Goal: Task Accomplishment & Management: Manage account settings

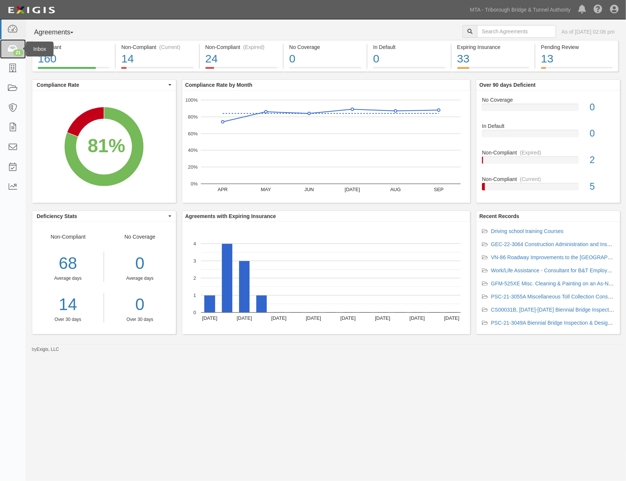
click at [12, 49] on icon at bounding box center [12, 49] width 10 height 9
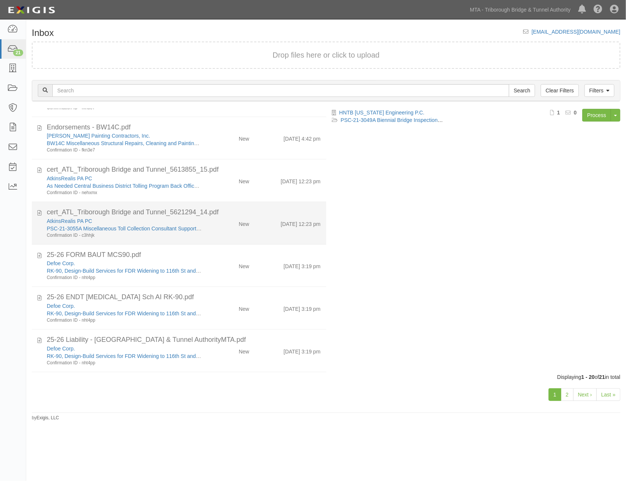
scroll to position [591, 0]
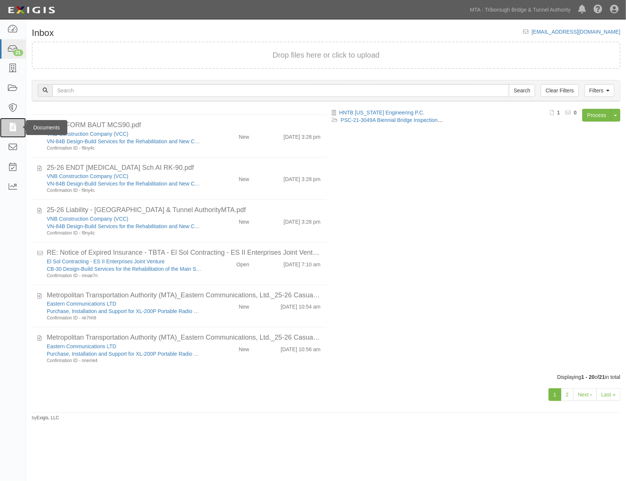
click at [12, 125] on icon at bounding box center [12, 128] width 10 height 9
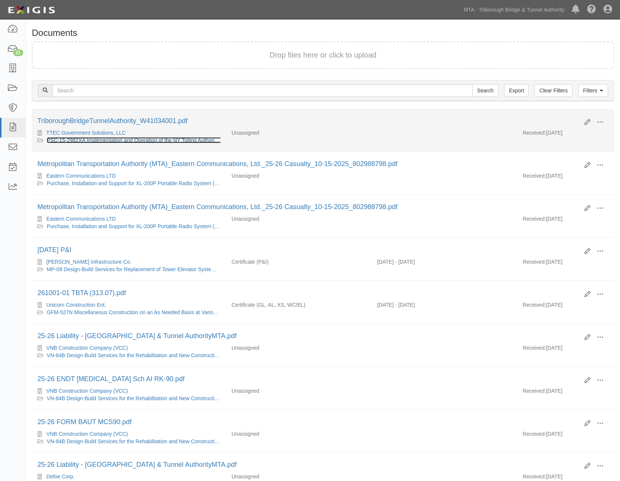
click at [132, 139] on link "PSC-15-2982XA Implementation and Operation of the NY Tolling Authorities Custom…" at bounding box center [191, 140] width 289 height 6
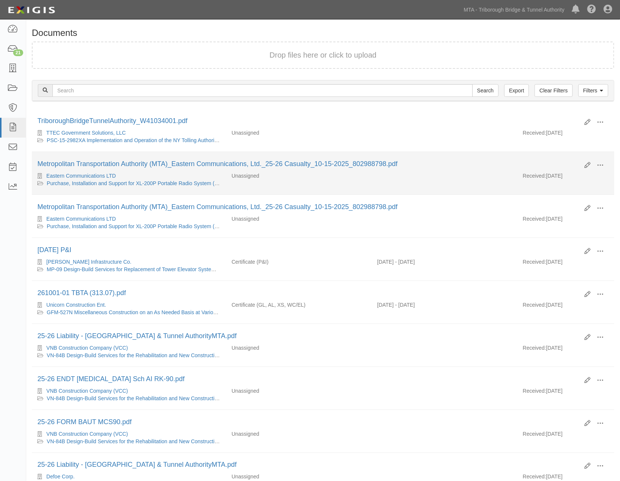
click at [261, 169] on div "Metropolitan Transportation Authority (MTA)_Eastern Communications, Ltd._25-26 …" at bounding box center [308, 164] width 542 height 10
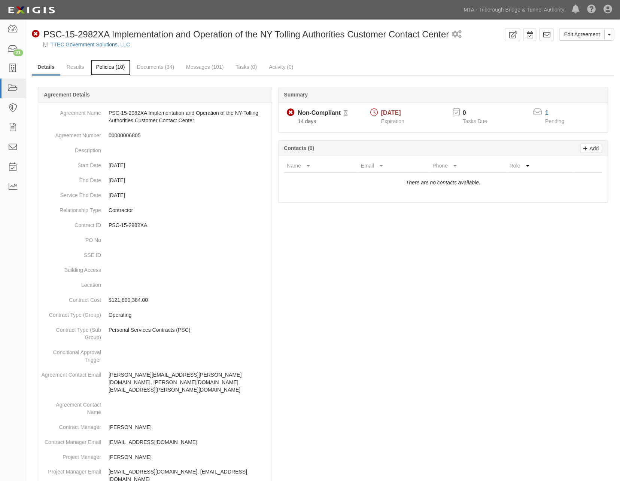
click at [118, 68] on link "Policies (10)" at bounding box center [111, 68] width 40 height 16
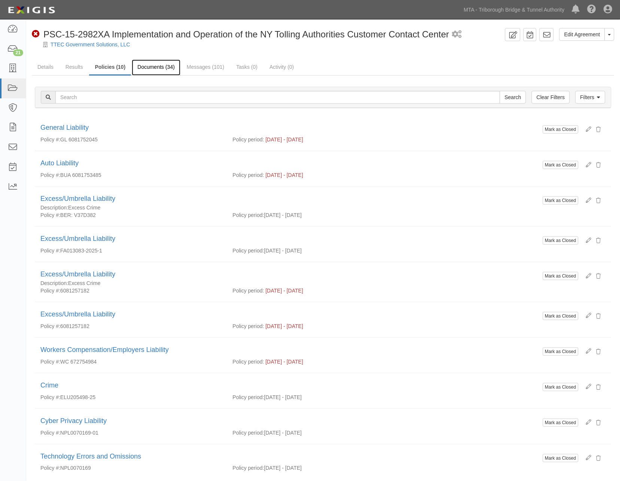
click at [163, 70] on link "Documents (34)" at bounding box center [156, 68] width 49 height 16
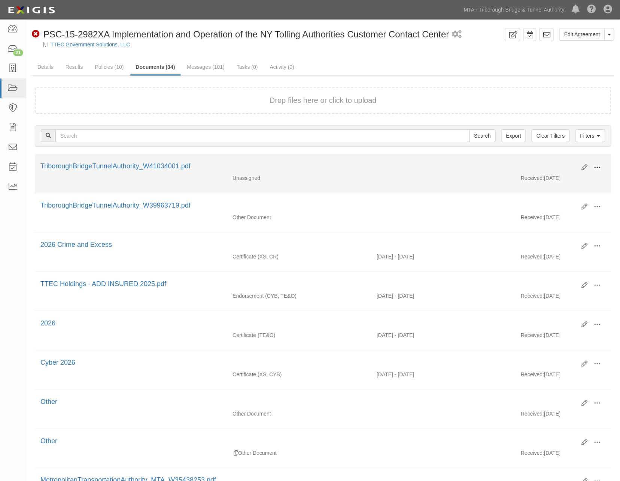
click at [597, 165] on span at bounding box center [597, 167] width 7 height 7
click at [547, 178] on link "View" at bounding box center [560, 178] width 59 height 13
click at [596, 167] on span at bounding box center [597, 167] width 7 height 7
click at [562, 164] on link "Edit" at bounding box center [560, 164] width 59 height 13
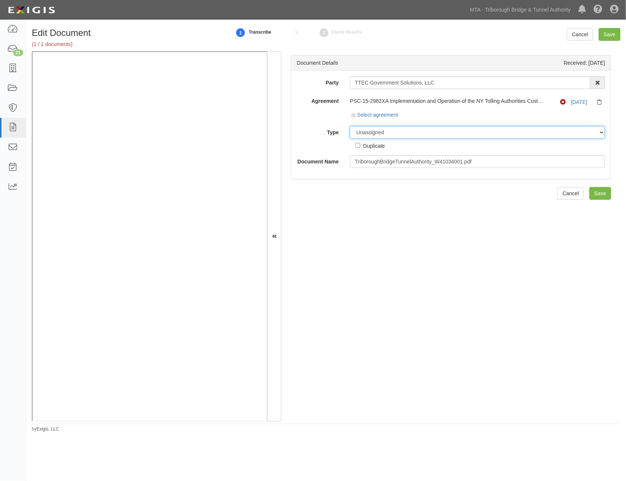
click at [392, 135] on select "Unassigned Binder Cancellation Notice Certificate Contract Endorsement Insuranc…" at bounding box center [477, 132] width 255 height 13
select select "CertificateDetail"
click at [350, 126] on select "Unassigned Binder Cancellation Notice Certificate Contract Endorsement Insuranc…" at bounding box center [477, 132] width 255 height 13
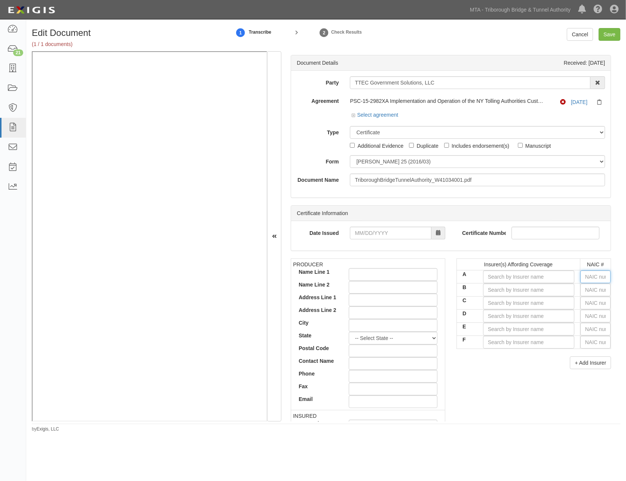
click at [585, 279] on input "text" at bounding box center [595, 277] width 30 height 13
click at [581, 281] on input "text" at bounding box center [595, 277] width 30 height 13
type input "25232"
type input "2"
type input "20796"
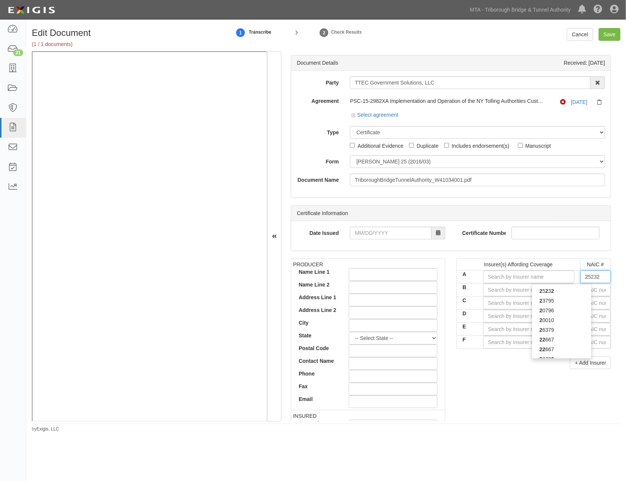
type input "20"
type input "20427"
type input "204"
type input "20478"
type input "2047"
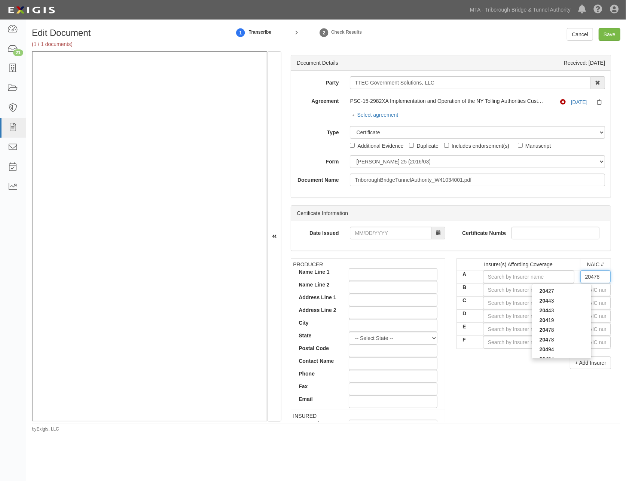
type input "20478"
drag, startPoint x: 567, startPoint y: 295, endPoint x: 574, endPoint y: 296, distance: 7.2
click at [567, 296] on div "20478" at bounding box center [561, 291] width 59 height 10
type input "National Fire Insurance Co of Hartford (A XV Rating)"
type input "20478"
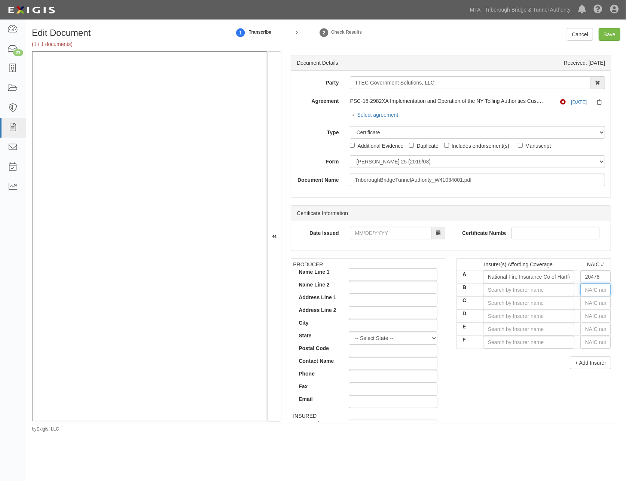
click at [588, 296] on input "text" at bounding box center [595, 290] width 30 height 13
type input "36404"
type input "3"
type input "35173"
type input "35"
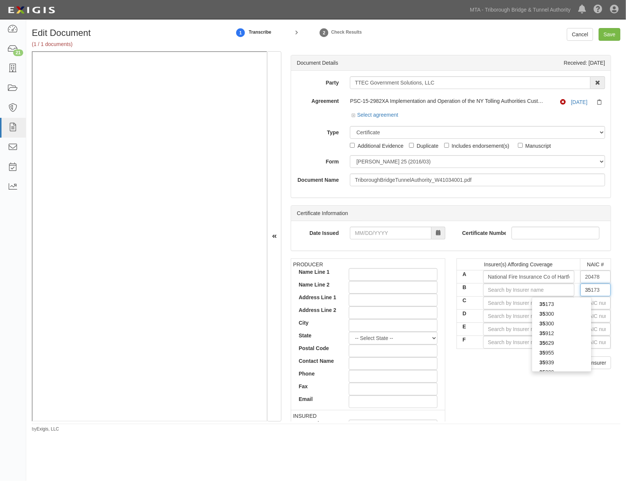
type input "35289"
type input "3528"
type input "35289"
click at [571, 309] on div "35289" at bounding box center [561, 304] width 59 height 10
type input "Continental Insurance Company (A XV Rating)"
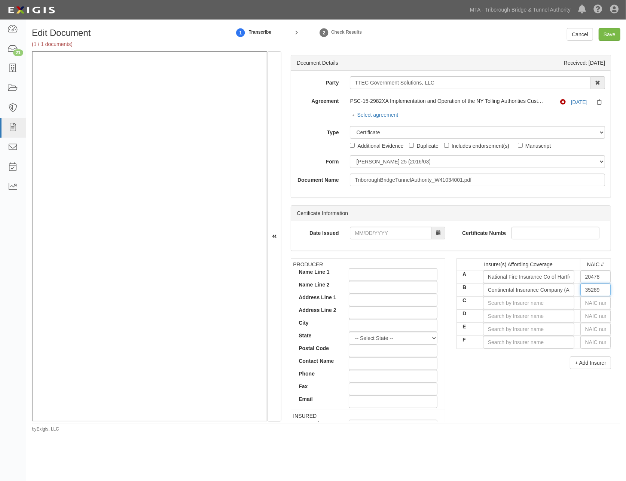
type input "35289"
click at [587, 310] on input "text" at bounding box center [595, 303] width 30 height 13
type input "25232"
type input "2"
type input "20796"
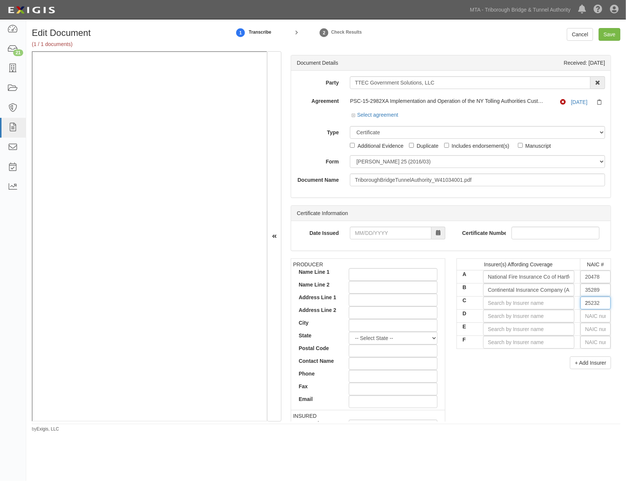
type input "20"
type input "20427"
type input "2042"
type input "20427"
click at [556, 322] on div "20427" at bounding box center [561, 318] width 59 height 10
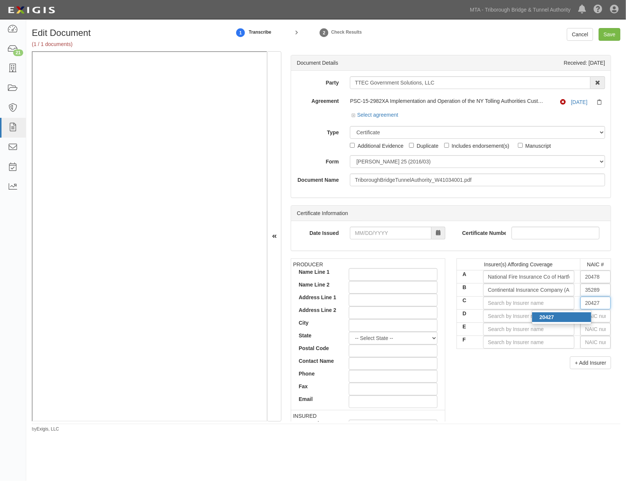
type input "American Casualty Company of Reading, PA (A XV Rating)"
type input "20427"
click at [586, 322] on input "text" at bounding box center [595, 316] width 30 height 13
type input "25232"
type input "2"
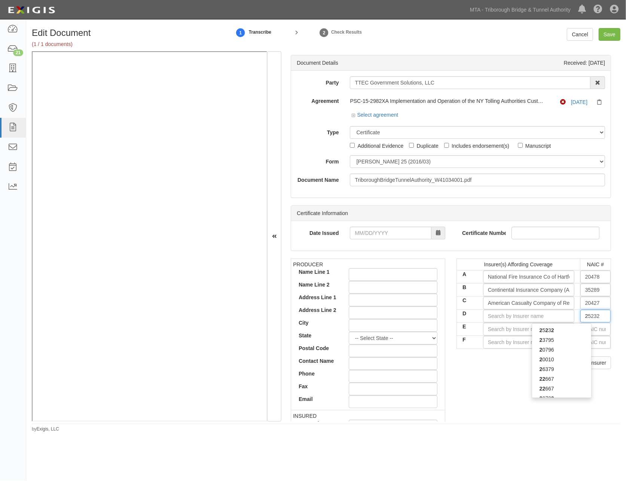
type input "20796"
type input "20"
type input "20516"
type input "205"
type input "20508"
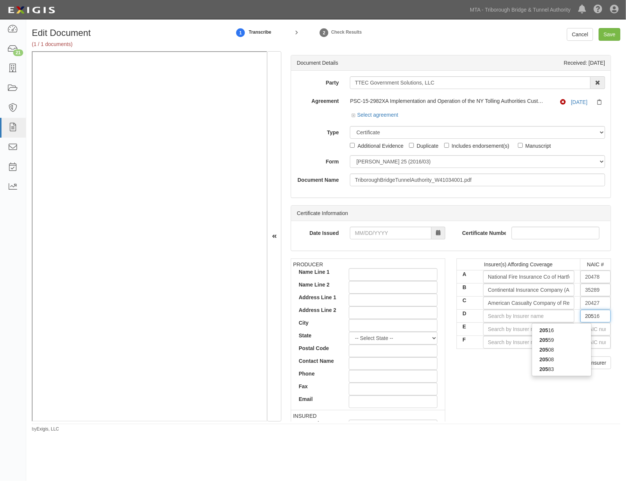
type input "2050"
type input "20508"
click at [571, 334] on div "20508" at bounding box center [561, 331] width 59 height 10
type input "Valley Forge Insurance Company (A XV Rating)"
type input "20508"
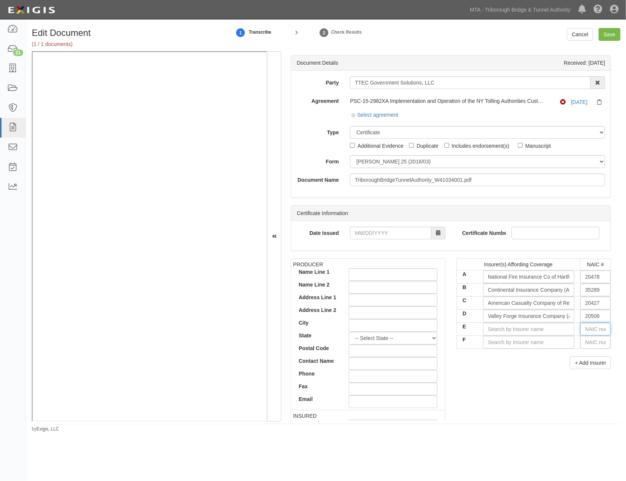
click at [590, 336] on input "text" at bounding box center [595, 329] width 30 height 13
type input "25232"
type input "2"
type input "20796"
type input "20"
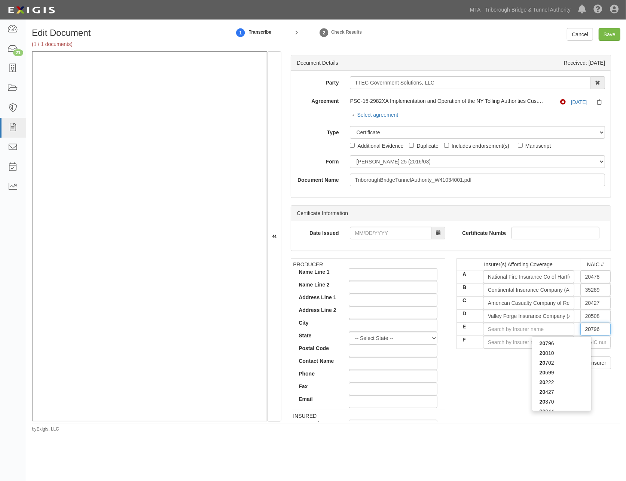
type input "20427"
type input "204"
type input "20494"
type input "2049"
type input "20494"
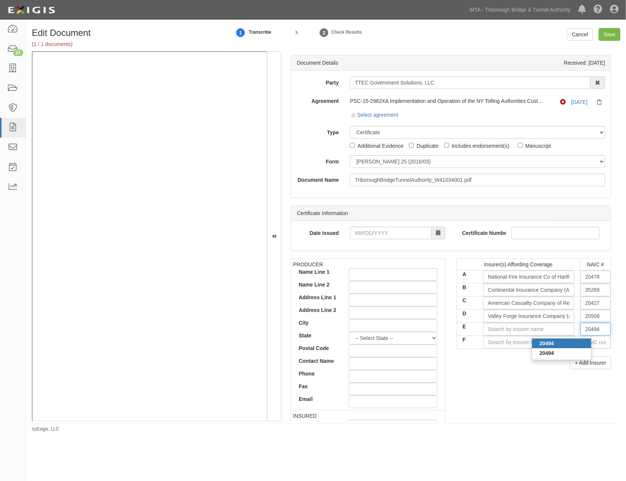
click at [577, 348] on div "20494" at bounding box center [561, 344] width 59 height 10
type input "Transportation Insurance Company (A XV Rating)"
type input "20494"
click at [586, 349] on input "text" at bounding box center [595, 342] width 30 height 13
type input "36404"
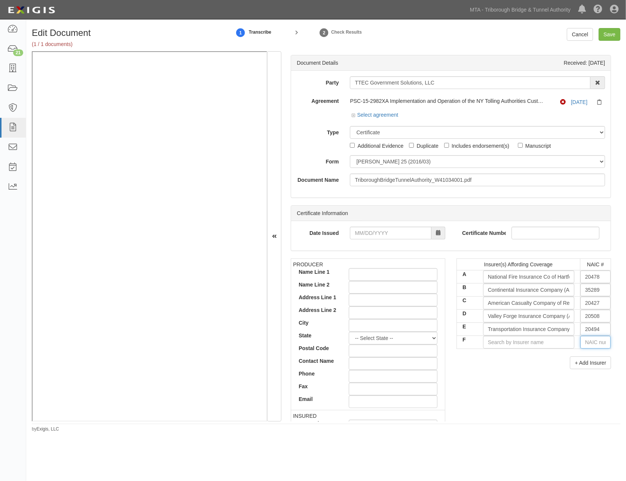
type input "3"
type input "37907"
type input "37"
type input "37800"
type input "378"
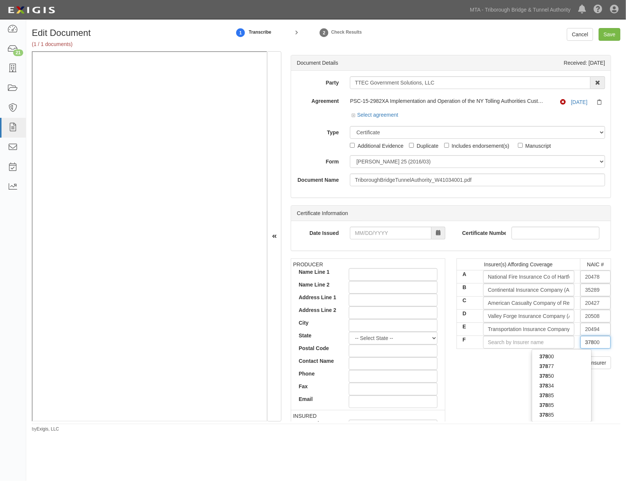
type input "37885"
type input "3788"
type input "37885"
click at [573, 362] on div "37885" at bounding box center [561, 357] width 59 height 10
type input "XL Specialty Insurance Company (A+ XV Rating)"
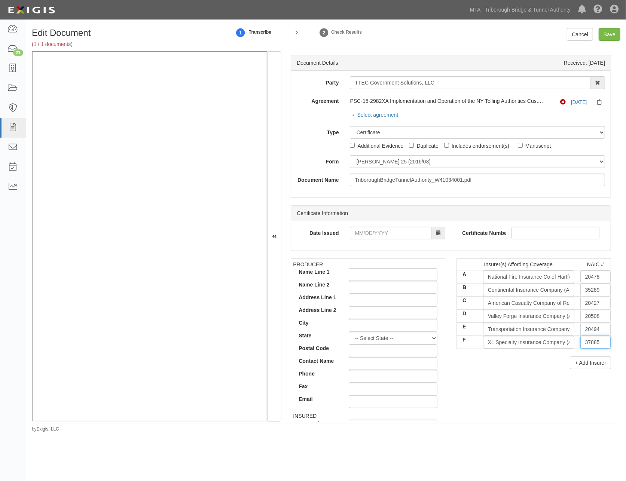
type input "37885"
click at [505, 402] on div "PRODUCER Name Line 1 Name Line 2 Address Line 1 Address Line 2 City State -- Se…" at bounding box center [451, 389] width 332 height 260
click at [507, 388] on div "PRODUCER Name Line 1 Name Line 2 Address Line 1 Address Line 2 City State -- Se…" at bounding box center [451, 389] width 332 height 260
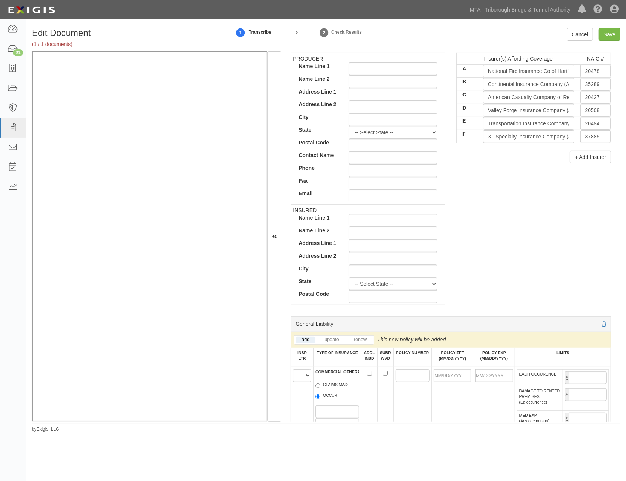
scroll to position [291, 0]
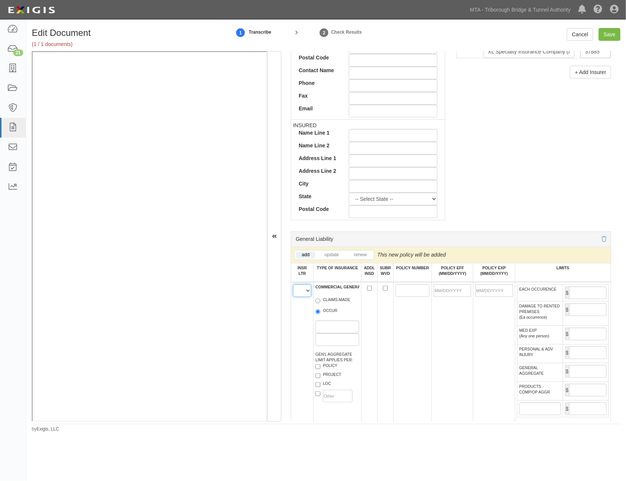
click at [300, 297] on select "A B C D E F" at bounding box center [302, 290] width 18 height 13
select select "A"
click at [293, 291] on select "A B C D E F" at bounding box center [302, 290] width 18 height 13
paste input "GL 6081752045"
type input "GL 6081752045"
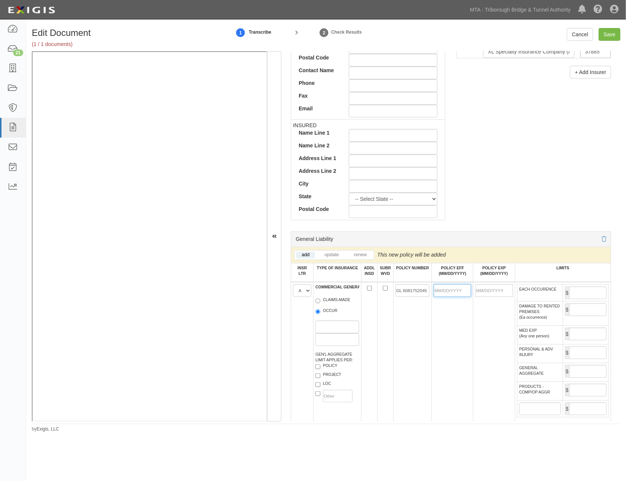
click at [440, 297] on input "POLICY EFF (MM/DD/YYYY)" at bounding box center [452, 290] width 37 height 13
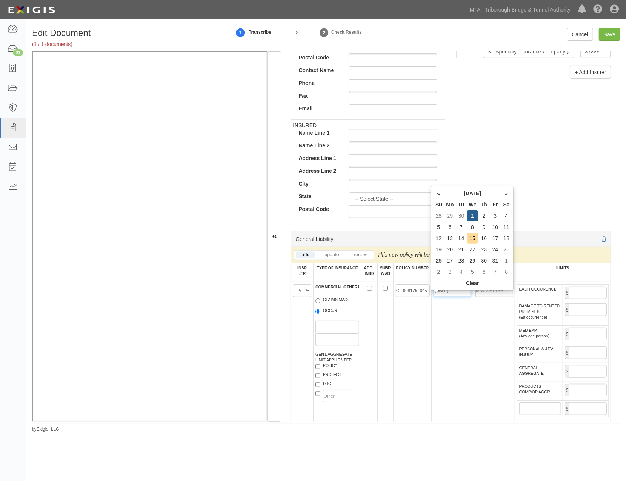
type input "10/01/2025"
type input "10/01/2026"
drag, startPoint x: 457, startPoint y: 329, endPoint x: 501, endPoint y: 310, distance: 48.1
click at [458, 328] on td "10/01/2025" at bounding box center [453, 354] width 42 height 145
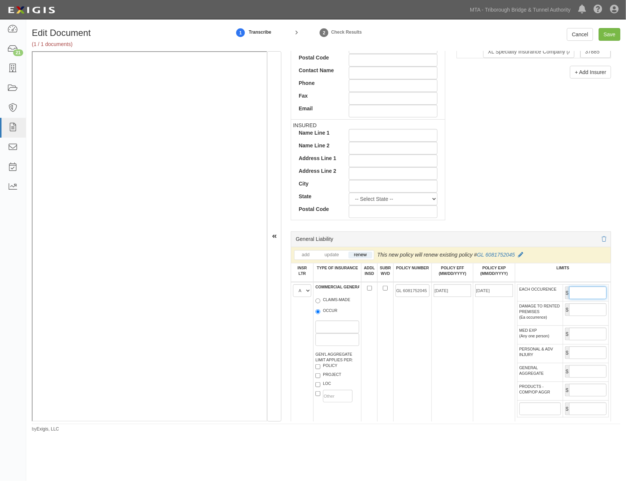
click at [569, 296] on input "EACH OCCURENCE" at bounding box center [587, 293] width 37 height 13
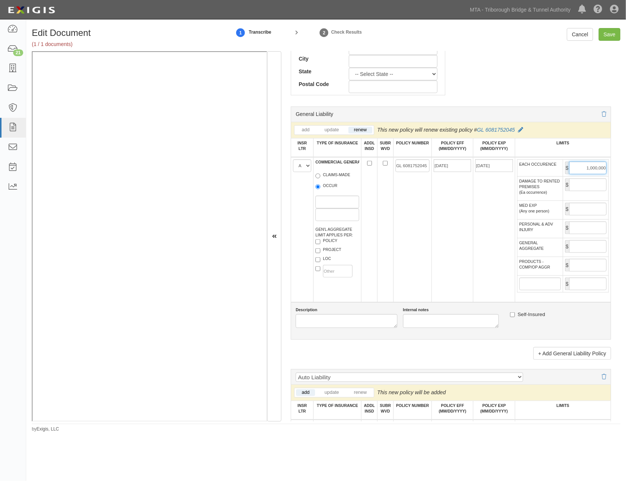
type input "1,000,000"
click at [580, 253] on input "GENERAL AGGREGATE" at bounding box center [587, 246] width 37 height 13
type input "2,000,000"
drag, startPoint x: 584, startPoint y: 293, endPoint x: 584, endPoint y: 283, distance: 10.5
click at [584, 272] on input "PRODUCTS - COMP/OP AGGR" at bounding box center [587, 265] width 37 height 13
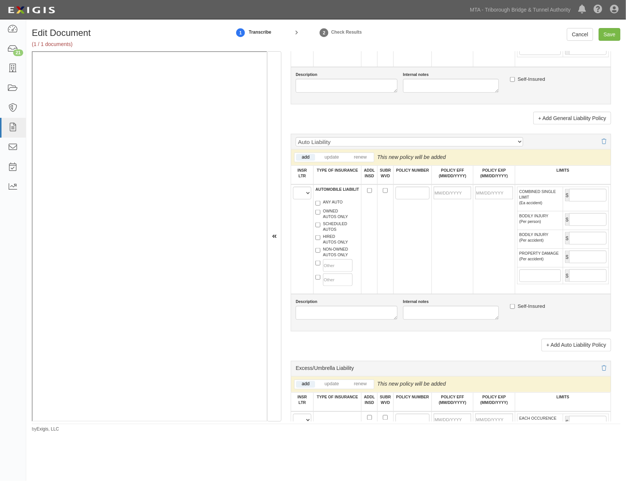
scroll to position [665, 0]
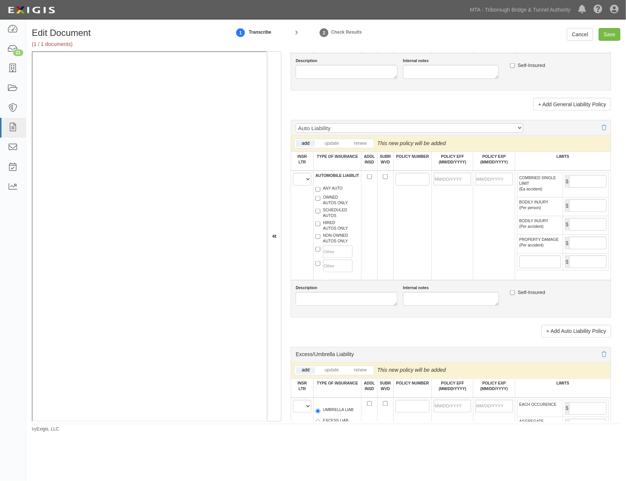
type input "2,000,000"
click at [300, 186] on select "A B C D E F" at bounding box center [302, 179] width 18 height 13
select select "A"
click at [293, 186] on select "A B C D E F" at bounding box center [302, 179] width 18 height 13
click at [326, 193] on label "ANY AUTO" at bounding box center [328, 189] width 27 height 7
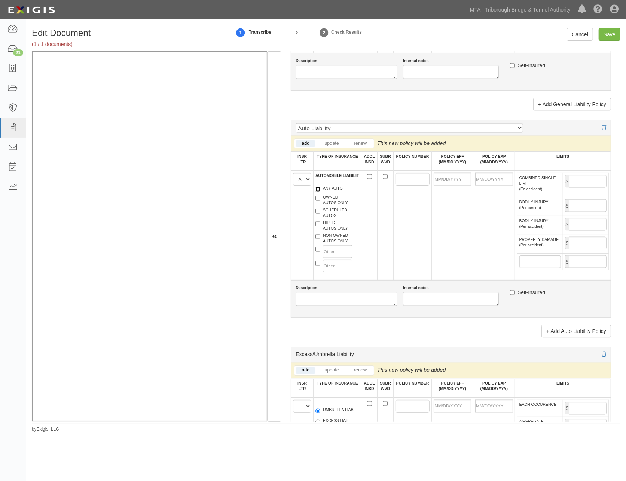
click at [320, 192] on input "ANY AUTO" at bounding box center [317, 189] width 5 height 5
checkbox input "true"
paste input "BUA 6081753485"
type input "BUA 6081753485"
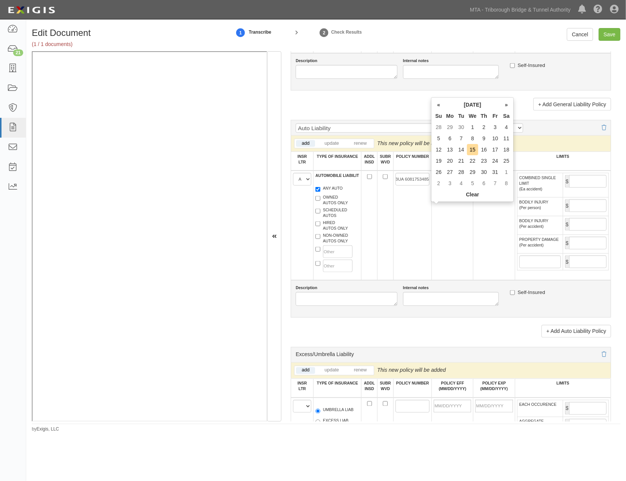
scroll to position [0, 0]
click at [448, 186] on input "POLICY EFF (MM/DD/YYYY)" at bounding box center [452, 179] width 37 height 13
type input "[DATE]"
type input "10/01/2026"
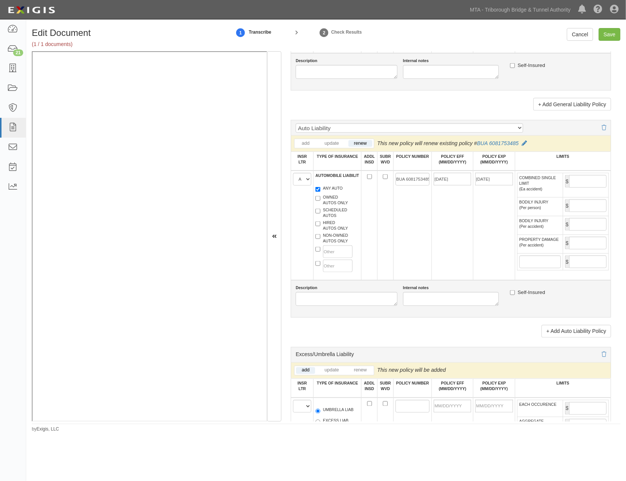
click at [464, 230] on td "10/01/2025" at bounding box center [453, 226] width 42 height 110
click at [572, 188] on input "COMBINED SINGLE LIMIT (Ea accident)" at bounding box center [587, 181] width 37 height 13
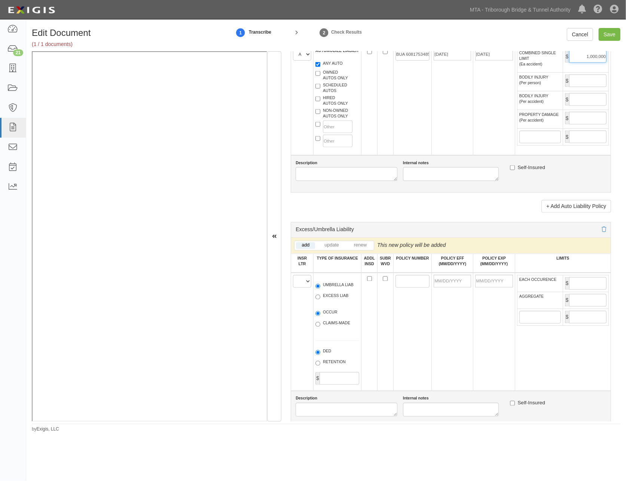
scroll to position [915, 0]
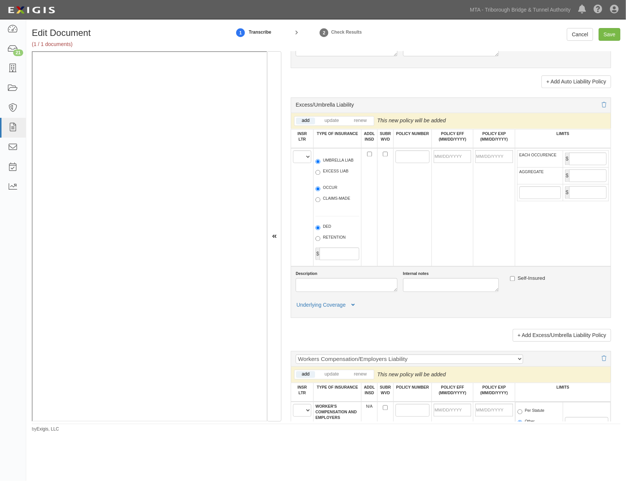
type input "1,000,000"
click at [303, 163] on select "A B C D E F" at bounding box center [302, 156] width 18 height 13
select select "B"
click at [293, 163] on select "A B C D E F" at bounding box center [302, 156] width 18 height 13
click at [333, 167] on span "UMBRELLA LIAB" at bounding box center [337, 162] width 44 height 9
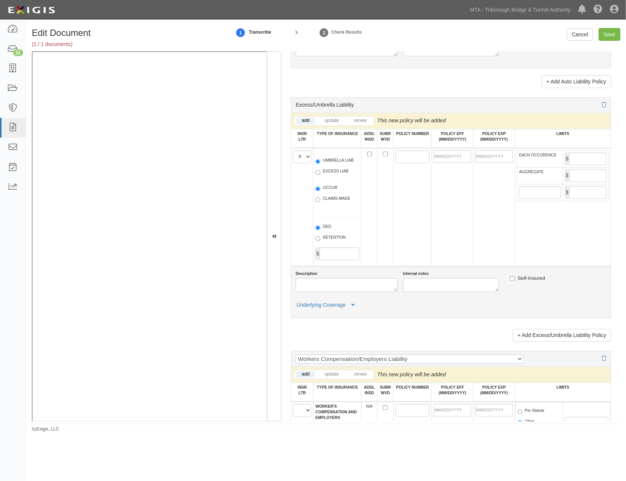
click at [332, 165] on label "UMBRELLA LIAB" at bounding box center [334, 161] width 38 height 7
click at [320, 164] on input "UMBRELLA LIAB" at bounding box center [317, 161] width 5 height 5
radio input "true"
click at [330, 193] on label "OCCUR" at bounding box center [326, 188] width 22 height 7
click at [320, 192] on input "OCCUR" at bounding box center [317, 189] width 5 height 5
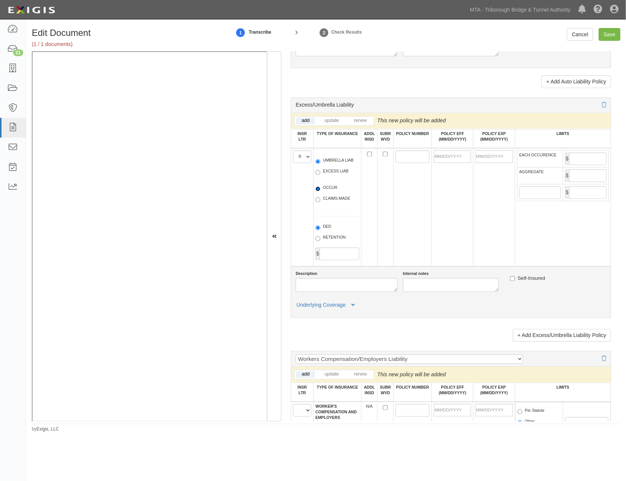
radio input "true"
click at [415, 163] on input "POLICY NUMBER" at bounding box center [413, 156] width 34 height 13
paste input "6081257182"
type input "6081257182"
click at [446, 163] on input "POLICY EFF (MM/DD/YYYY)" at bounding box center [452, 156] width 37 height 13
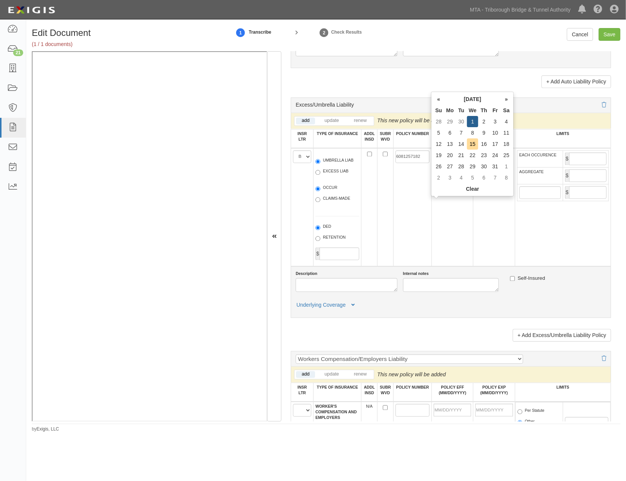
type input "10/01/2025"
type input "10/01/2026"
click at [457, 264] on td "10/01/2025" at bounding box center [453, 207] width 42 height 118
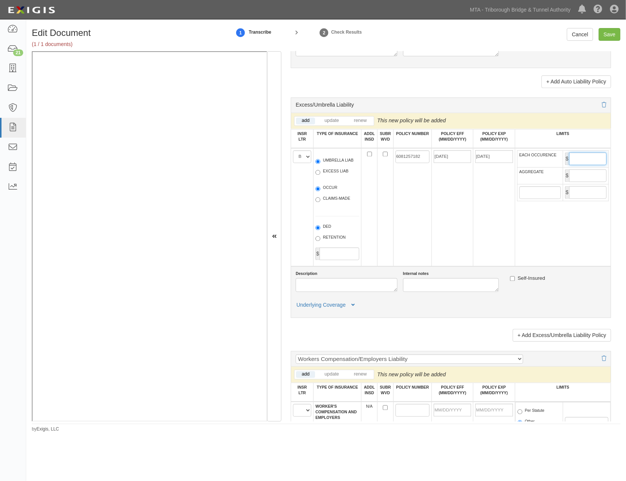
click at [576, 165] on input "EACH OCCURENCE" at bounding box center [587, 159] width 37 height 13
type input "5,000,000"
click at [576, 182] on input "AGGREGATE" at bounding box center [587, 176] width 37 height 13
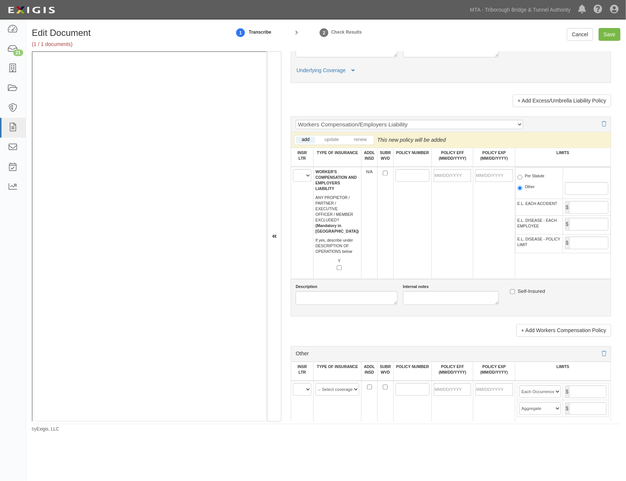
scroll to position [1164, 0]
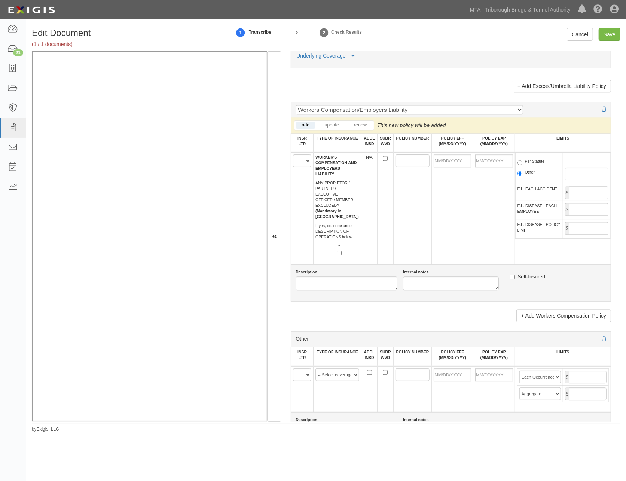
type input "5,000,000"
click at [302, 167] on select "A B C D E F" at bounding box center [302, 161] width 18 height 13
select select "C"
click at [293, 167] on select "A B C D E F" at bounding box center [302, 161] width 18 height 13
paste input "WC 672754984"
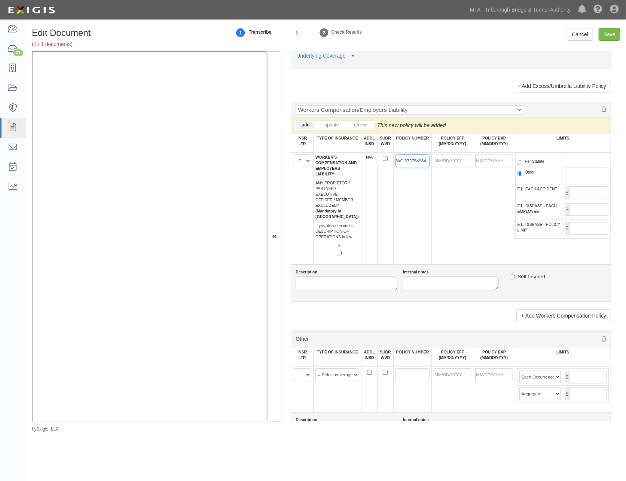
type input "WC 672754984"
click at [453, 167] on input "POLICY EFF (MM/DD/YYYY)" at bounding box center [452, 161] width 37 height 13
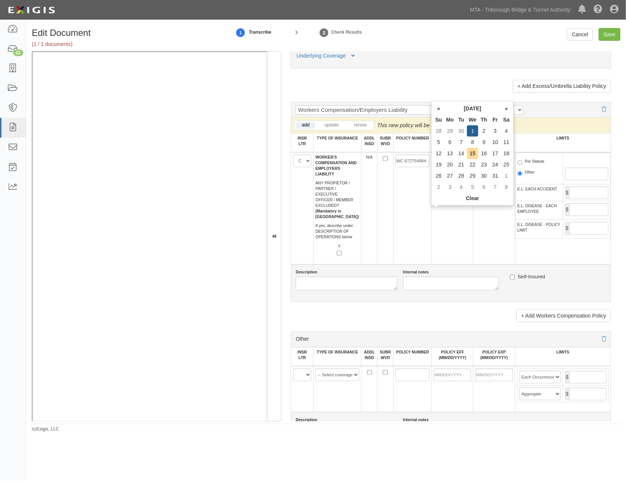
type input "10/01/2025"
type input "10/01/2026"
click at [466, 247] on td "10/01/2025" at bounding box center [453, 208] width 42 height 112
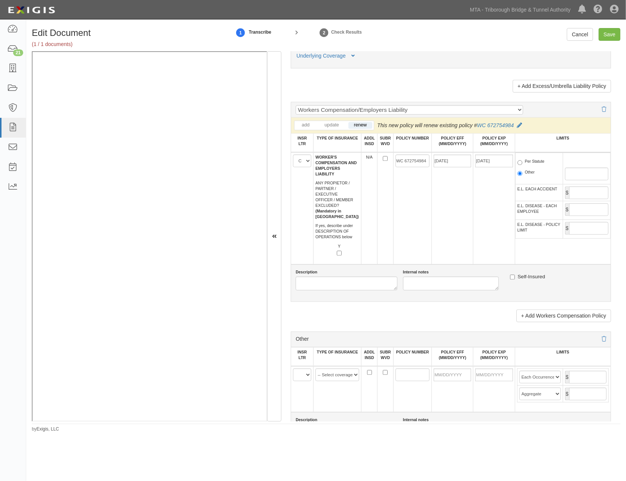
click at [536, 166] on label "Per Statute" at bounding box center [531, 162] width 27 height 7
click at [522, 165] on input "Per Statute" at bounding box center [520, 162] width 5 height 5
radio input "true"
click at [532, 177] on label "Other" at bounding box center [526, 173] width 17 height 7
click at [522, 176] on input "Other" at bounding box center [520, 173] width 5 height 5
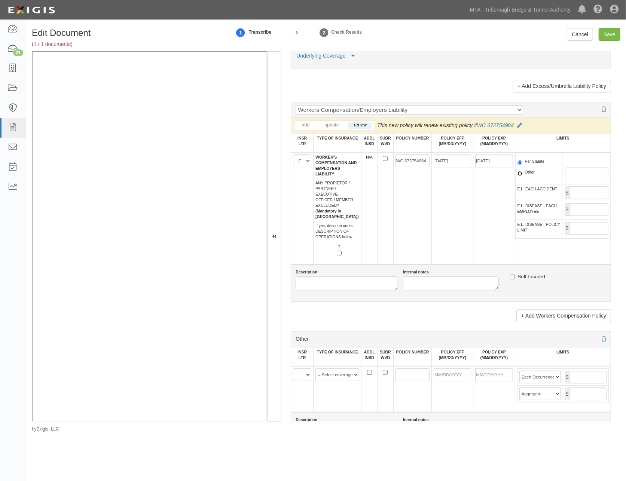
radio input "true"
click at [532, 185] on td "Per Statute Other" at bounding box center [539, 168] width 48 height 31
click at [529, 166] on label "Per Statute" at bounding box center [531, 162] width 27 height 7
click at [522, 165] on input "Per Statute" at bounding box center [520, 162] width 5 height 5
radio input "true"
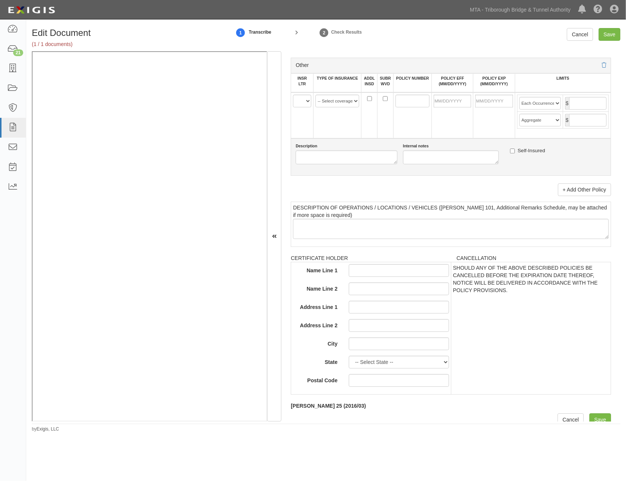
scroll to position [1521, 0]
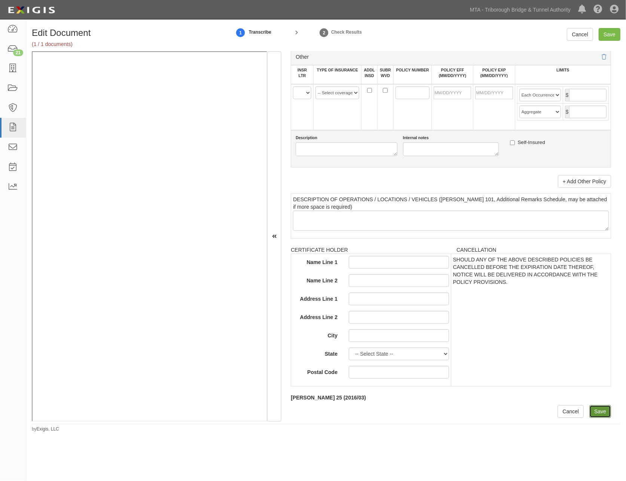
click at [593, 411] on input "Save" at bounding box center [600, 411] width 22 height 13
type input "1000000"
type input "2000000"
type input "1000000"
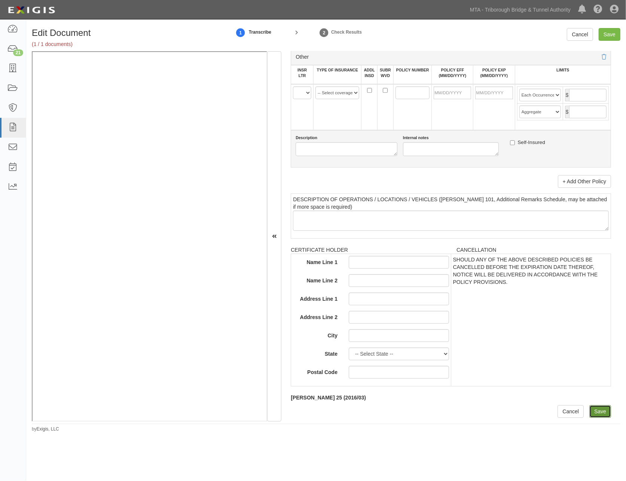
type input "5000000"
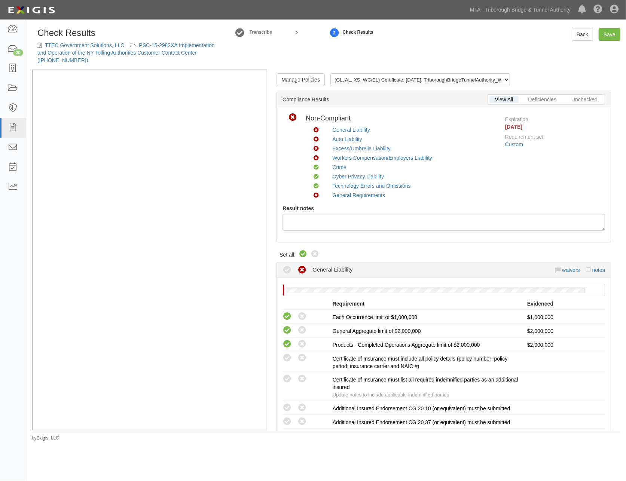
click at [304, 256] on icon at bounding box center [303, 254] width 9 height 9
radio input "true"
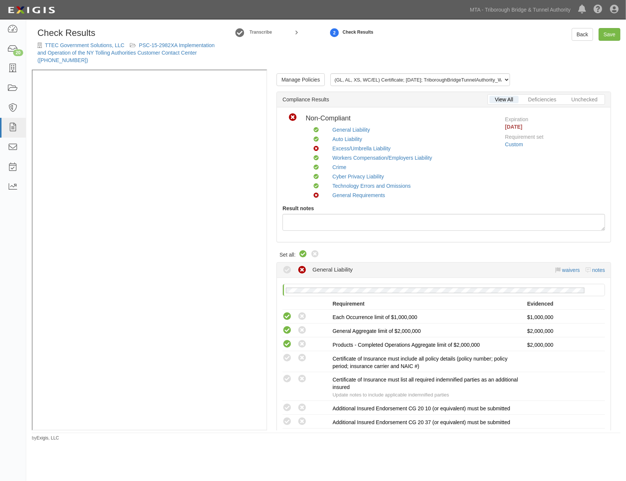
radio input "true"
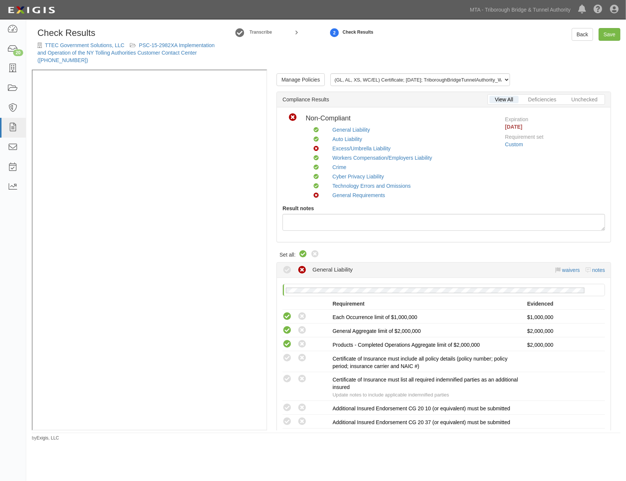
radio input "true"
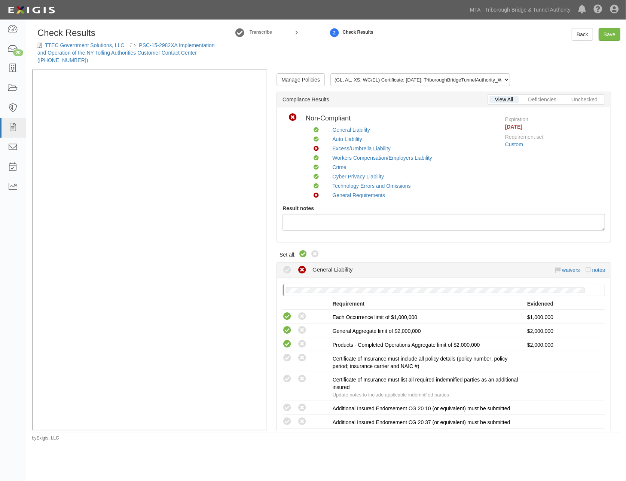
radio input "true"
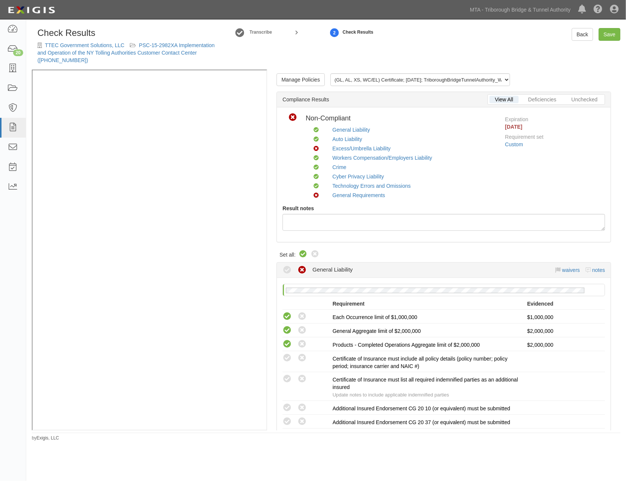
radio input "true"
click at [368, 149] on link "Excess/Umbrella Liability" at bounding box center [361, 149] width 58 height 6
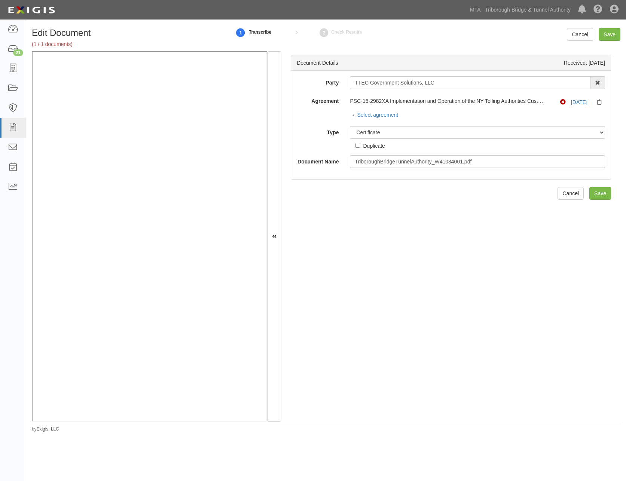
select select "CertificateDetail"
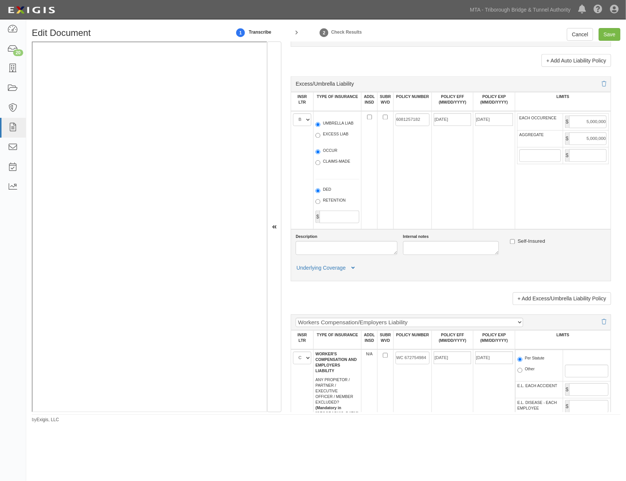
scroll to position [915, 0]
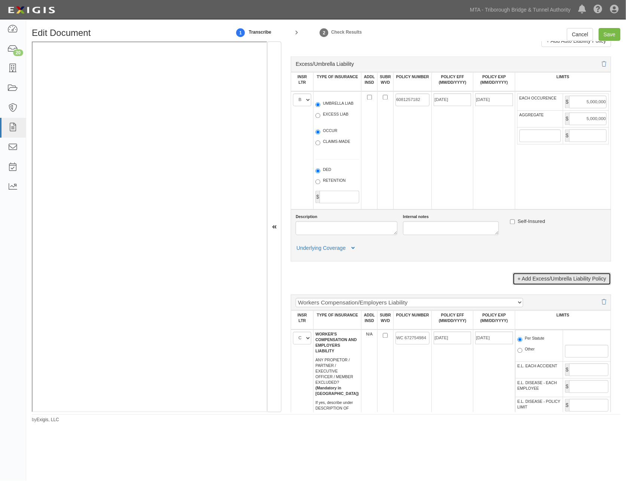
click at [574, 286] on link "+ Add Excess/Umbrella Liability Policy" at bounding box center [562, 279] width 98 height 13
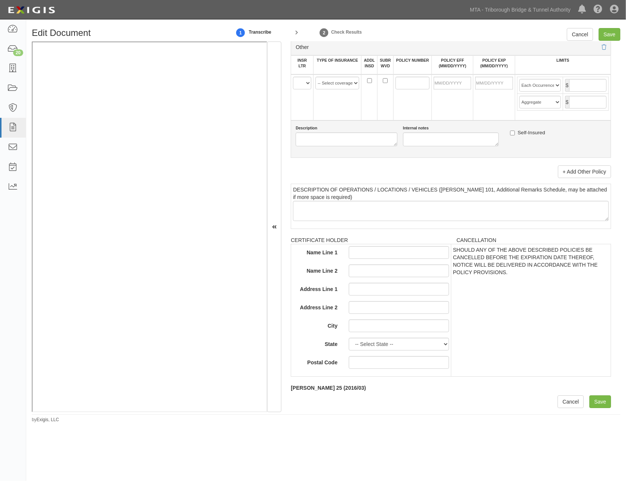
scroll to position [1622, 0]
click at [300, 89] on select "A B C D E F" at bounding box center [302, 83] width 18 height 13
select select "F"
click at [293, 89] on select "A B C D E F" at bounding box center [302, 83] width 18 height 13
click at [332, 89] on select "-- Select coverage line -- Asbestos Abatement Auto Physical Damage Aviation Lia…" at bounding box center [337, 83] width 44 height 13
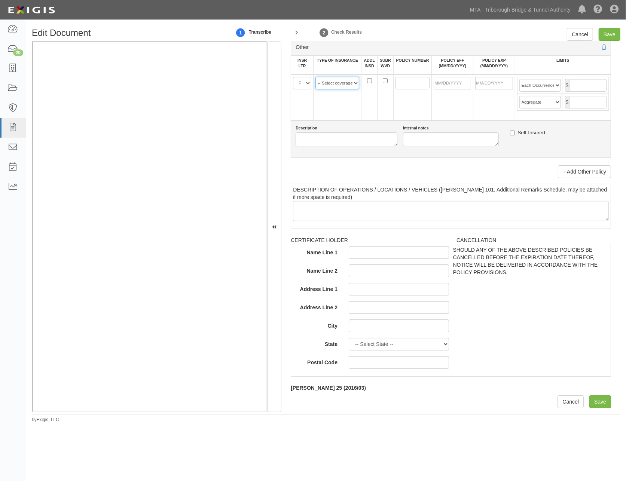
select select "16"
click at [315, 89] on select "-- Select coverage line -- Asbestos Abatement Auto Physical Damage Aviation Lia…" at bounding box center [337, 83] width 44 height 13
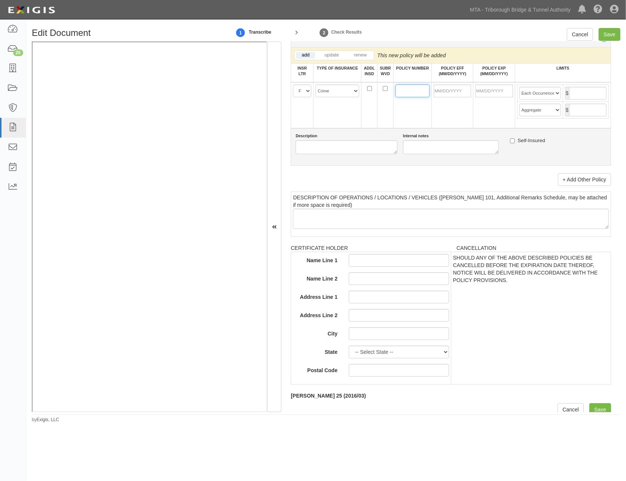
paste input "ELU205498"
type input "ELU205498"
click at [437, 97] on input "POLICY EFF (MM/DD/YYYY)" at bounding box center [452, 91] width 37 height 13
type input "08/01/2025"
type input "08/01/2026"
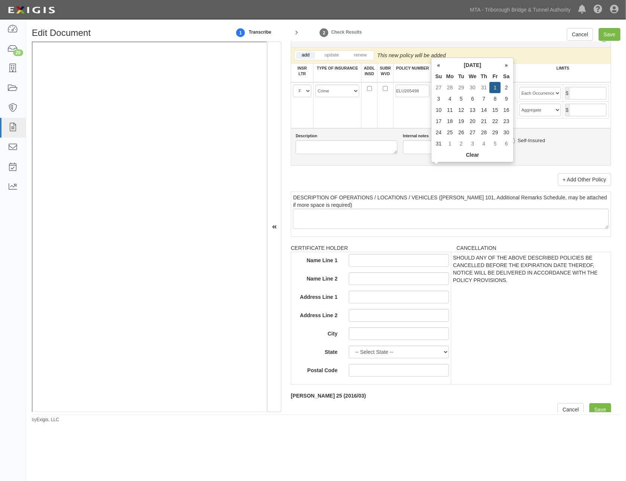
click at [477, 166] on div "Description Internal notes Self-Insured" at bounding box center [451, 146] width 320 height 37
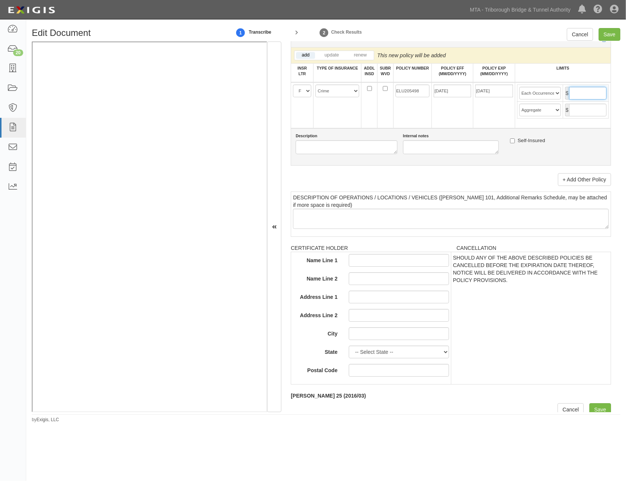
click at [575, 100] on input "text" at bounding box center [587, 93] width 37 height 13
click at [577, 100] on input "text" at bounding box center [587, 93] width 37 height 13
type input "10,000,000"
click at [545, 100] on select "Limit Each Occurrence Each Claim Aggregate Deductible Self-Insured Retention Pe…" at bounding box center [540, 93] width 42 height 13
select select "Limit"
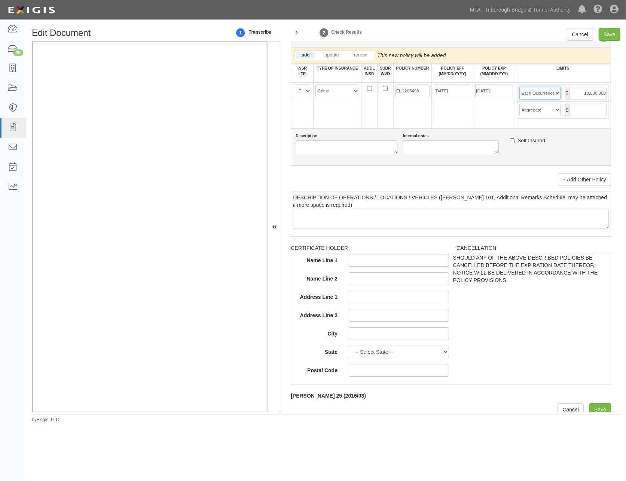
click at [519, 100] on select "Limit Each Occurrence Each Claim Aggregate Deductible Self-Insured Retention Pe…" at bounding box center [540, 93] width 42 height 13
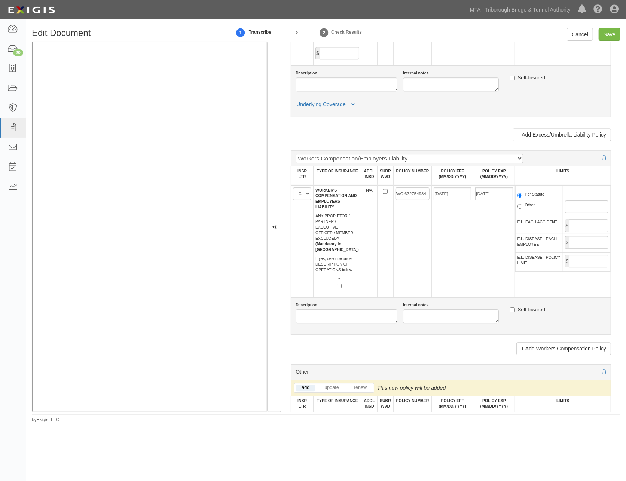
scroll to position [1081, 0]
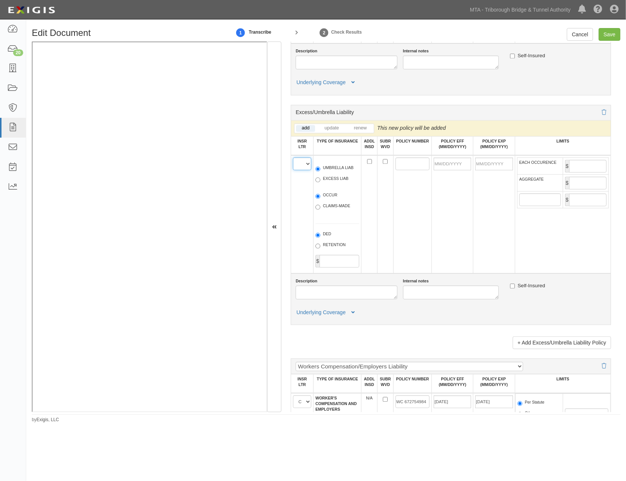
click at [301, 170] on select "A B C D E F" at bounding box center [302, 164] width 18 height 13
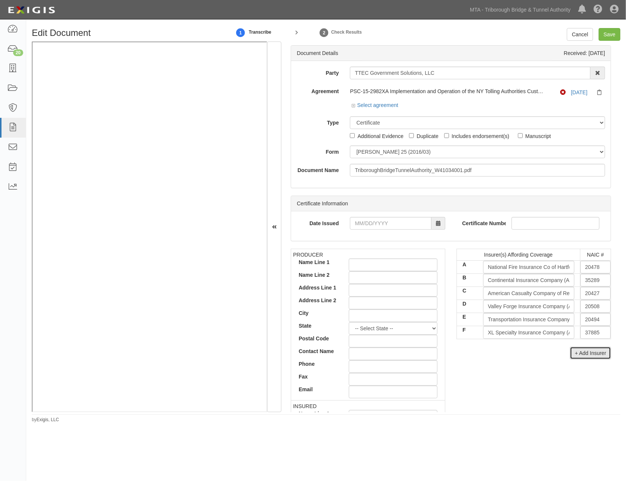
click at [588, 360] on button "+ Add Insurer" at bounding box center [590, 353] width 41 height 13
click at [594, 349] on input "text" at bounding box center [595, 345] width 30 height 13
type input "36404"
type input "3"
type input "37907"
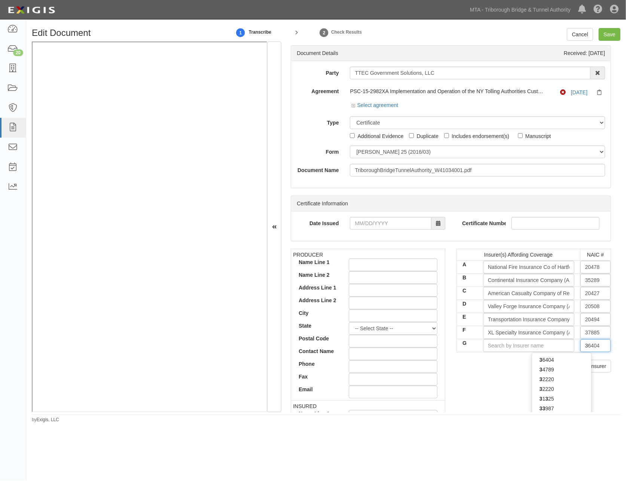
type input "37"
type input "37540"
type input "3754"
type input "37540"
drag, startPoint x: 575, startPoint y: 367, endPoint x: 567, endPoint y: 366, distance: 8.4
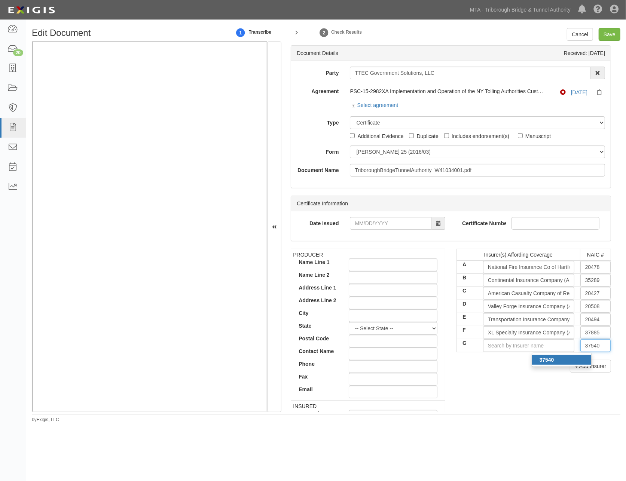
click at [575, 365] on div "37540" at bounding box center [561, 360] width 59 height 10
type input "Beazley Insurance Company, Inc. (A XV Rating)"
type input "37540"
click at [476, 378] on div "Insurer(s) Affording Coverage NAIC # A National Fire Insurance Co of Hartford (…" at bounding box center [534, 313] width 166 height 129
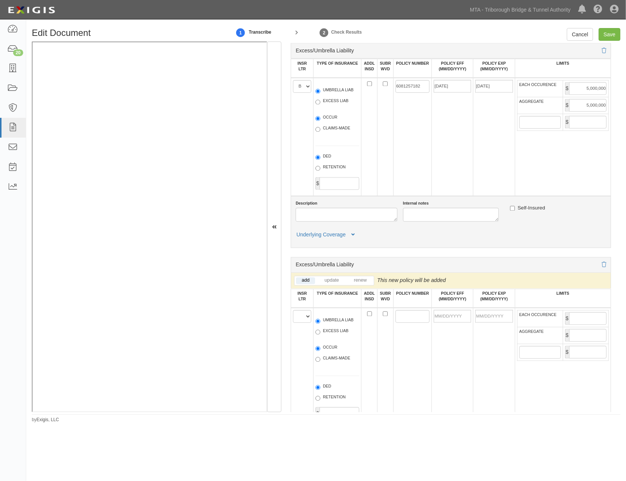
scroll to position [1039, 0]
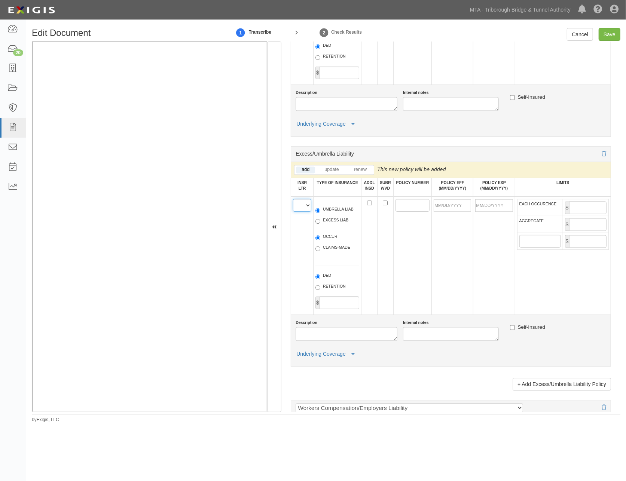
click at [306, 212] on select "A B C D E F G" at bounding box center [302, 205] width 18 height 13
select select "G"
click at [293, 212] on select "A B C D E F G" at bounding box center [302, 205] width 18 height 13
click at [335, 225] on label "EXCESS LIAB" at bounding box center [331, 220] width 33 height 7
click at [320, 224] on input "EXCESS LIAB" at bounding box center [317, 221] width 5 height 5
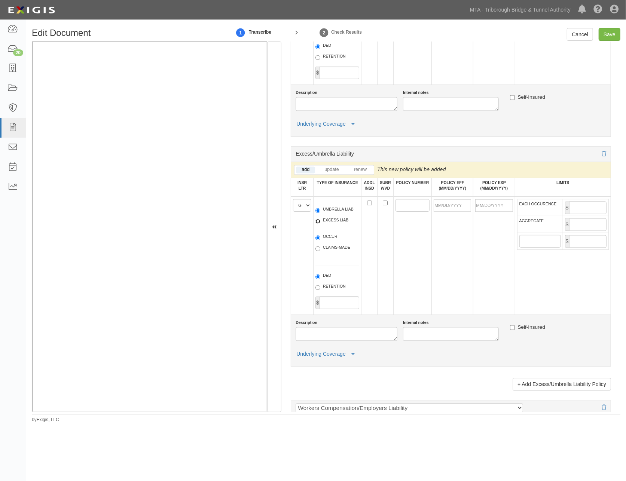
radio input "true"
click at [330, 241] on label "OCCUR" at bounding box center [326, 237] width 22 height 7
click at [320, 240] on input "OCCUR" at bounding box center [317, 237] width 5 height 5
radio input "true"
paste input "V37D38250201"
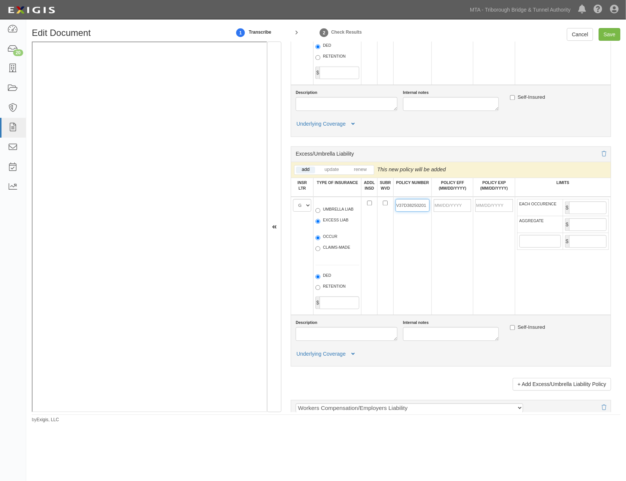
type input "V37D38250201"
click at [442, 212] on input "POLICY EFF (MM/DD/YYYY)" at bounding box center [452, 205] width 37 height 13
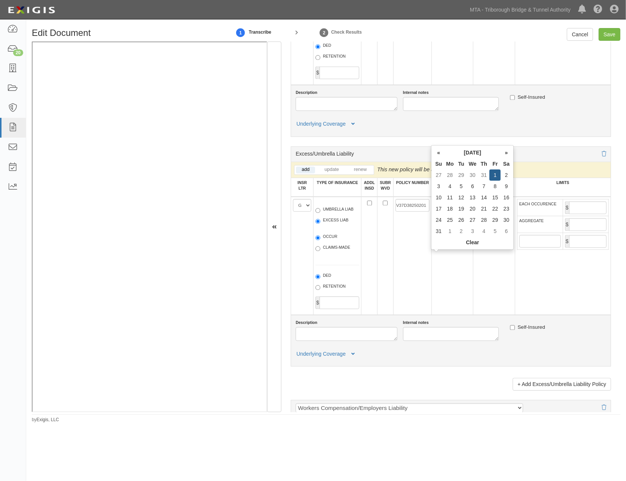
type input "08/01/2025"
type input "08/01/2026"
click at [490, 301] on td "08/01/2026" at bounding box center [494, 256] width 42 height 118
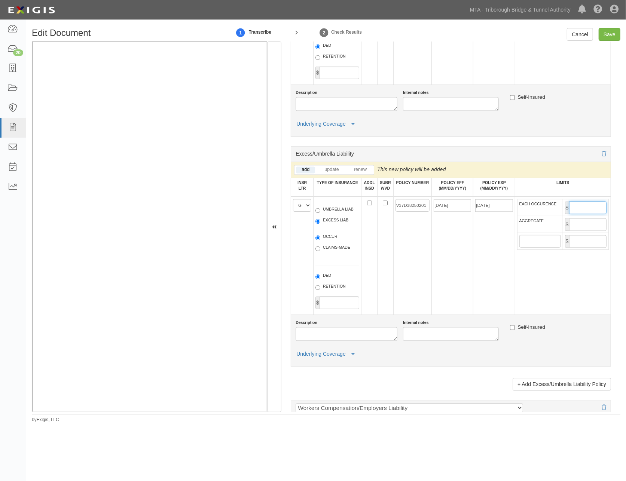
click at [585, 214] on input "EACH OCCURENCE" at bounding box center [587, 207] width 37 height 13
type input "10,000,000"
click at [595, 231] on input "AGGREGATE" at bounding box center [587, 224] width 37 height 13
type input "10,000,000"
click at [345, 341] on textarea "Description" at bounding box center [347, 334] width 102 height 14
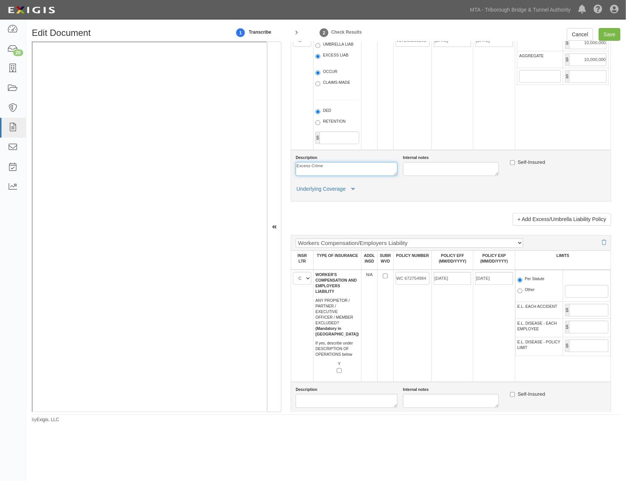
scroll to position [1206, 0]
type textarea "Excess Crime"
click at [353, 190] on icon at bounding box center [352, 187] width 3 height 5
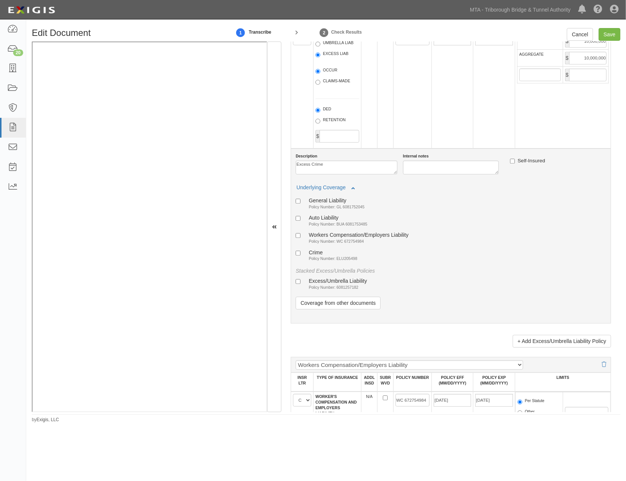
click at [319, 261] on small "Policy Number: ELU205498" at bounding box center [333, 258] width 49 height 4
click at [301, 256] on input "Crime Policy Number: ELU205498" at bounding box center [298, 253] width 5 height 5
checkbox input "true"
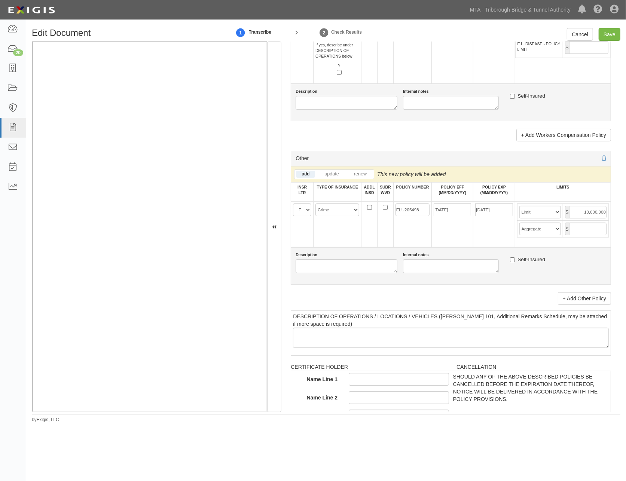
scroll to position [1663, 0]
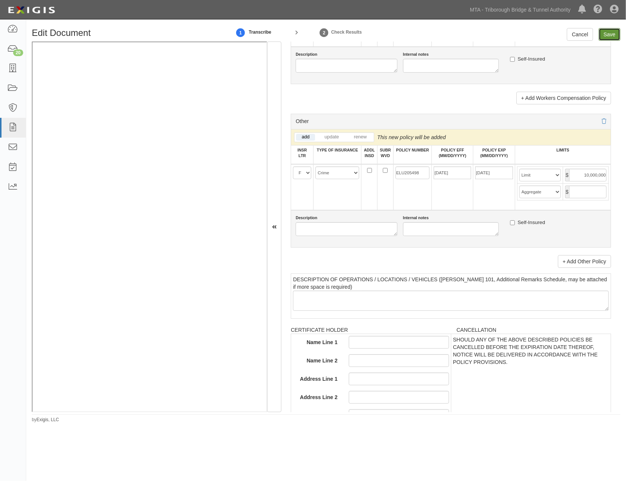
click at [608, 34] on input "Save" at bounding box center [610, 34] width 22 height 13
type input "1000000"
type input "2000000"
type input "1000000"
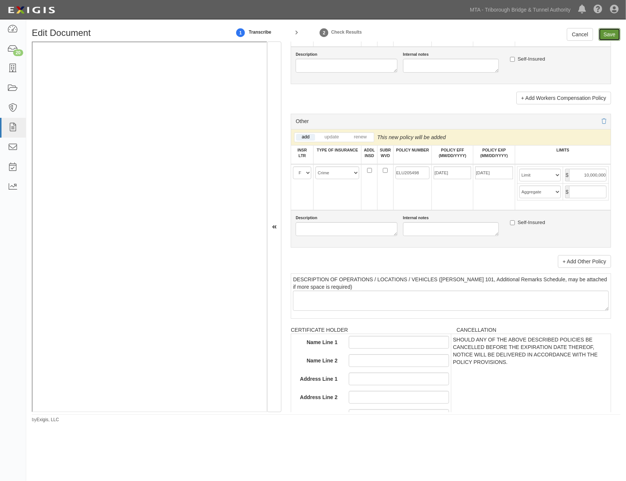
type input "5000000"
type input "10000000"
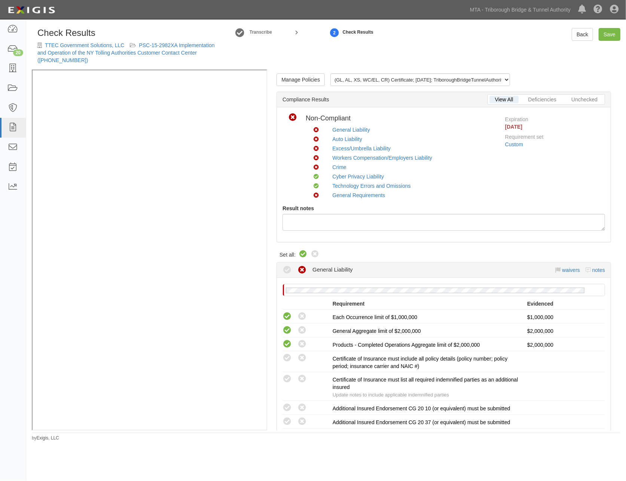
click at [301, 256] on icon at bounding box center [303, 254] width 9 height 9
radio input "true"
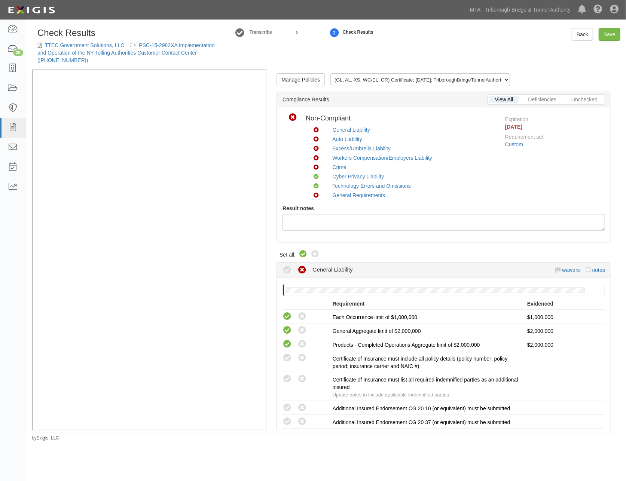
radio input "true"
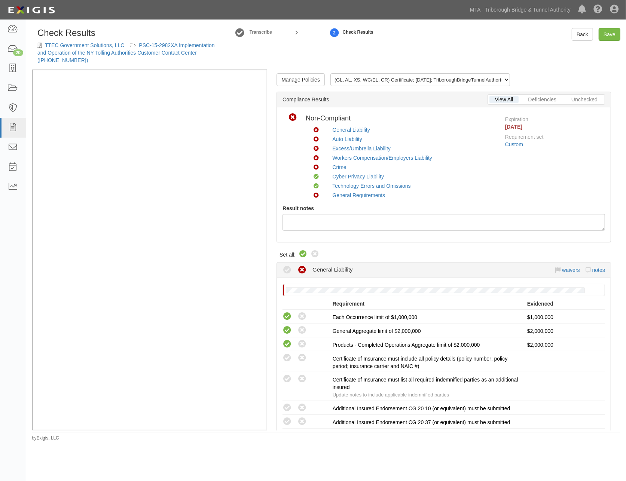
radio input "true"
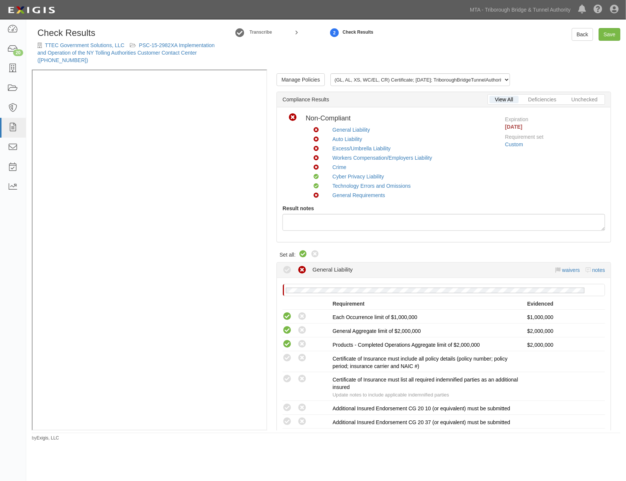
radio input "true"
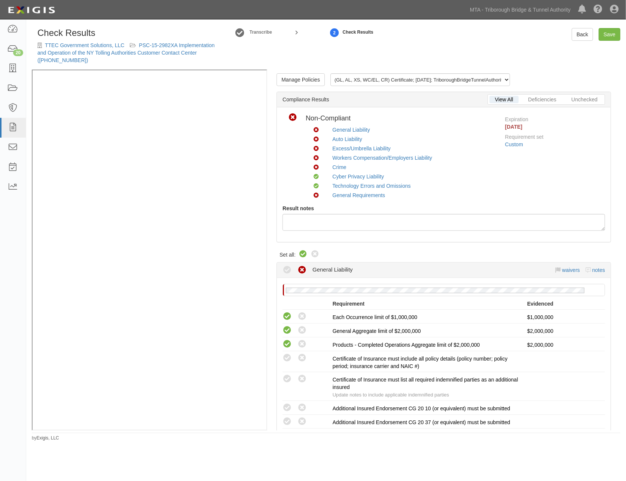
radio input "true"
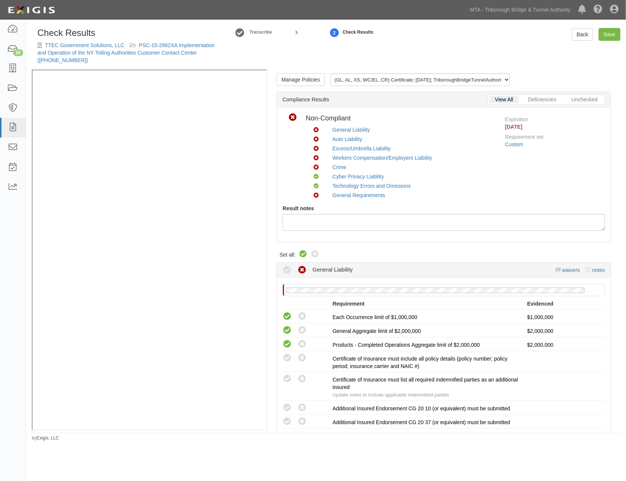
radio input "true"
click at [340, 149] on link "Excess/Umbrella Liability" at bounding box center [361, 149] width 58 height 6
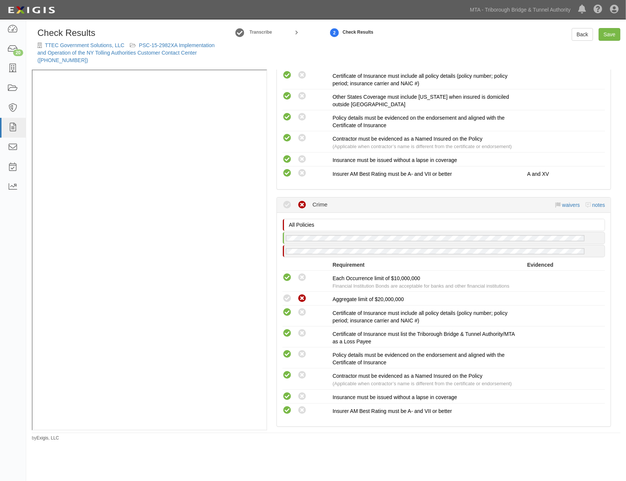
scroll to position [1006, 0]
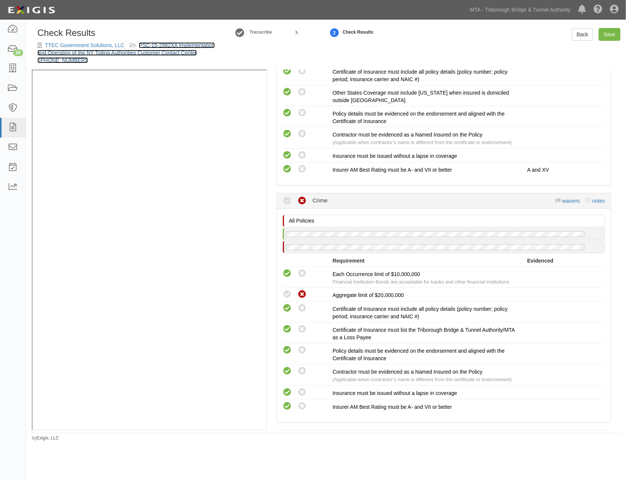
click at [155, 52] on link "PSC-15-2982XA Implementation and Operation of the NY Tolling Authorities Custom…" at bounding box center [125, 52] width 177 height 21
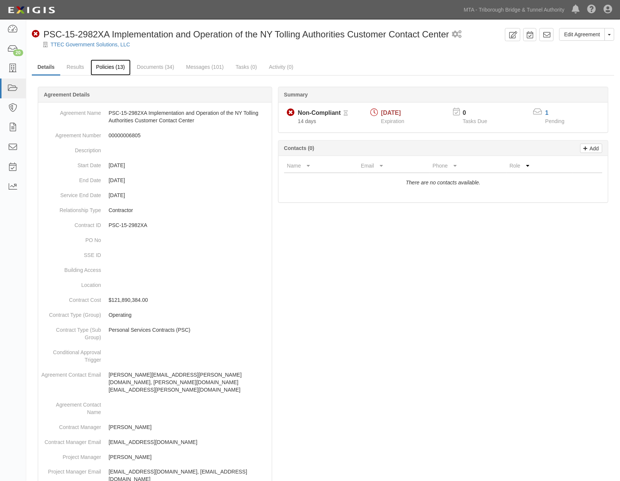
click at [116, 64] on link "Policies (13)" at bounding box center [111, 68] width 40 height 16
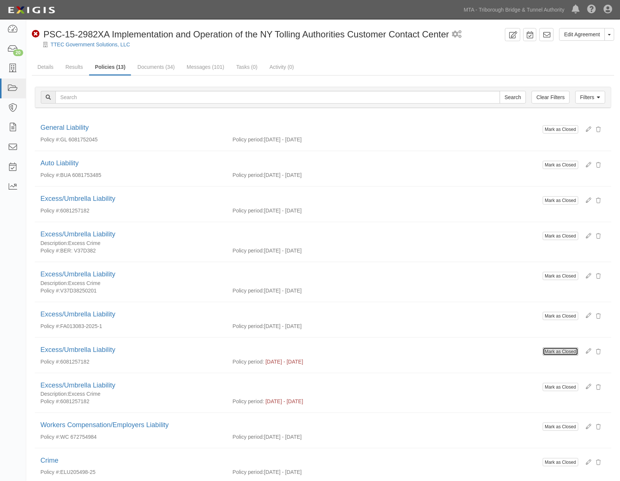
drag, startPoint x: 567, startPoint y: 351, endPoint x: 345, endPoint y: 50, distance: 373.7
click at [567, 352] on button "Mark as Closed" at bounding box center [561, 352] width 36 height 8
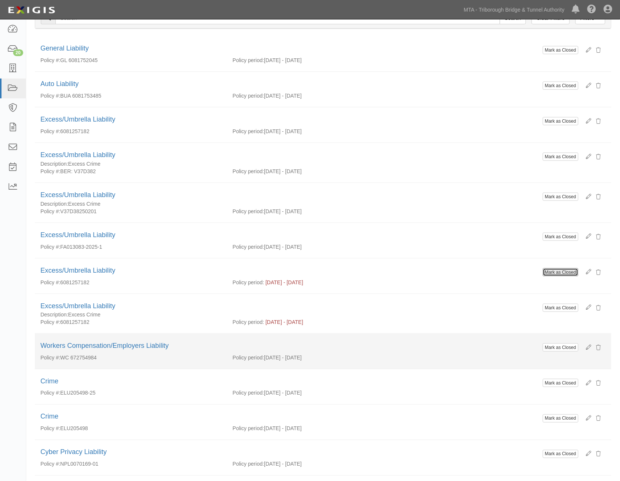
scroll to position [83, 0]
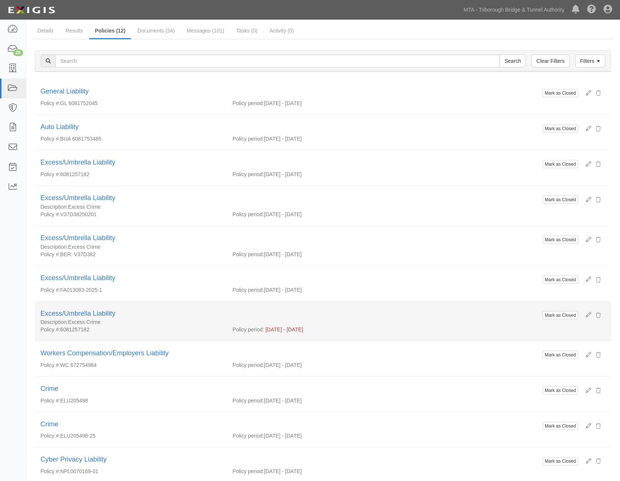
scroll to position [114, 0]
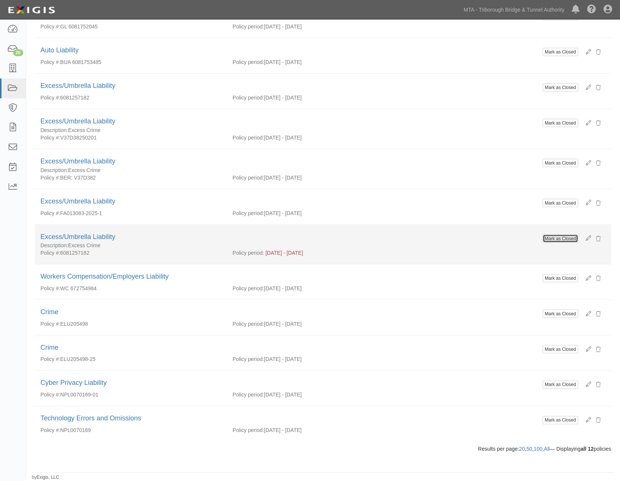
click at [574, 237] on button "Mark as Closed" at bounding box center [561, 239] width 36 height 8
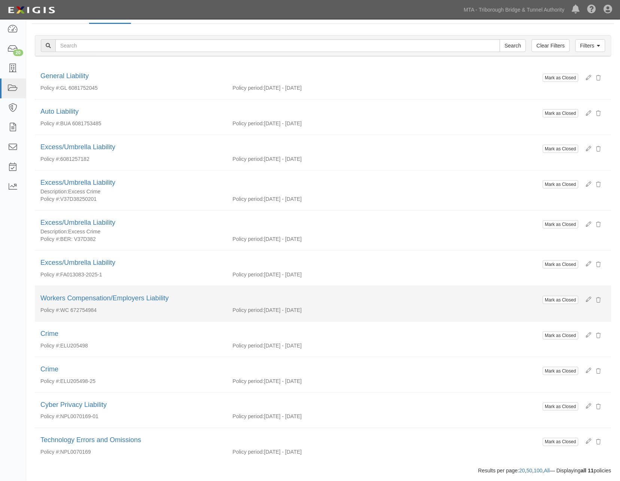
scroll to position [74, 0]
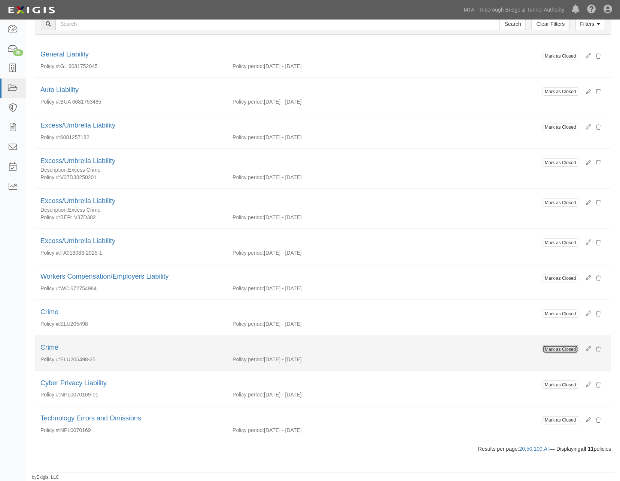
click at [556, 352] on button "Mark as Closed" at bounding box center [561, 349] width 36 height 8
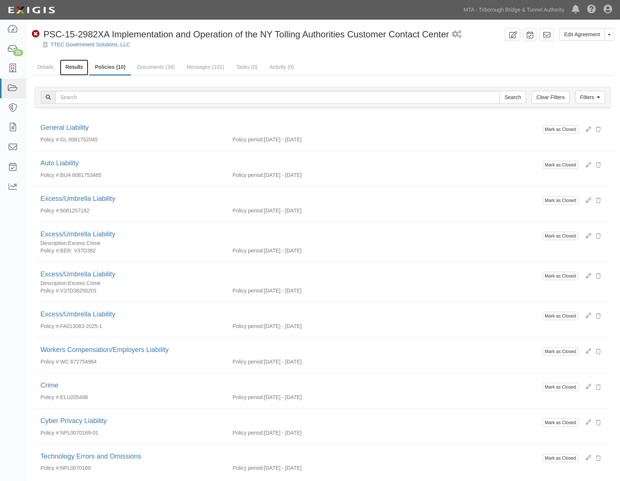
click at [72, 66] on link "Results" at bounding box center [74, 68] width 29 height 16
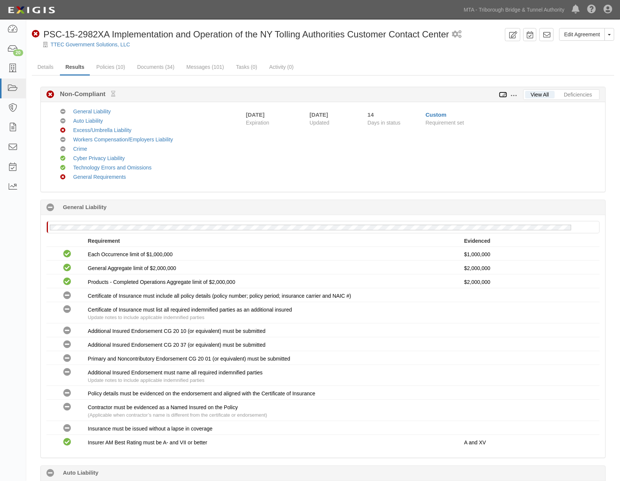
click at [504, 95] on icon at bounding box center [503, 94] width 8 height 5
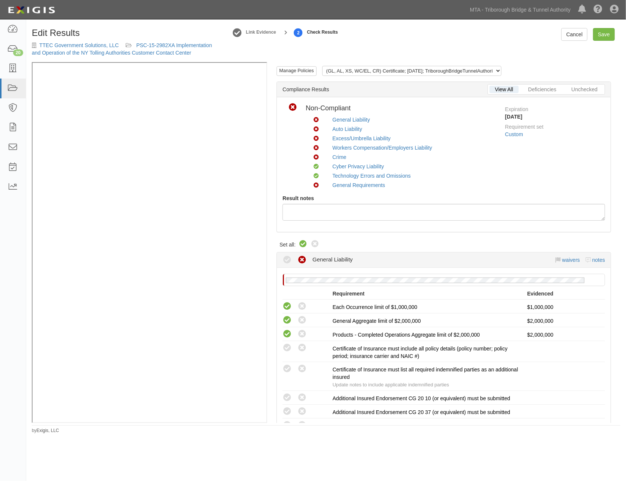
drag, startPoint x: 305, startPoint y: 243, endPoint x: 301, endPoint y: 243, distance: 4.5
click at [305, 243] on icon at bounding box center [303, 244] width 9 height 9
radio input "true"
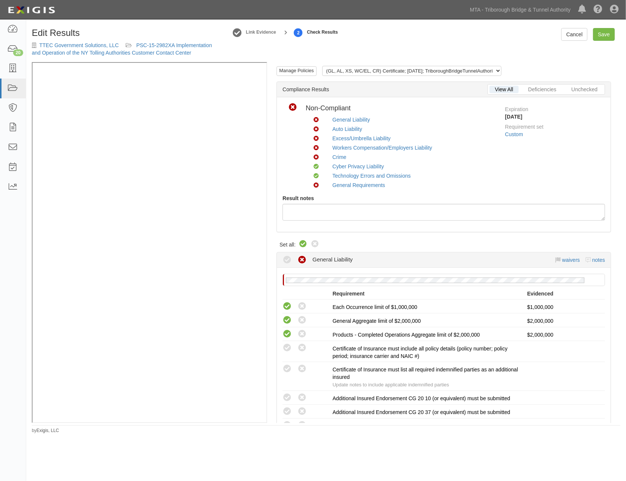
radio input "true"
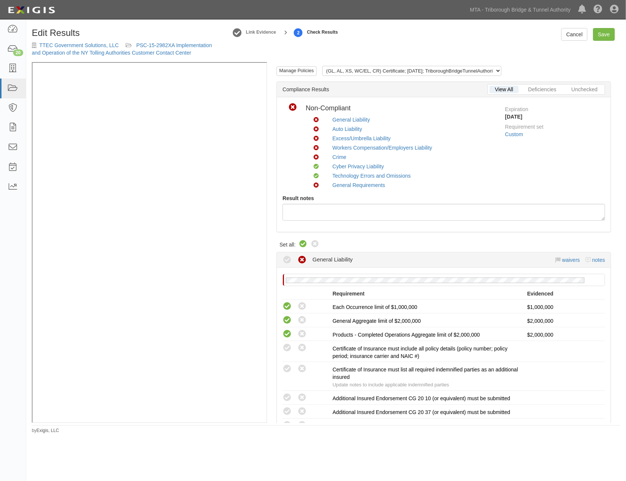
radio input "true"
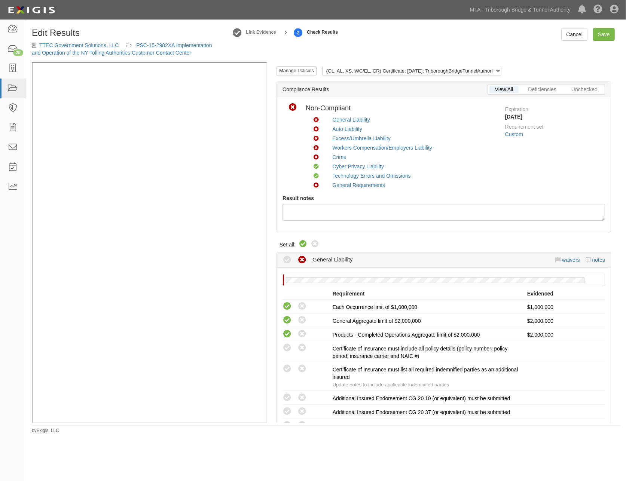
radio input "true"
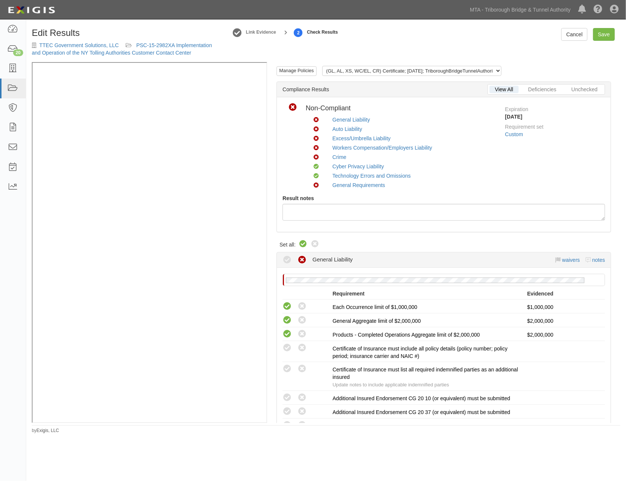
radio input "true"
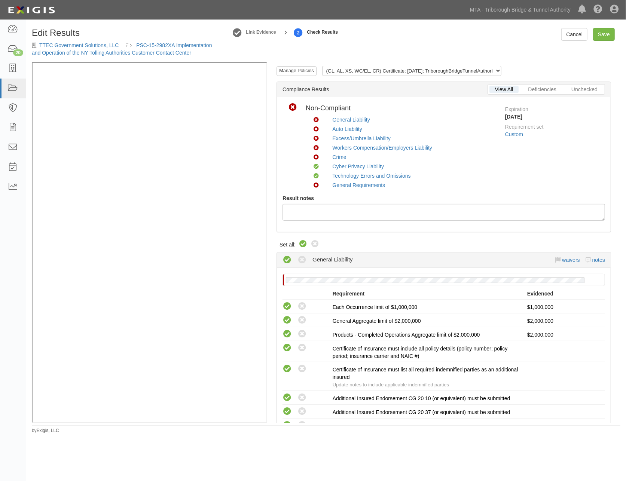
radio input "true"
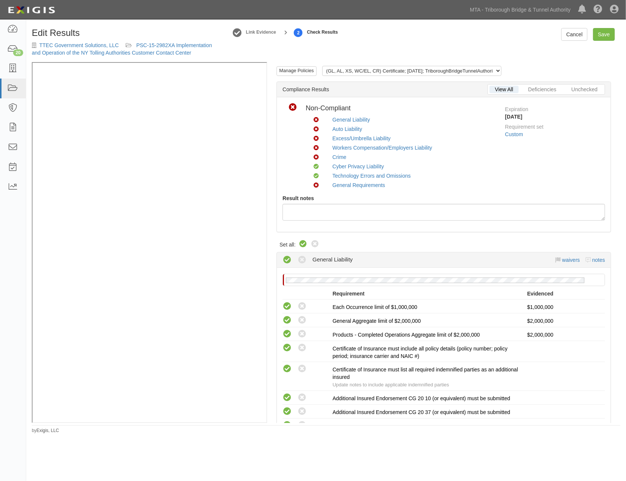
radio input "true"
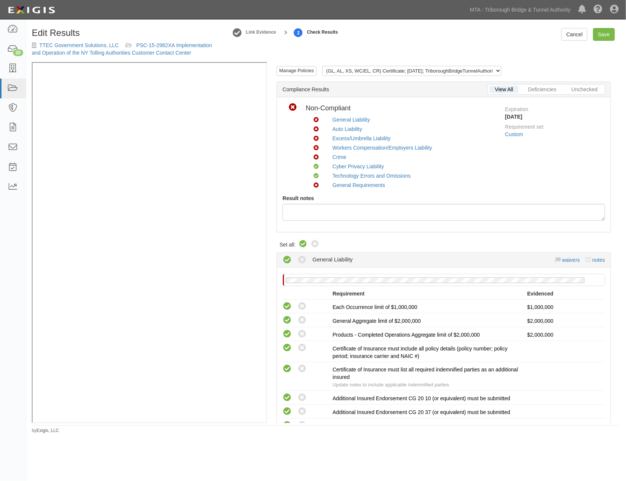
radio input "true"
click at [334, 156] on link "Crime" at bounding box center [339, 157] width 14 height 6
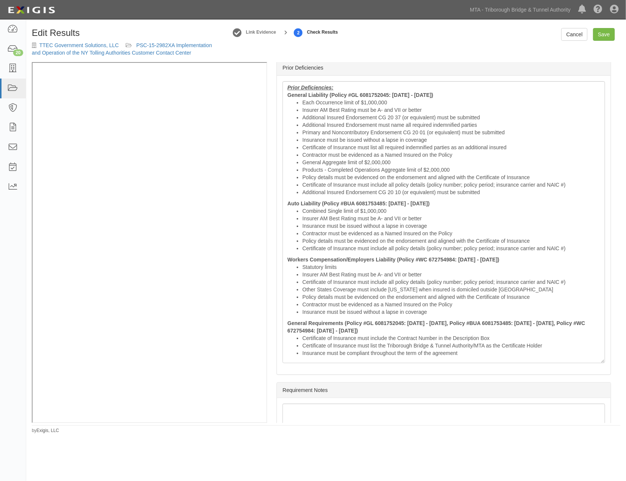
scroll to position [1958, 0]
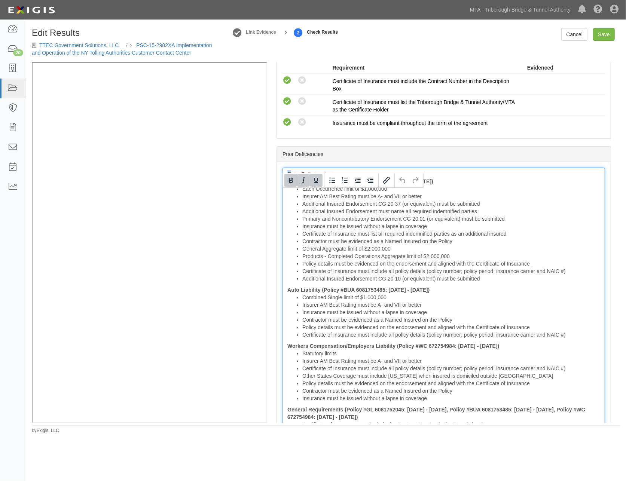
drag, startPoint x: 286, startPoint y: 195, endPoint x: 289, endPoint y: 194, distance: 3.9
click at [289, 194] on div "Prior Deficiencies: General Liability (Policy #GL 6081752045: 10/01/2024 - 10/0…" at bounding box center [444, 309] width 323 height 282
click at [289, 177] on b "Prior Deficiencies:" at bounding box center [310, 174] width 46 height 6
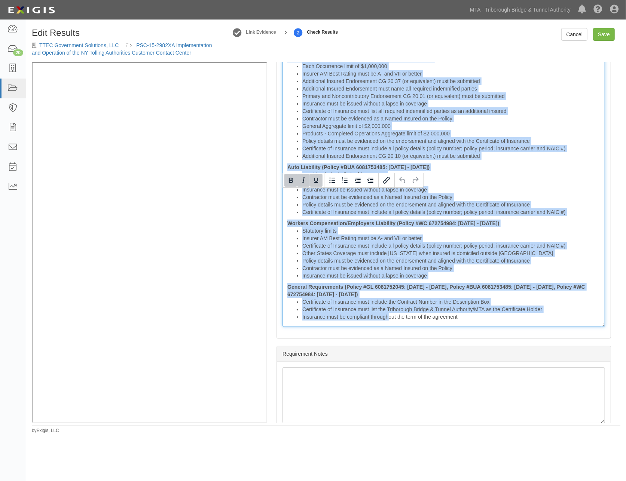
scroll to position [2124, 0]
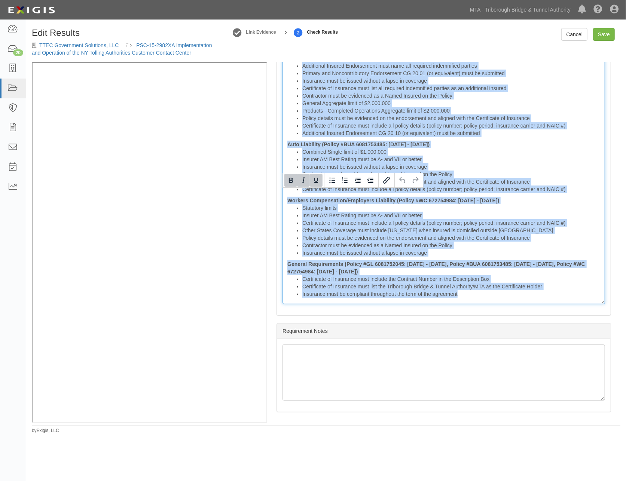
drag, startPoint x: 333, startPoint y: 194, endPoint x: 671, endPoint y: 342, distance: 369.4
click at [626, 342] on html "Toggle navigation Dashboard 20 Inbox Parties Agreements Coverages Documents Mes…" at bounding box center [313, 227] width 626 height 455
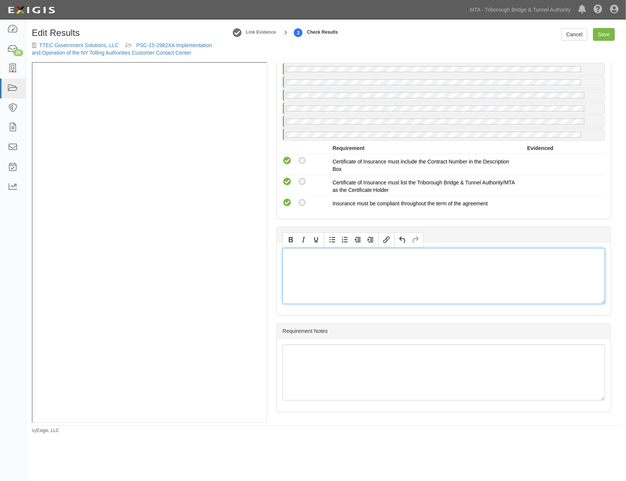
scroll to position [1899, 0]
click at [613, 35] on link "Save" at bounding box center [604, 34] width 22 height 13
radio input "true"
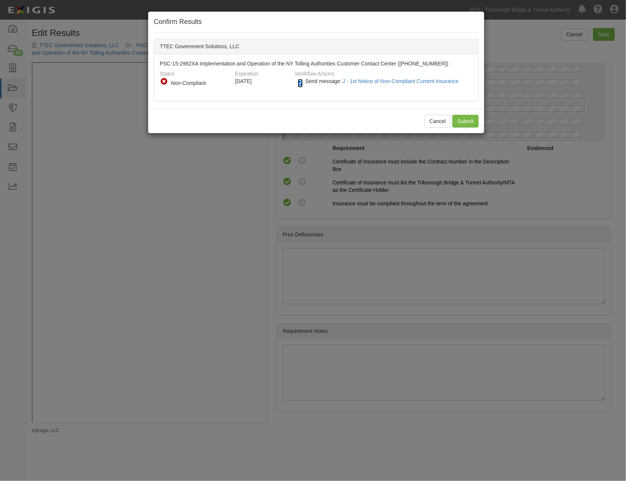
click at [299, 82] on input "Send message: J - 1st Notice of Non-Compliant Current Insurance" at bounding box center [300, 83] width 5 height 9
checkbox input "false"
click at [464, 122] on input "Submit" at bounding box center [465, 121] width 26 height 13
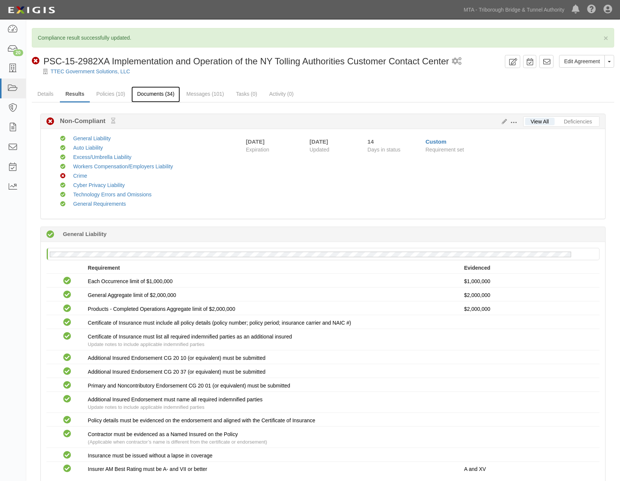
click at [150, 97] on link "Documents (34)" at bounding box center [155, 94] width 49 height 16
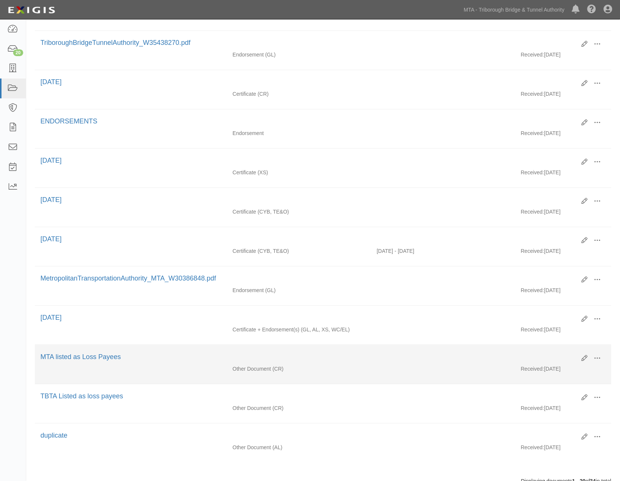
scroll to position [551, 0]
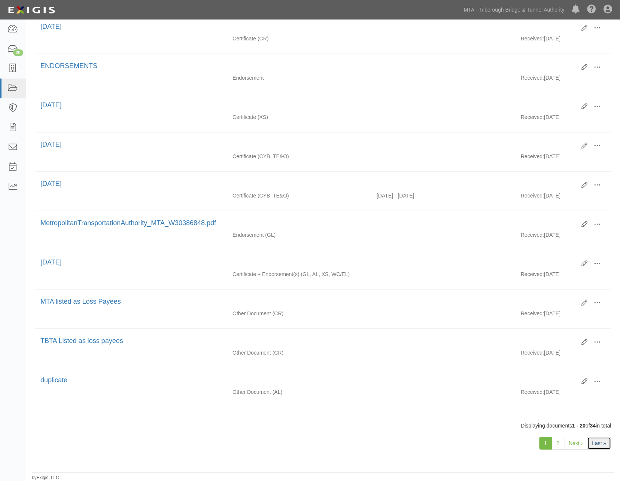
click at [598, 446] on link "Last »" at bounding box center [599, 443] width 24 height 13
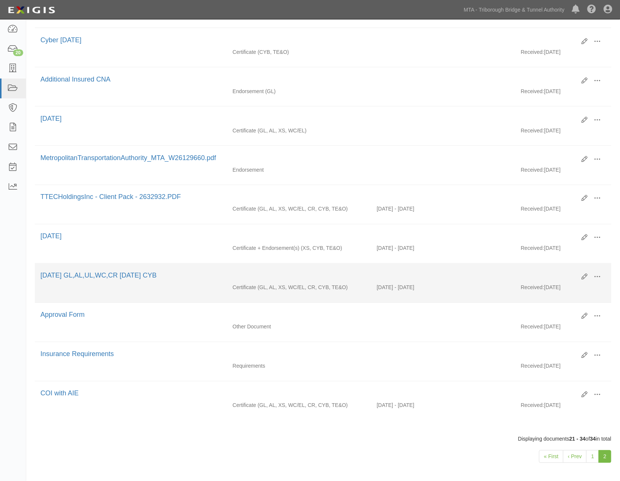
scroll to position [309, 0]
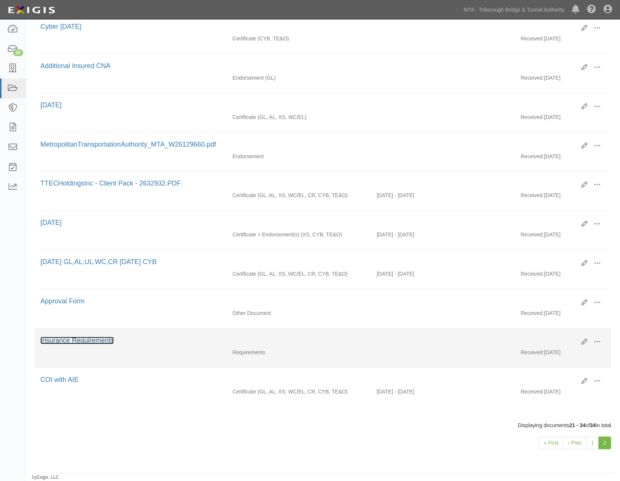
click at [79, 339] on link "Insurance Requirements" at bounding box center [76, 340] width 73 height 7
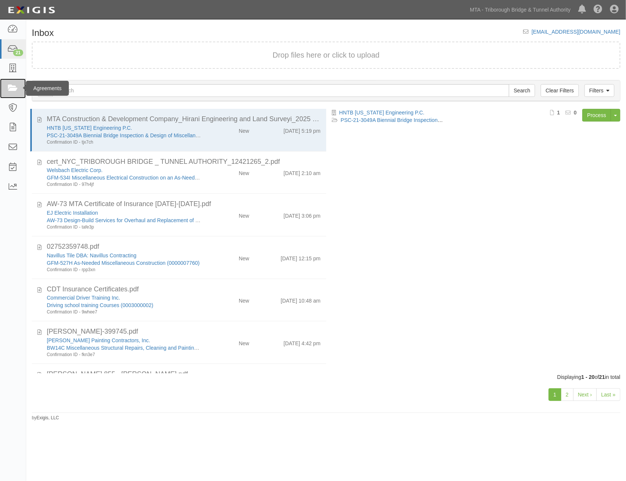
click at [11, 88] on icon at bounding box center [12, 88] width 10 height 9
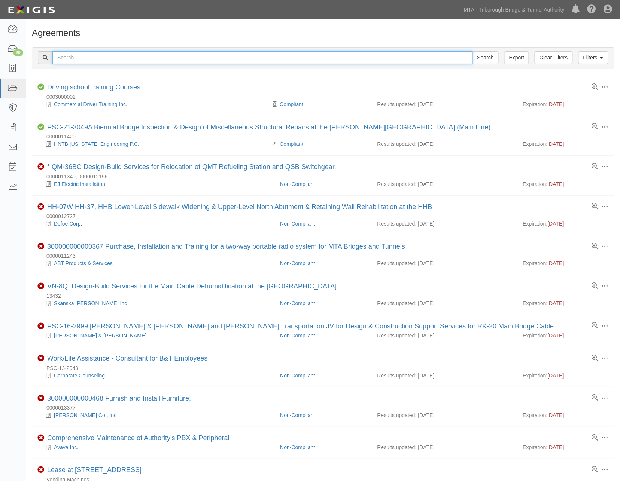
click at [77, 55] on input "text" at bounding box center [262, 57] width 420 height 13
type input "TTEC Gov"
click at [472, 51] on input "Search" at bounding box center [485, 57] width 26 height 13
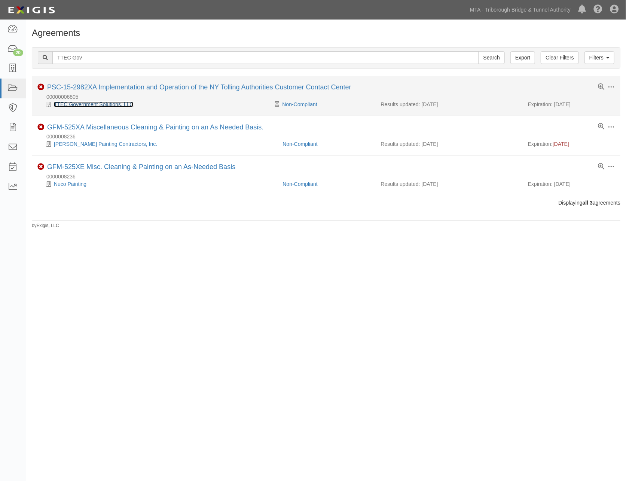
click at [89, 104] on link "TTEC Government Solutions, LLC" at bounding box center [93, 104] width 79 height 6
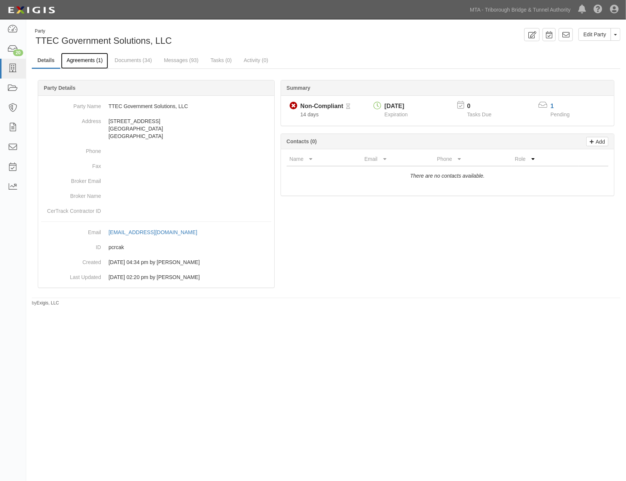
click at [91, 64] on link "Agreements (1)" at bounding box center [84, 61] width 47 height 16
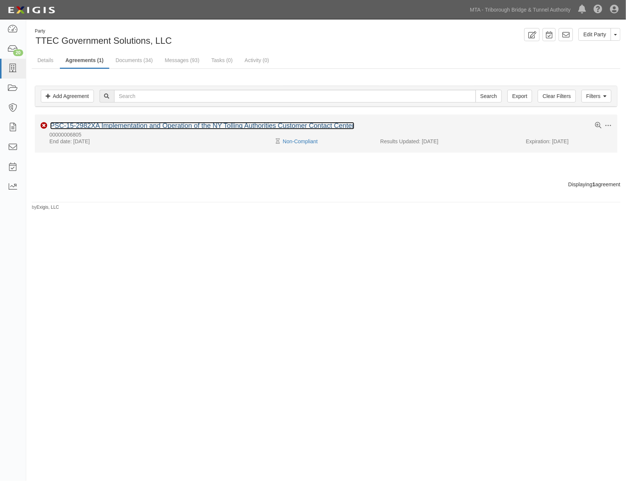
click at [104, 125] on link "PSC-15-2982XA Implementation and Operation of the NY Tolling Authorities Custom…" at bounding box center [202, 125] width 304 height 7
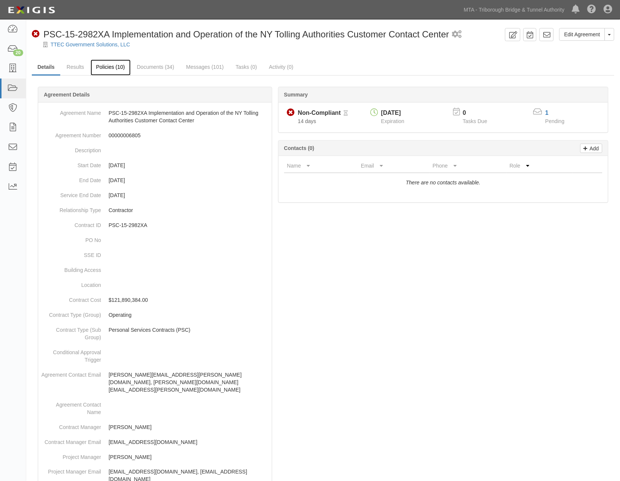
click at [114, 67] on link "Policies (10)" at bounding box center [111, 68] width 40 height 16
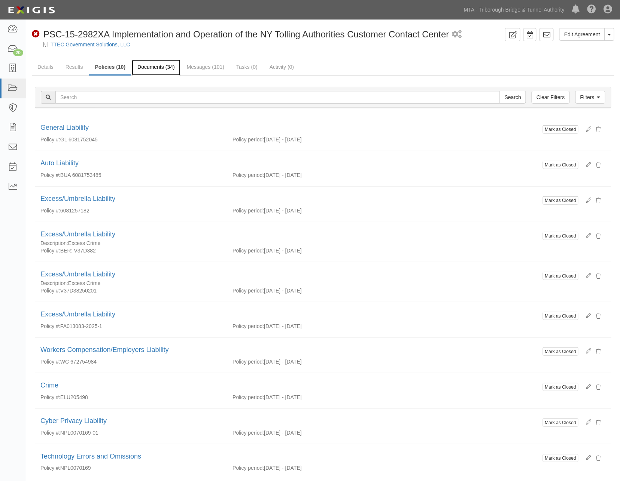
click at [167, 68] on link "Documents (34)" at bounding box center [156, 68] width 49 height 16
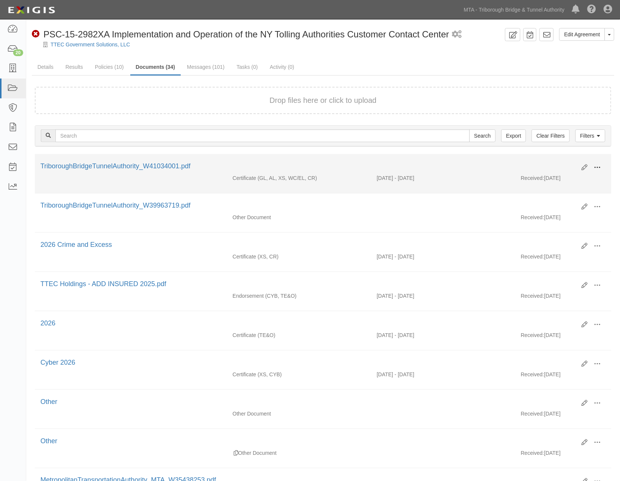
click at [597, 165] on span at bounding box center [597, 167] width 7 height 7
click at [549, 164] on link "Edit" at bounding box center [560, 164] width 59 height 13
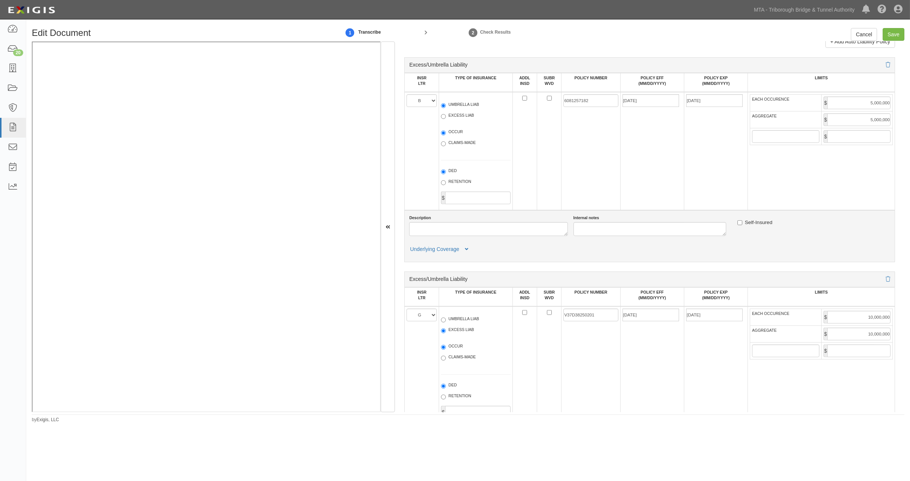
scroll to position [915, 0]
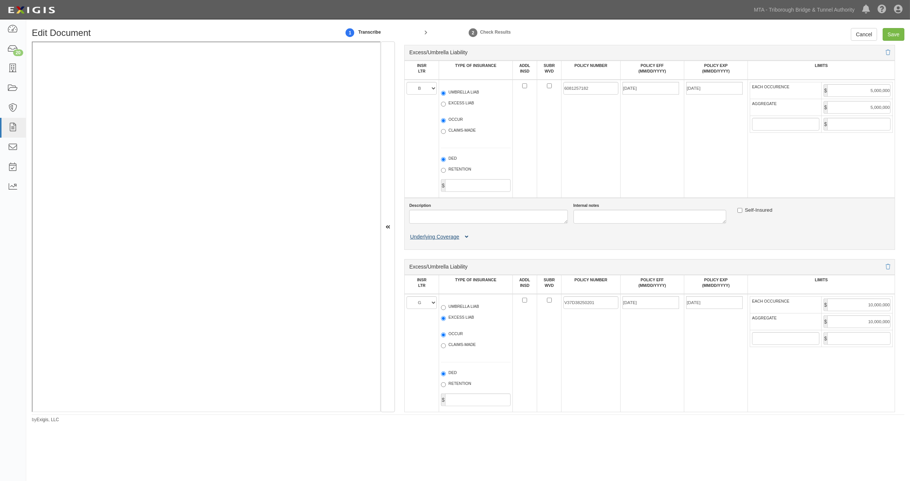
click at [466, 240] on icon at bounding box center [466, 237] width 3 height 5
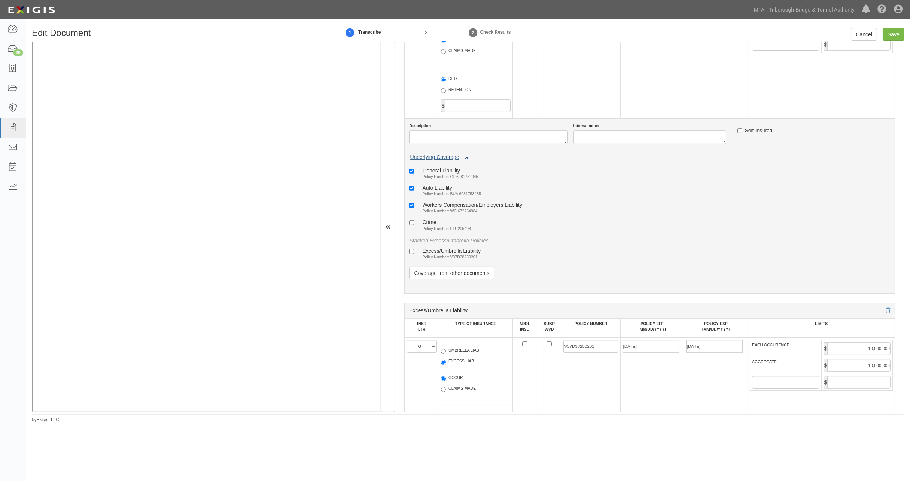
scroll to position [998, 0]
click at [465, 251] on div "Excess/Umbrella Liability" at bounding box center [451, 247] width 58 height 6
click at [414, 251] on input "Excess/Umbrella Liability Policy Number: V37D38250201" at bounding box center [411, 248] width 5 height 5
checkbox input "true"
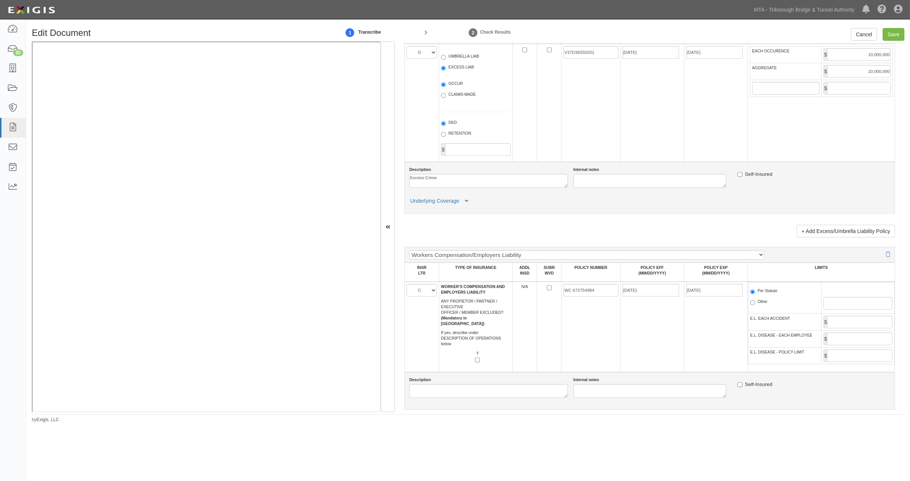
scroll to position [1289, 0]
click at [470, 205] on button "Underlying Coverage" at bounding box center [440, 201] width 62 height 8
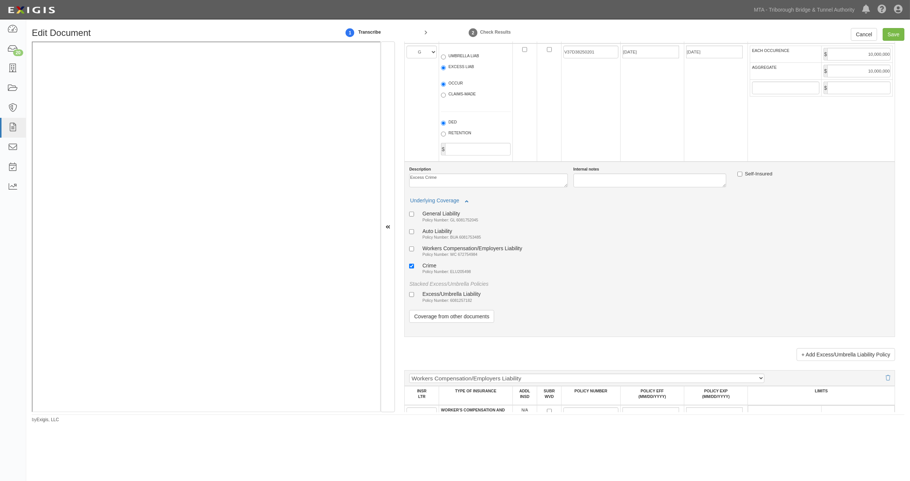
click at [472, 303] on small "Policy Number: 6081257182" at bounding box center [447, 300] width 50 height 4
click at [414, 297] on input "Excess/Umbrella Liability Policy Number: 6081257182" at bounding box center [411, 294] width 5 height 5
checkbox input "true"
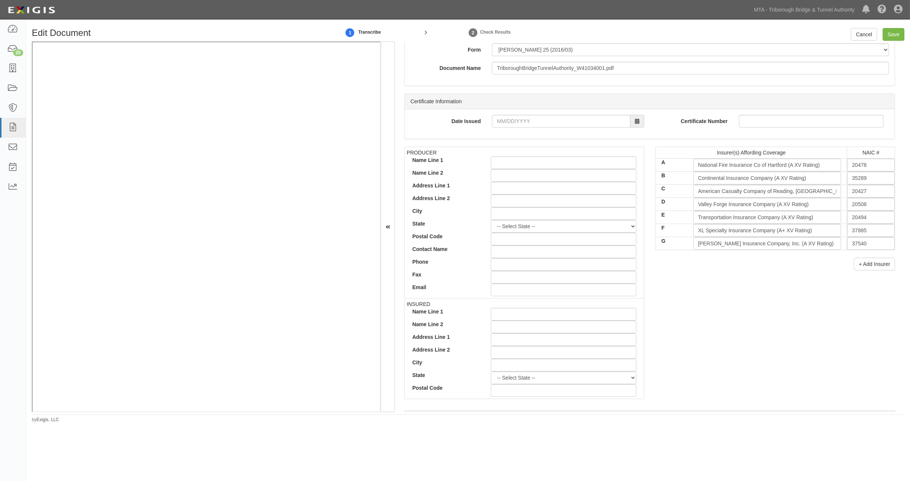
scroll to position [0, 0]
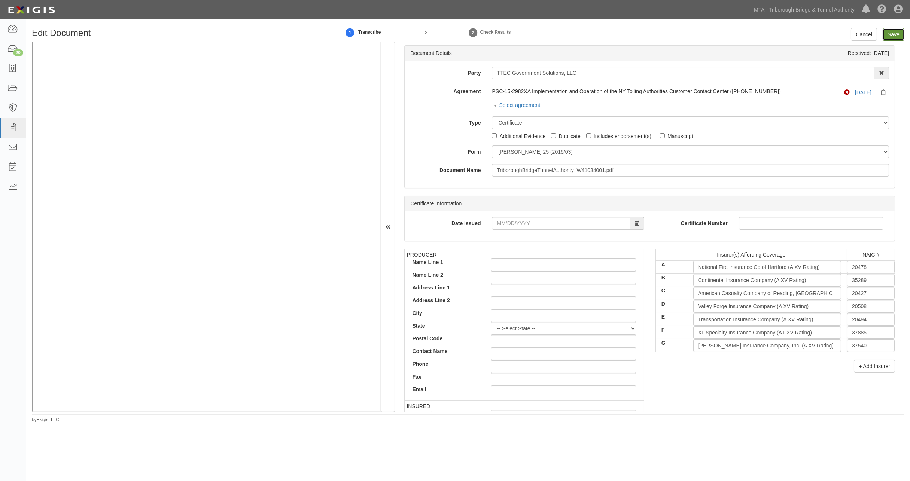
click at [626, 32] on input "Save" at bounding box center [893, 34] width 22 height 13
type input "1000000"
type input "2000000"
type input "1000000"
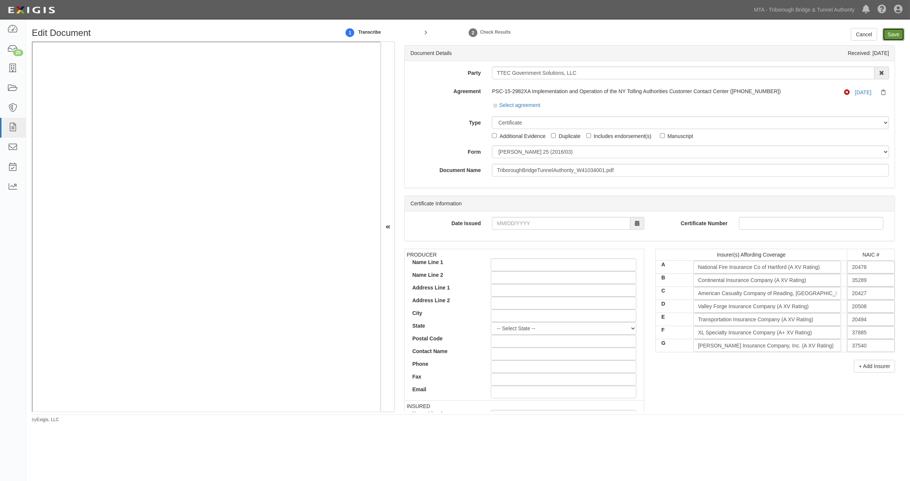
type input "5000000"
type input "10000000"
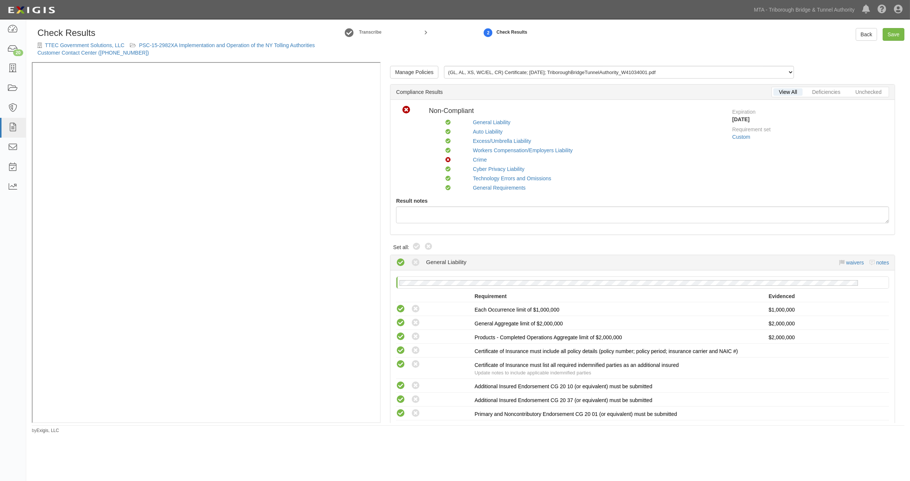
drag, startPoint x: 417, startPoint y: 245, endPoint x: 443, endPoint y: 292, distance: 53.8
click at [417, 245] on icon at bounding box center [416, 247] width 9 height 9
radio input "true"
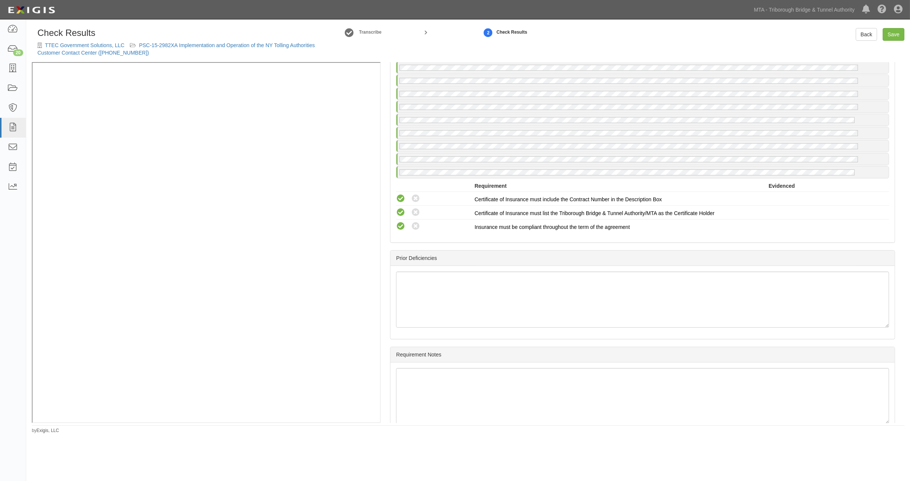
scroll to position [1726, 0]
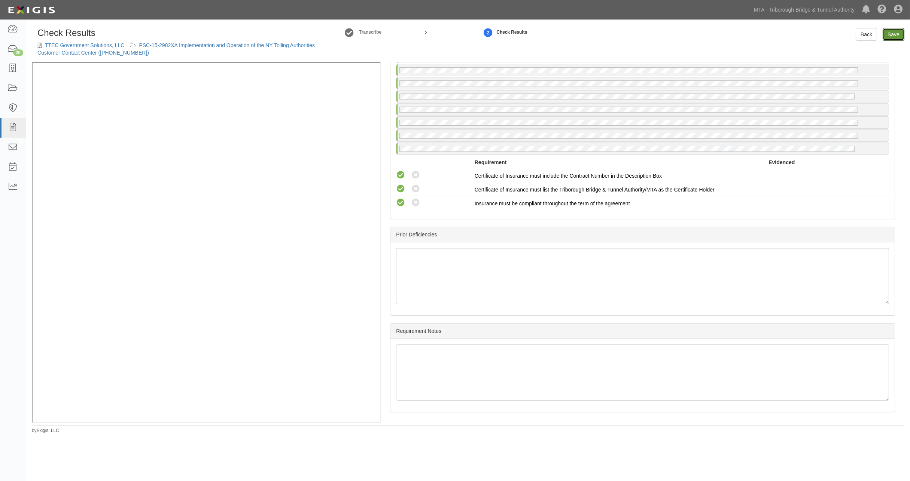
drag, startPoint x: 896, startPoint y: 35, endPoint x: 889, endPoint y: 34, distance: 6.7
click at [896, 35] on link "Save" at bounding box center [893, 34] width 22 height 13
radio input "true"
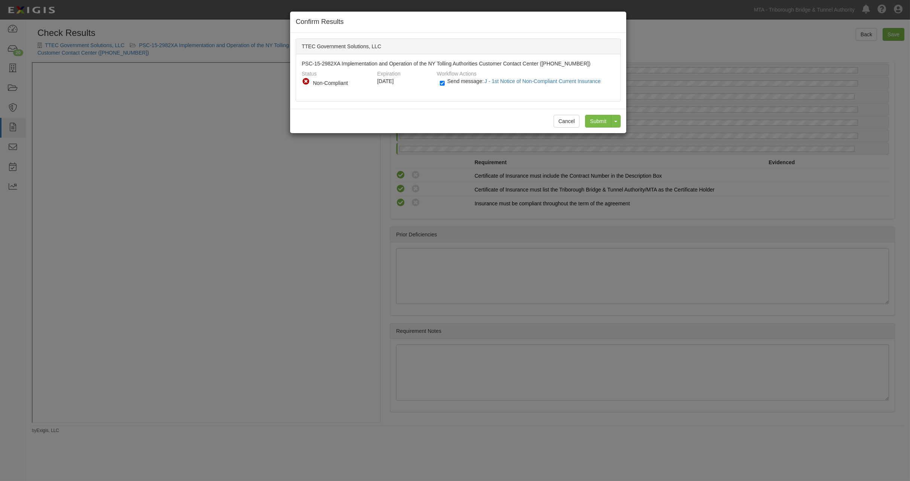
click at [449, 86] on label "Send message: J - 1st Notice of Non-Compliant Current Insurance" at bounding box center [522, 85] width 164 height 10
click at [445, 86] on input "Send message: J - 1st Notice of Non-Compliant Current Insurance" at bounding box center [442, 83] width 5 height 9
checkbox input "false"
click at [600, 120] on input "Submit" at bounding box center [598, 121] width 26 height 13
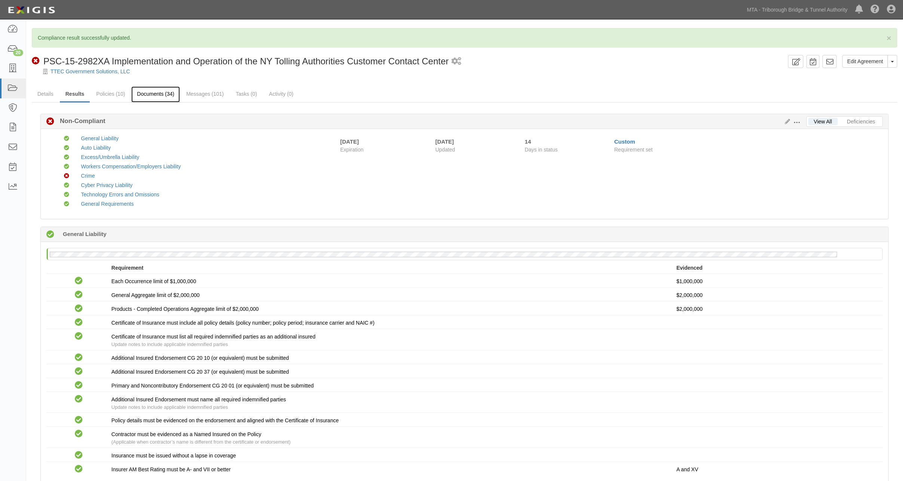
click at [161, 92] on link "Documents (34)" at bounding box center [155, 94] width 49 height 16
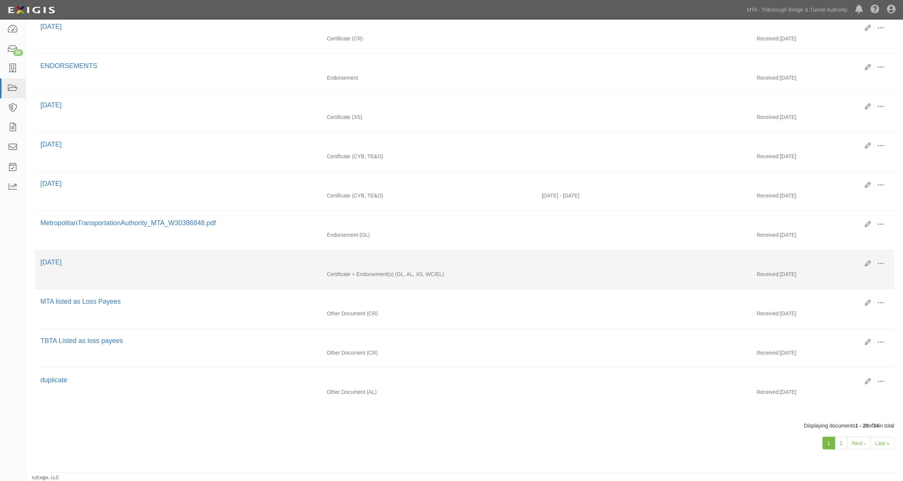
scroll to position [551, 0]
click at [48, 259] on link "[DATE]" at bounding box center [50, 262] width 21 height 7
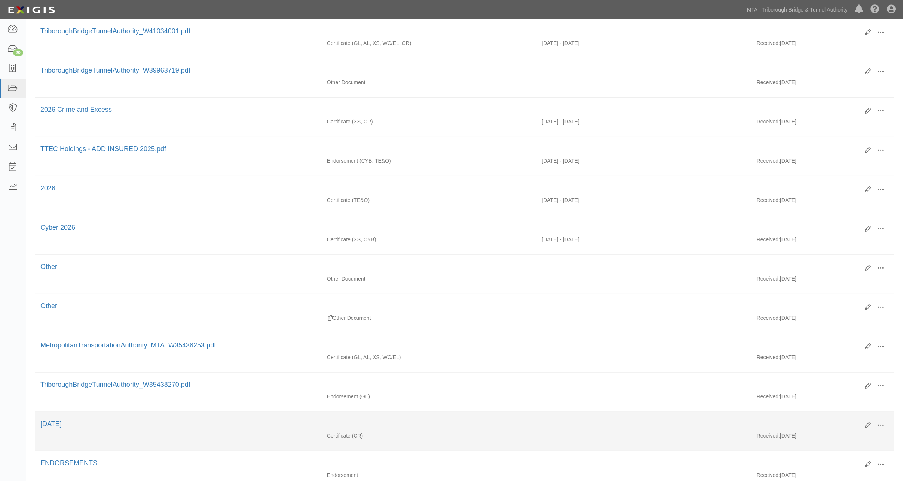
scroll to position [0, 0]
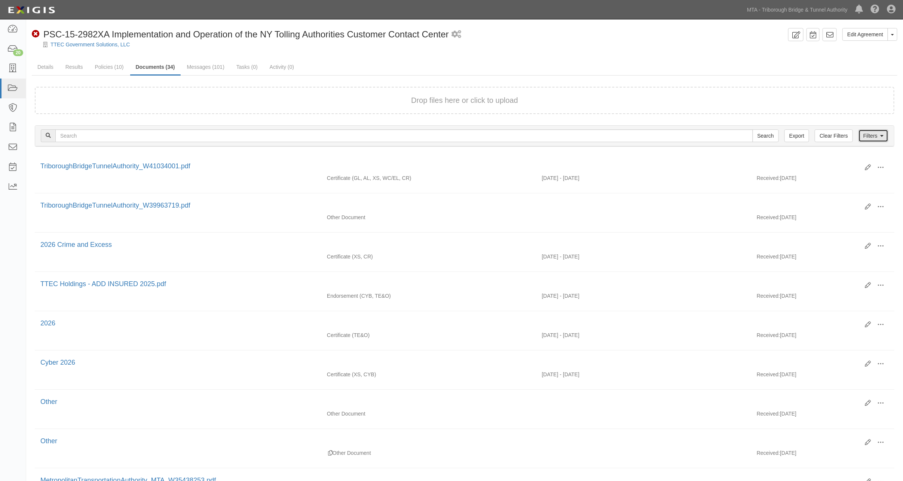
click at [869, 136] on link "Filters" at bounding box center [874, 135] width 30 height 13
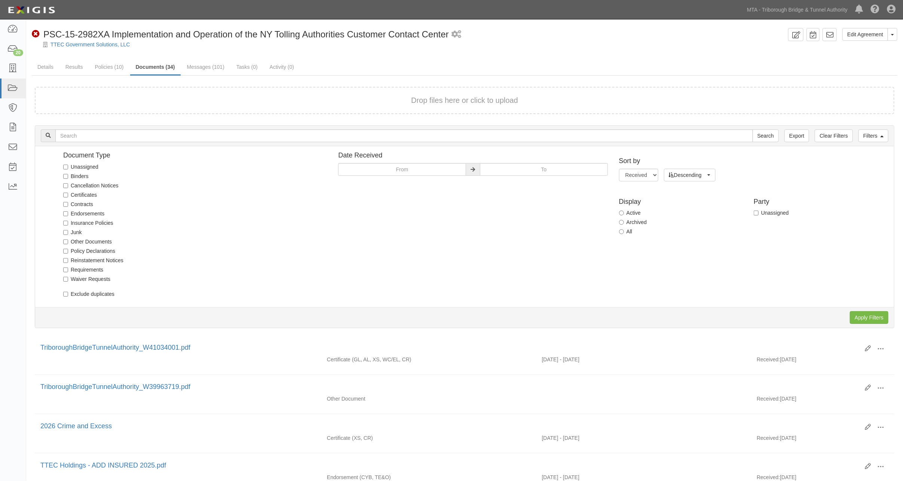
click at [81, 195] on label "Certificates" at bounding box center [80, 194] width 34 height 7
click at [68, 195] on input "Certificates" at bounding box center [65, 195] width 5 height 5
checkbox input "true"
click at [875, 317] on input "Apply Filters" at bounding box center [869, 317] width 39 height 13
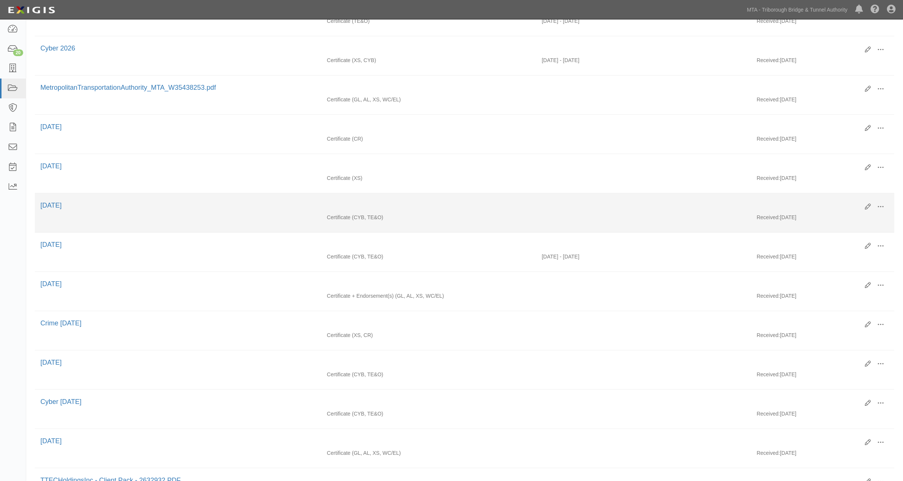
scroll to position [249, 0]
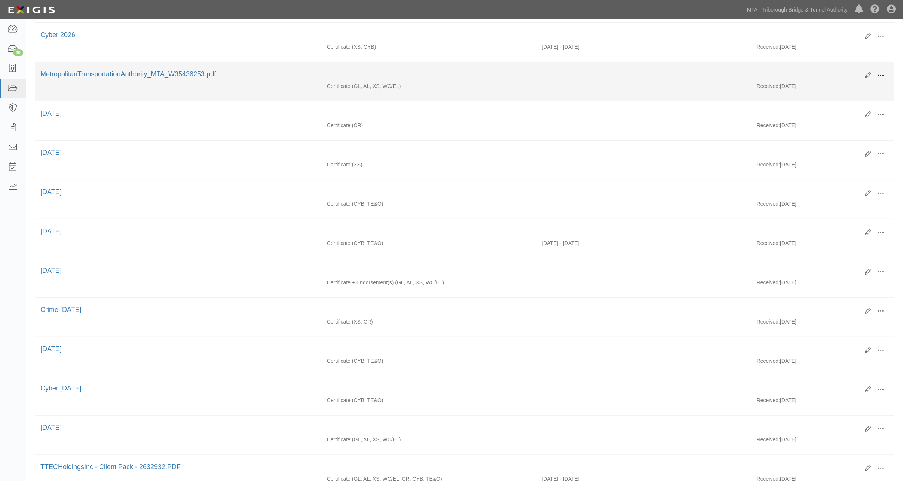
click at [881, 76] on span at bounding box center [881, 75] width 7 height 7
click at [829, 89] on link "View" at bounding box center [844, 86] width 59 height 13
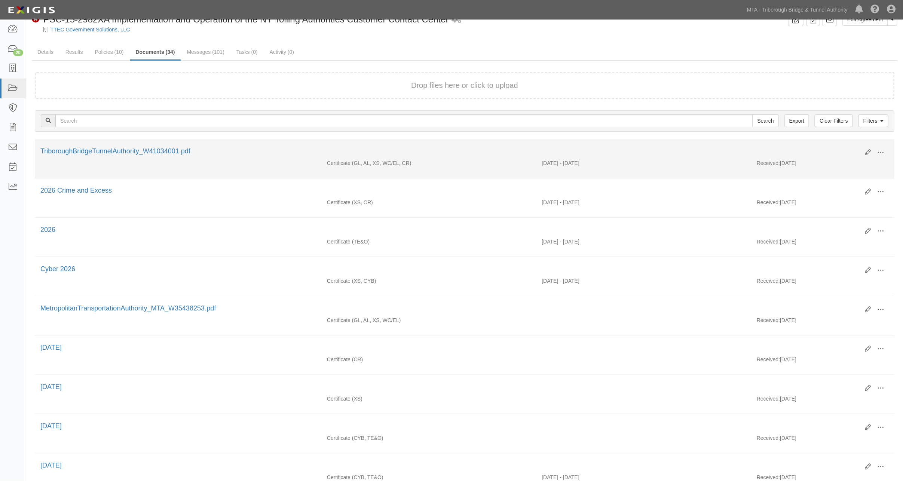
scroll to position [0, 0]
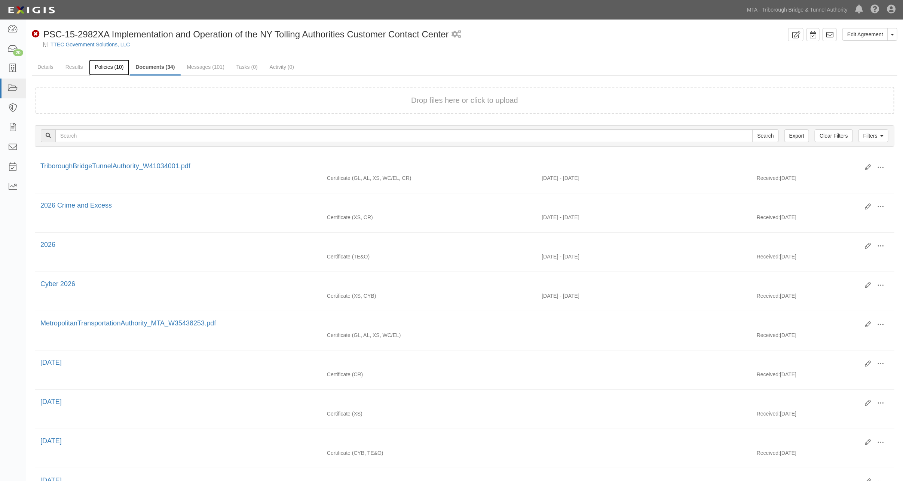
click at [107, 64] on link "Policies (10)" at bounding box center [109, 68] width 40 height 16
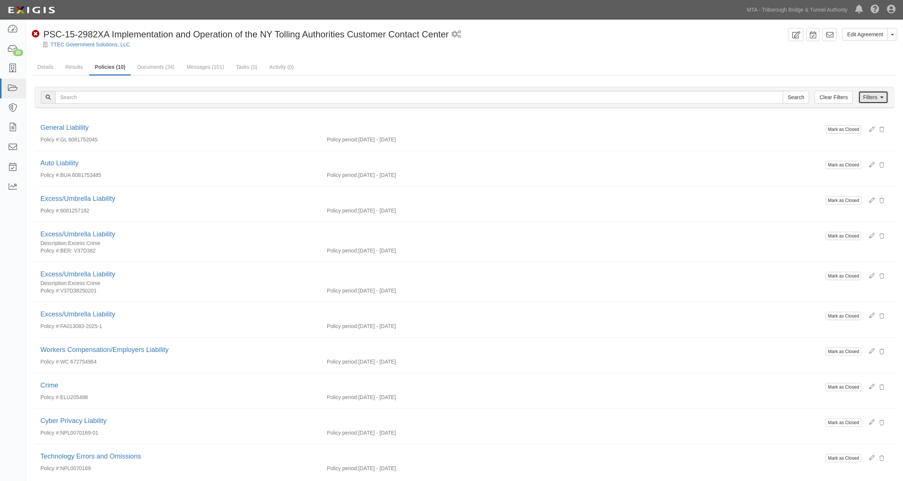
click at [885, 94] on link "Filters" at bounding box center [874, 97] width 30 height 13
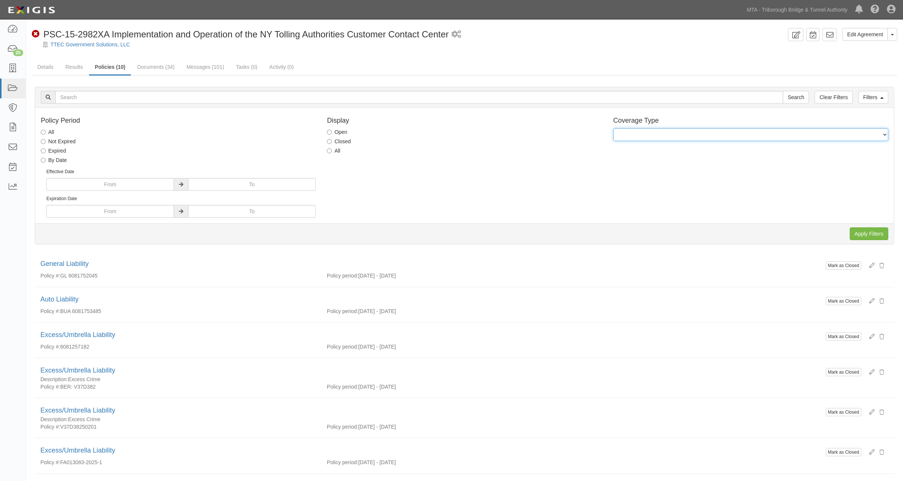
click at [691, 135] on select "General Liability Auto Liability Excess/Umbrella Liability Workers Compensation…" at bounding box center [751, 134] width 275 height 13
select select "27"
click at [614, 128] on select "General Liability Auto Liability Excess/Umbrella Liability Workers Compensation…" at bounding box center [751, 134] width 275 height 13
click at [864, 234] on input "Apply Filters" at bounding box center [869, 234] width 39 height 13
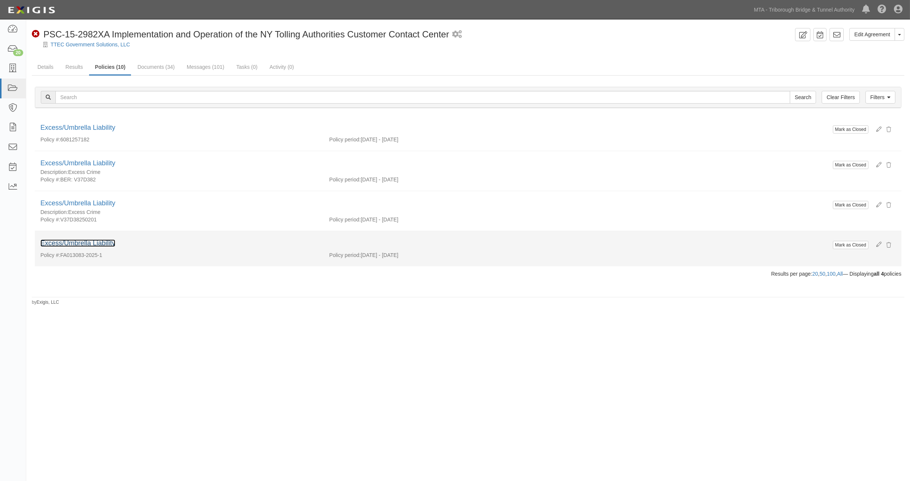
click at [103, 242] on link "Excess/Umbrella Liability" at bounding box center [77, 243] width 75 height 7
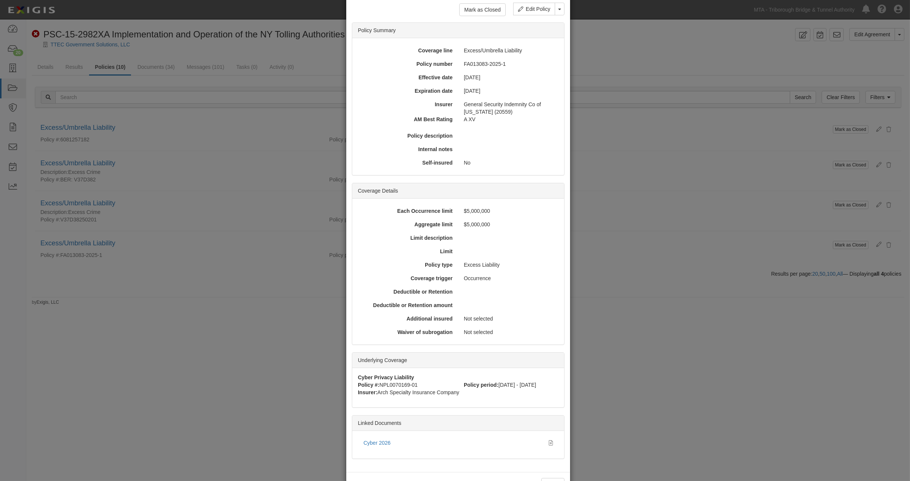
scroll to position [63, 0]
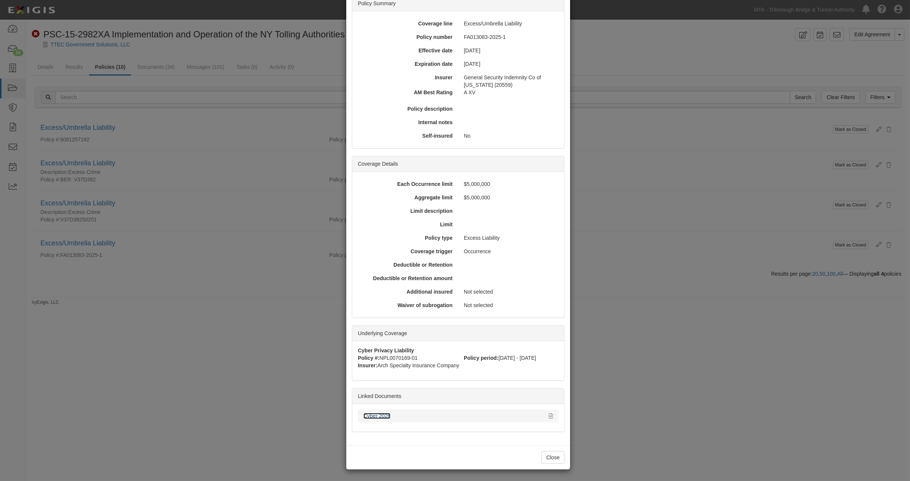
click at [384, 416] on link "Cyber 2026" at bounding box center [376, 416] width 27 height 6
drag, startPoint x: 666, startPoint y: 388, endPoint x: 663, endPoint y: 385, distance: 4.8
click at [667, 388] on div "× View Policy Mark as Closed Edit Policy Toggle Dropdown Delete Policy Policy S…" at bounding box center [455, 240] width 910 height 481
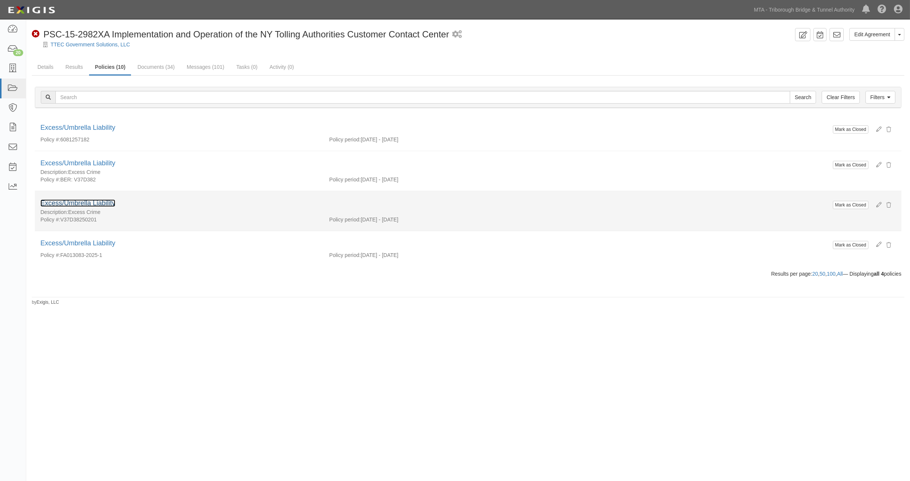
click at [107, 202] on link "Excess/Umbrella Liability" at bounding box center [77, 202] width 75 height 7
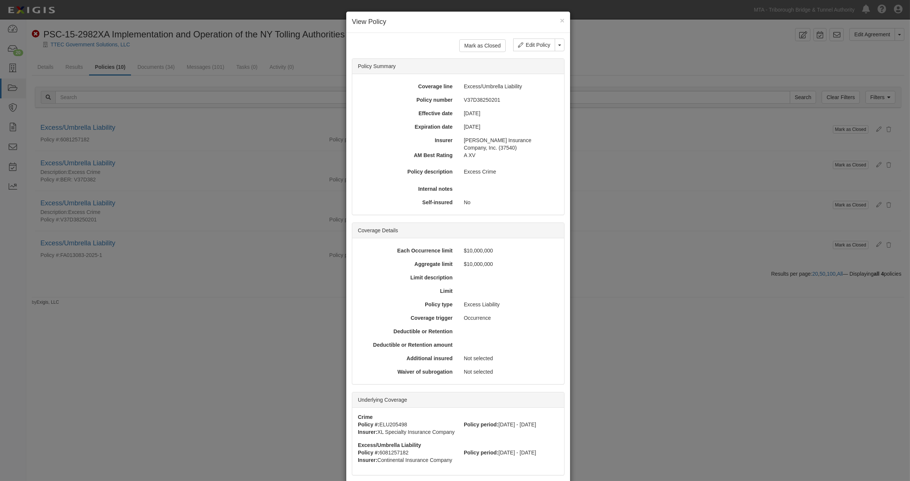
scroll to position [158, 0]
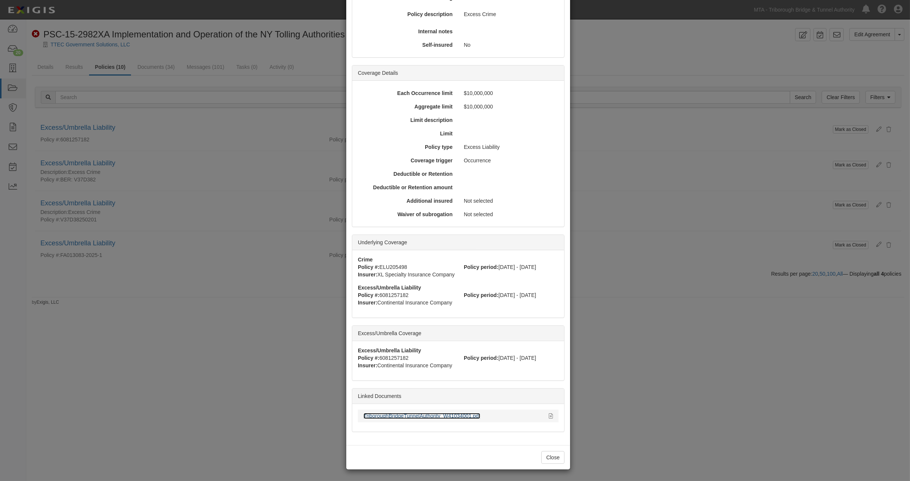
click at [404, 415] on link "TriboroughBridgeTunnelAuthority_W41034001.pdf" at bounding box center [421, 416] width 117 height 6
click at [682, 381] on div "× View Policy Mark as Closed Edit Policy Toggle Dropdown Delete Policy Policy S…" at bounding box center [455, 240] width 910 height 481
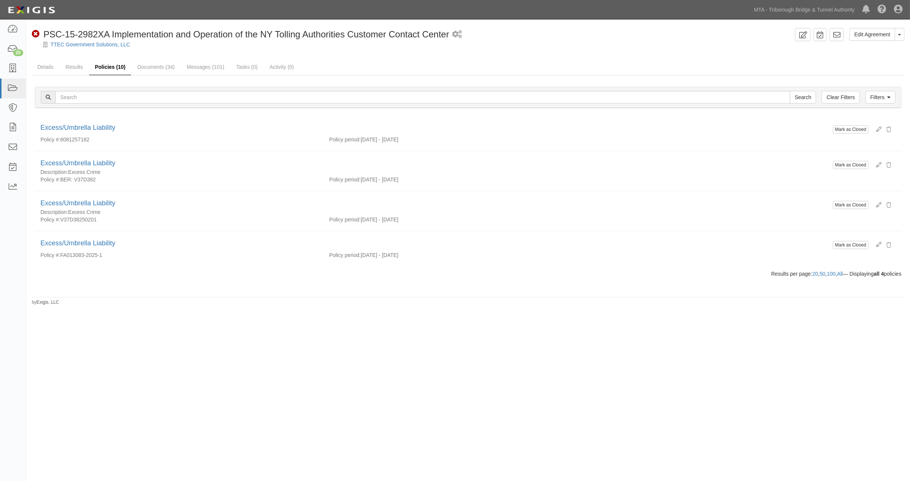
click at [104, 68] on link "Policies (10)" at bounding box center [110, 68] width 42 height 16
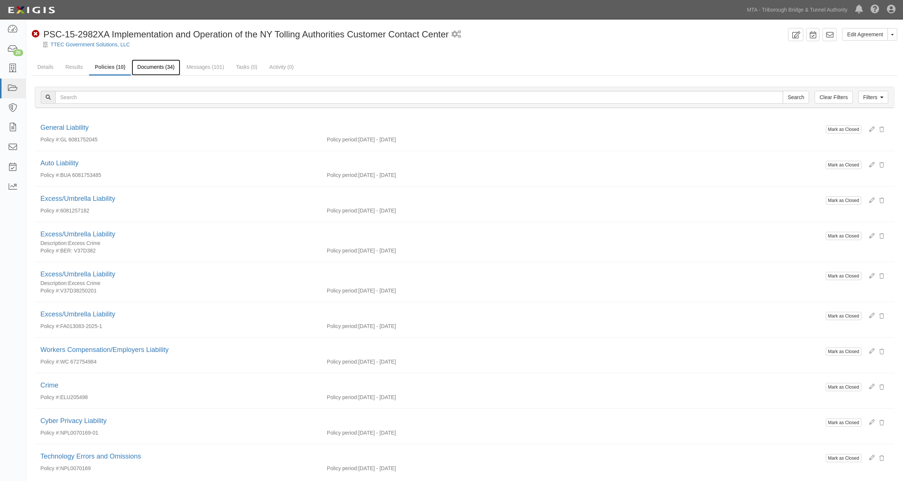
click at [158, 67] on link "Documents (34)" at bounding box center [156, 68] width 49 height 16
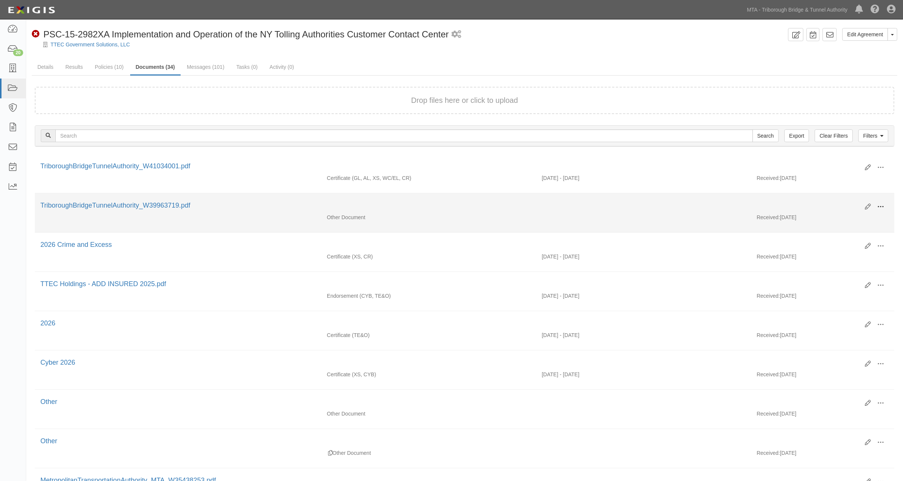
click at [882, 206] on span at bounding box center [881, 207] width 7 height 7
click at [826, 204] on link "Edit" at bounding box center [844, 203] width 59 height 13
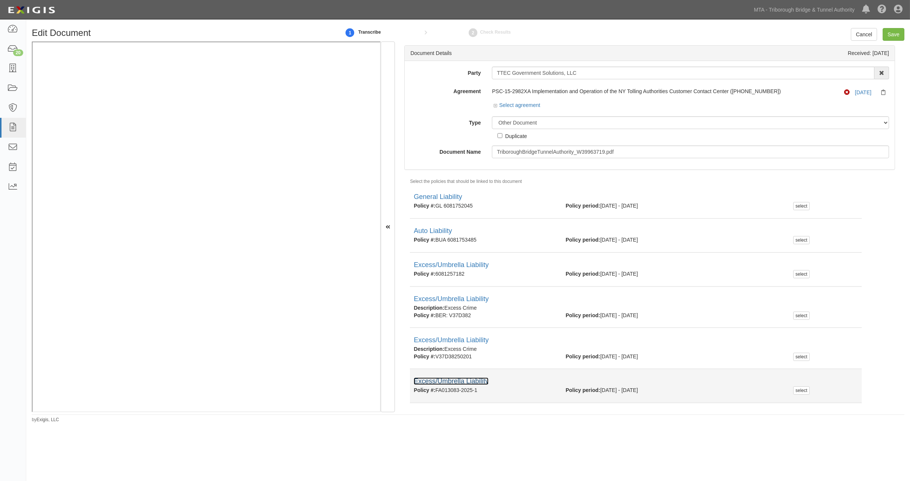
click at [446, 380] on link "Excess/Umbrella Liability" at bounding box center [451, 381] width 75 height 7
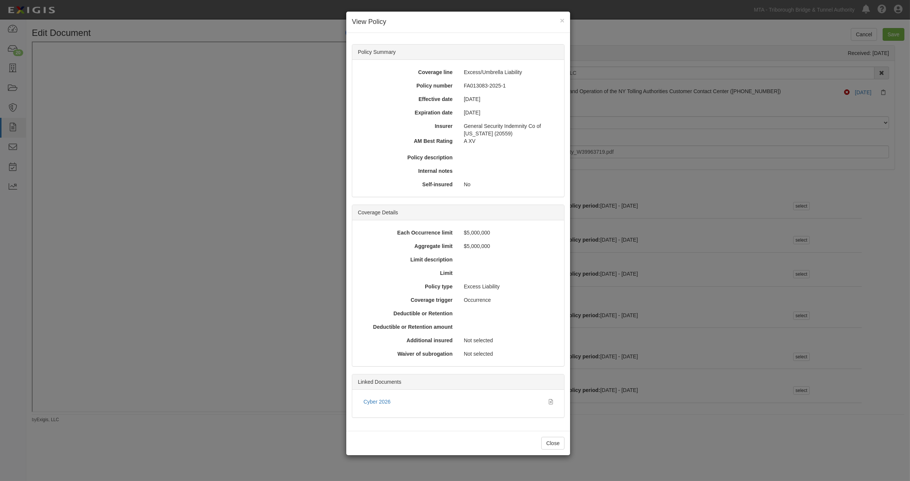
click at [635, 425] on div "× View Policy Policy Summary Coverage line Excess/Umbrella Liability Policy num…" at bounding box center [455, 240] width 910 height 481
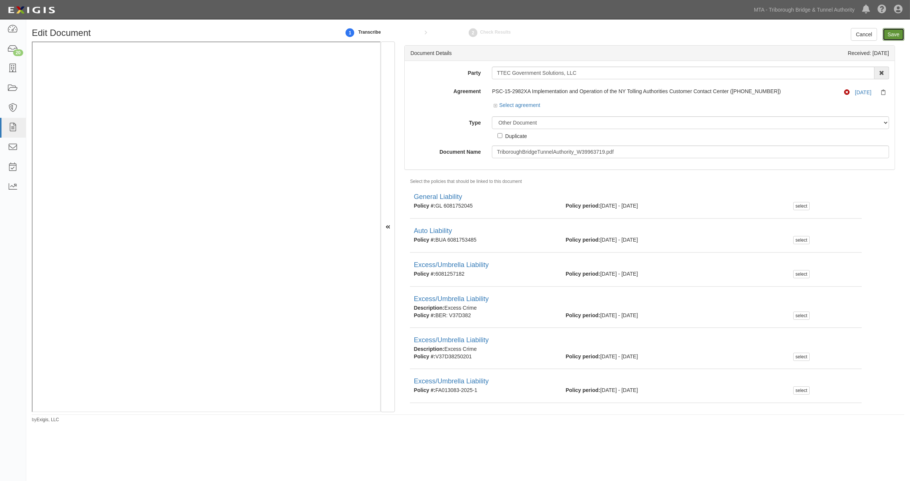
click at [891, 33] on input "Save" at bounding box center [893, 34] width 22 height 13
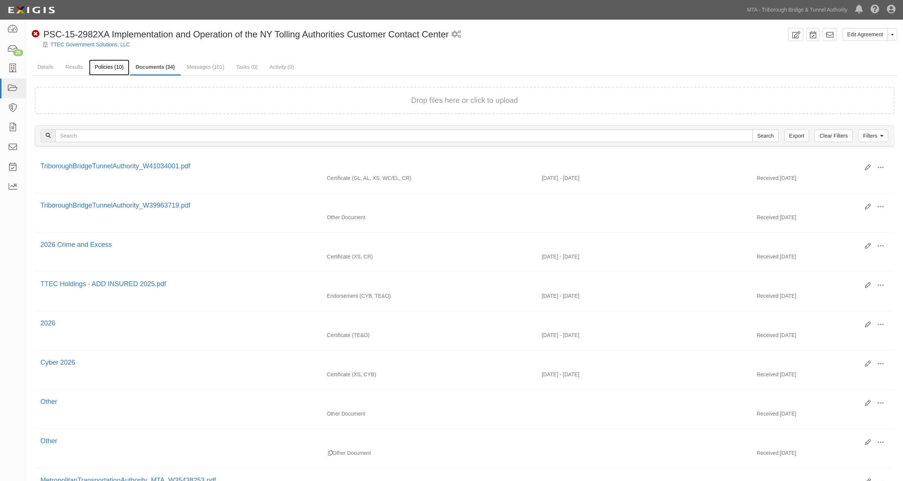
click at [110, 67] on link "Policies (10)" at bounding box center [109, 68] width 40 height 16
click at [79, 67] on link "Results" at bounding box center [74, 68] width 29 height 16
click at [74, 66] on link "Results" at bounding box center [74, 68] width 29 height 16
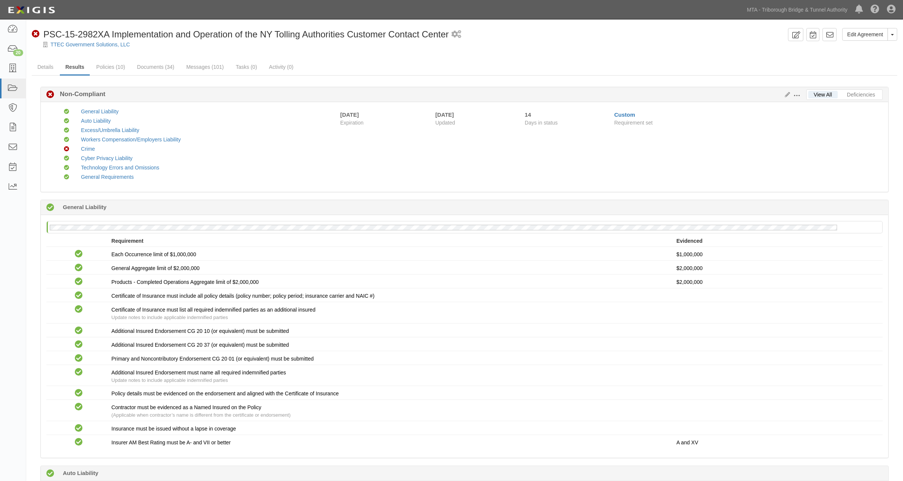
click at [798, 94] on span at bounding box center [797, 95] width 7 height 7
click at [814, 94] on link "Edit Requirements" at bounding box center [831, 93] width 59 height 13
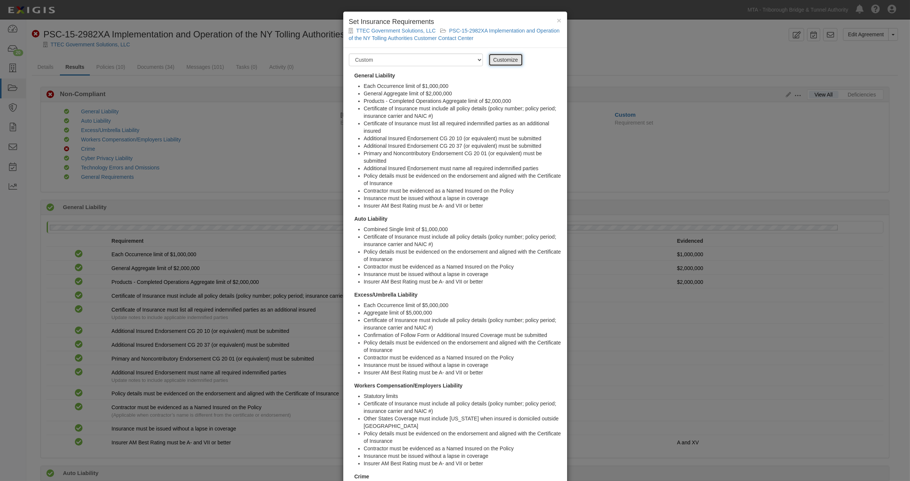
click at [500, 57] on link "Customize" at bounding box center [505, 60] width 34 height 13
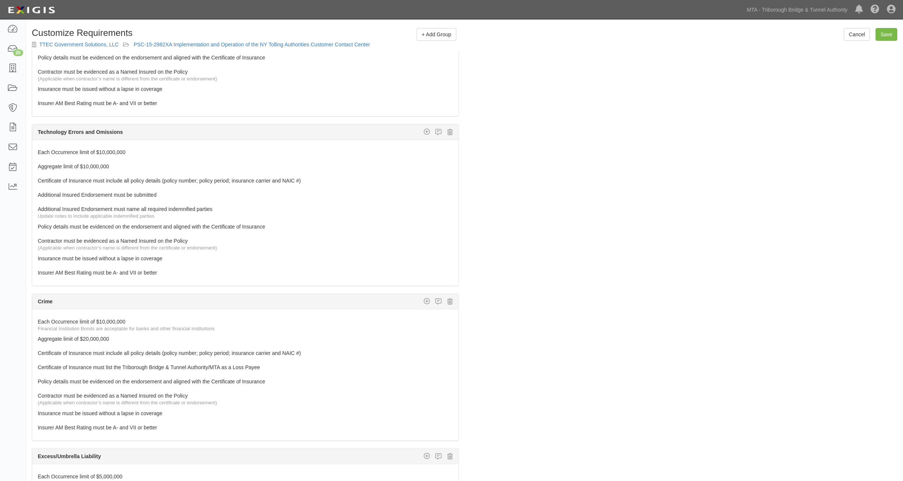
scroll to position [749, 0]
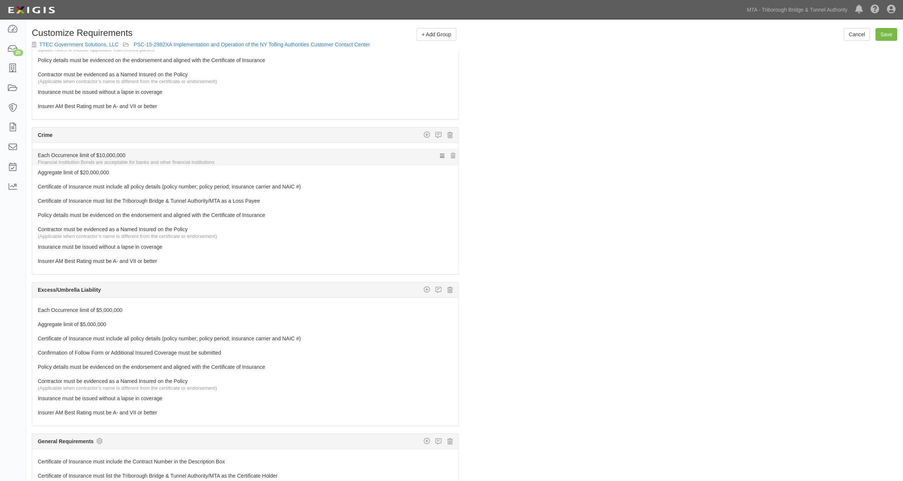
click at [125, 164] on div "Financial Institution Bonds are acceptable for banks and other financial instit…" at bounding box center [248, 162] width 421 height 7
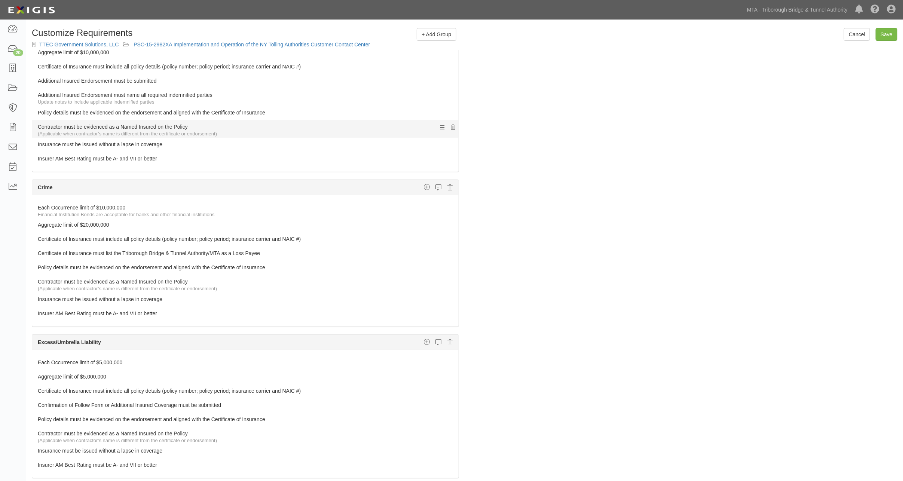
scroll to position [624, 0]
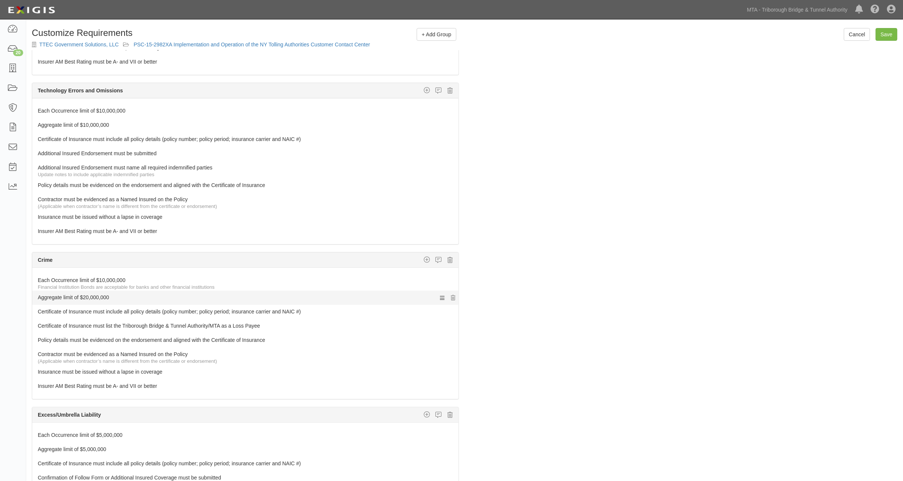
click at [96, 301] on link "Aggregate limit of $20,000,000" at bounding box center [231, 296] width 387 height 10
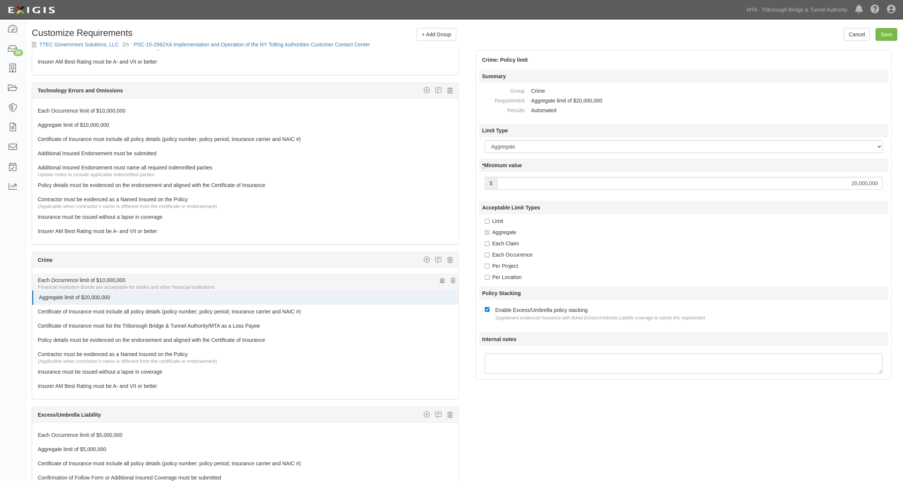
click at [109, 284] on link "Each Occurrence limit of $10,000,000" at bounding box center [231, 279] width 387 height 10
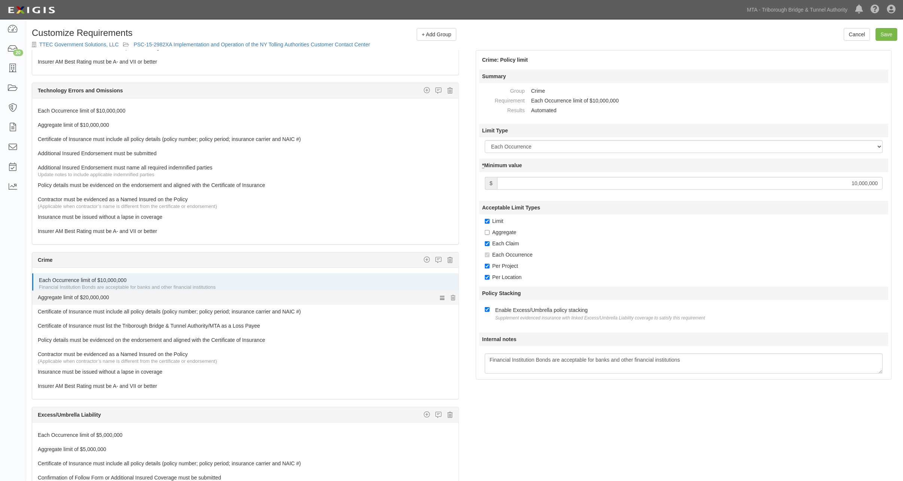
click at [104, 299] on link "Aggregate limit of $20,000,000" at bounding box center [231, 296] width 387 height 10
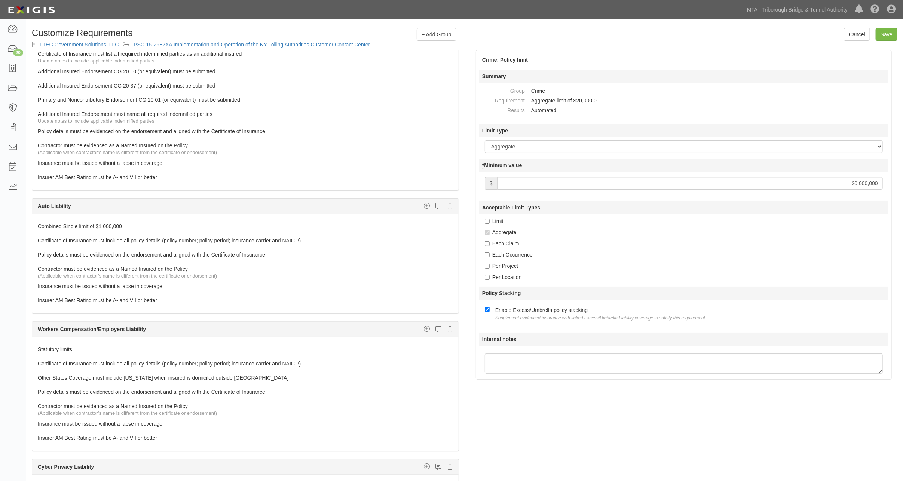
scroll to position [0, 0]
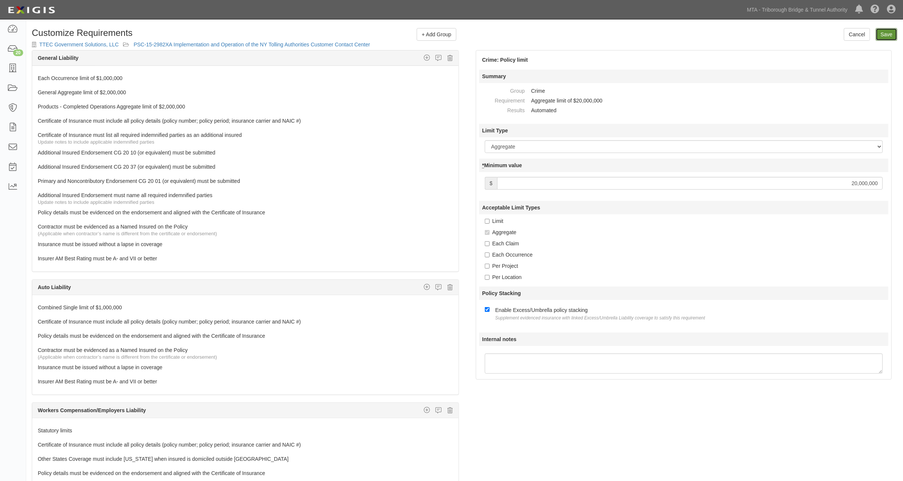
click at [891, 33] on input "Save" at bounding box center [887, 34] width 22 height 13
type input "20000000"
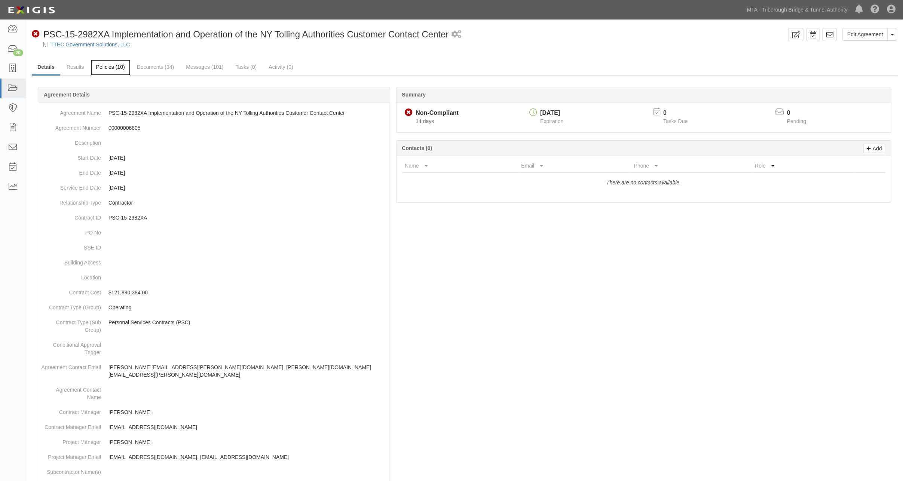
click at [113, 68] on link "Policies (10)" at bounding box center [111, 68] width 40 height 16
click at [120, 61] on link "Policies (10)" at bounding box center [111, 68] width 40 height 16
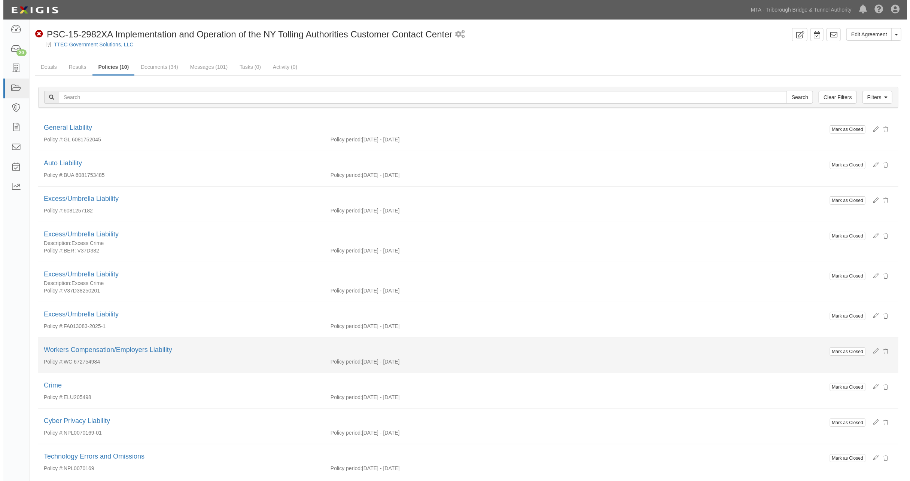
scroll to position [38, 0]
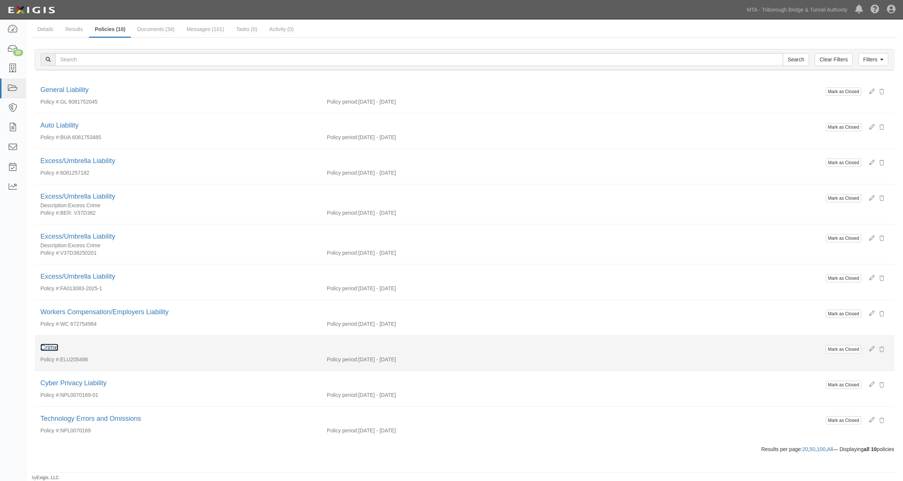
click at [48, 347] on link "Crime" at bounding box center [49, 347] width 18 height 7
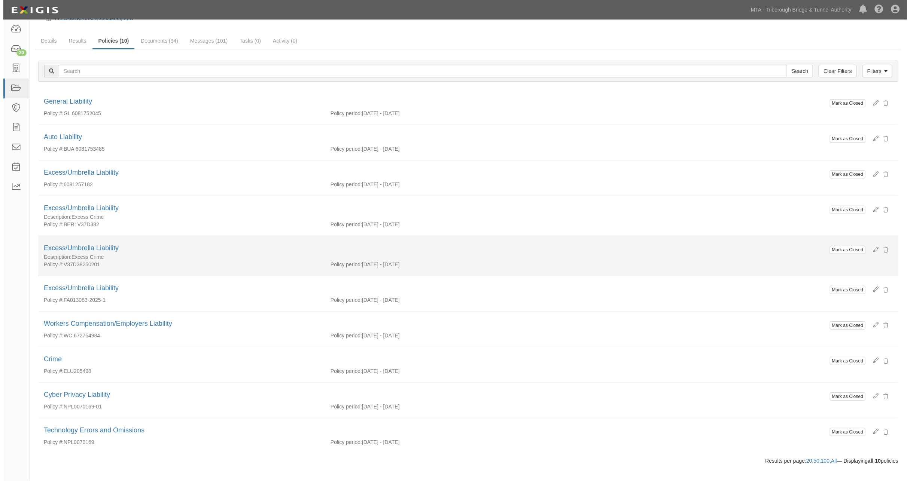
scroll to position [38, 0]
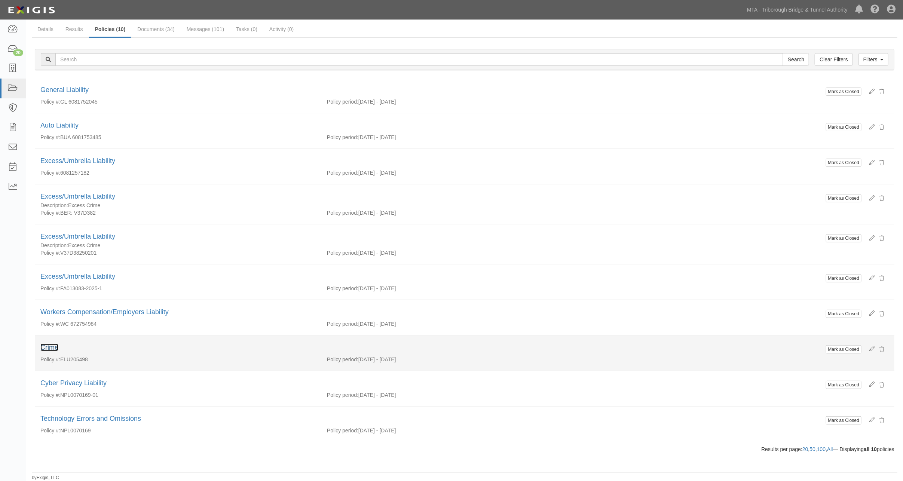
click at [48, 347] on link "Crime" at bounding box center [49, 347] width 18 height 7
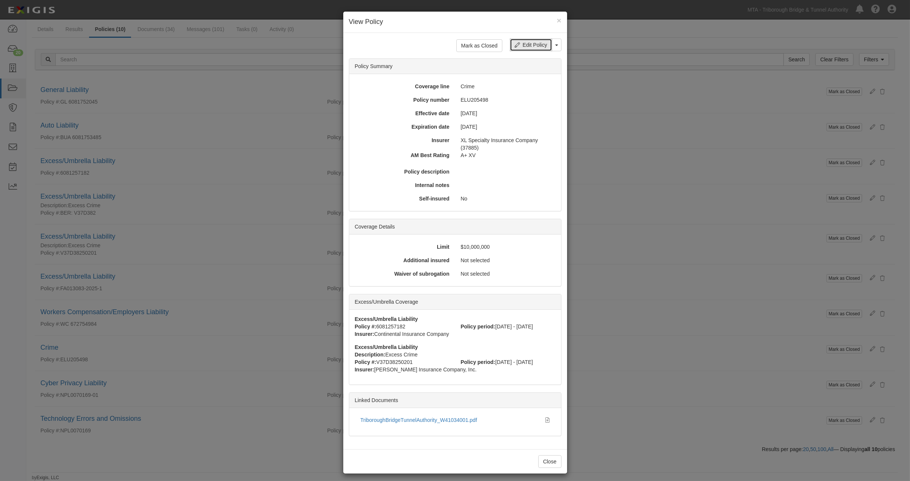
click at [515, 46] on icon at bounding box center [517, 45] width 5 height 5
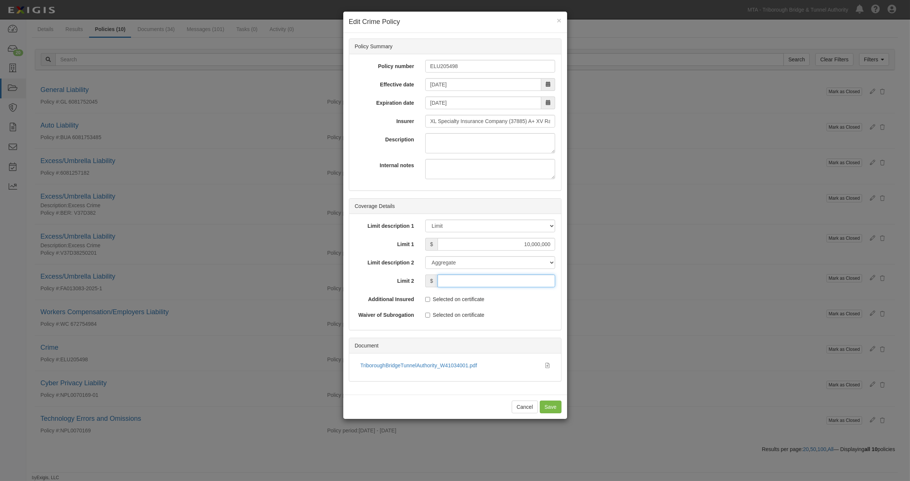
click at [475, 276] on input "Limit 2" at bounding box center [497, 281] width 118 height 13
type input "10,000,000"
click at [483, 226] on select "Limit Each Occurrence Each Claim Aggregate Deductible Self-Insured Retention Pe…" at bounding box center [490, 226] width 130 height 13
select select "Each Occurrence"
click at [425, 220] on select "Limit Each Occurrence Each Claim Aggregate Deductible Self-Insured Retention Pe…" at bounding box center [490, 226] width 130 height 13
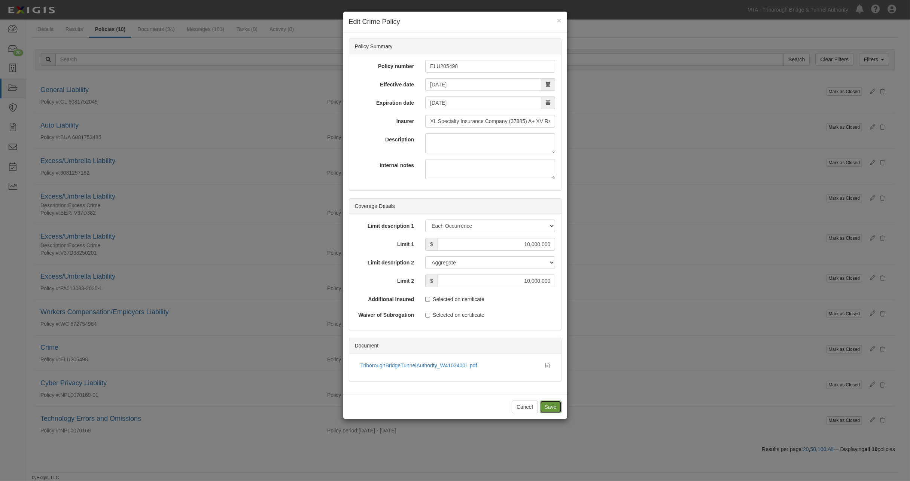
click at [549, 407] on input "Save" at bounding box center [551, 407] width 22 height 13
type input "10000000"
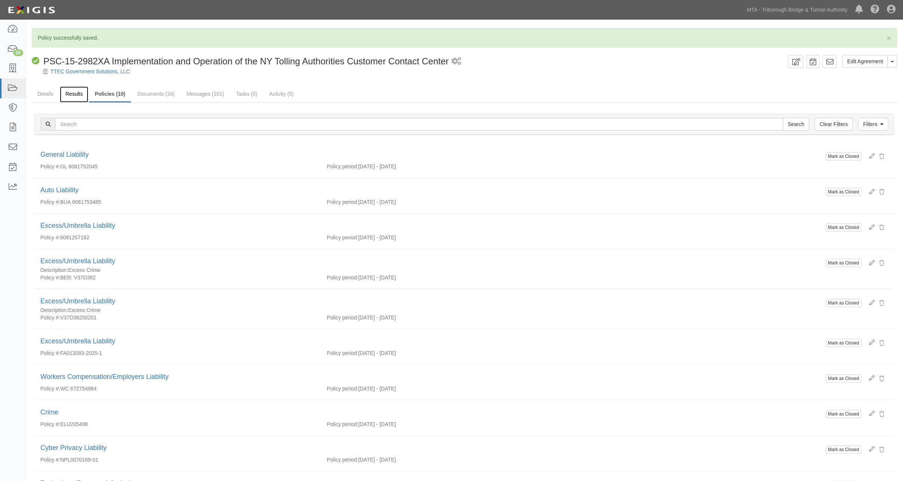
click at [79, 93] on link "Results" at bounding box center [74, 94] width 29 height 16
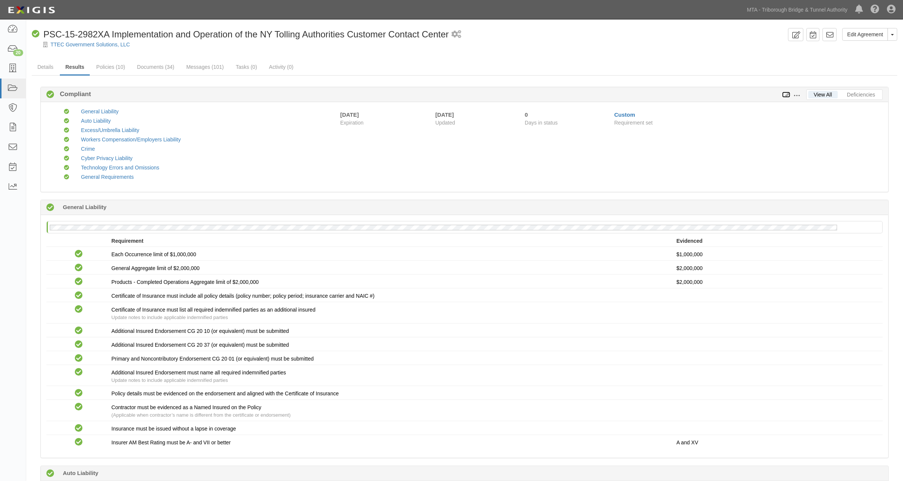
click at [790, 92] on icon at bounding box center [787, 94] width 8 height 5
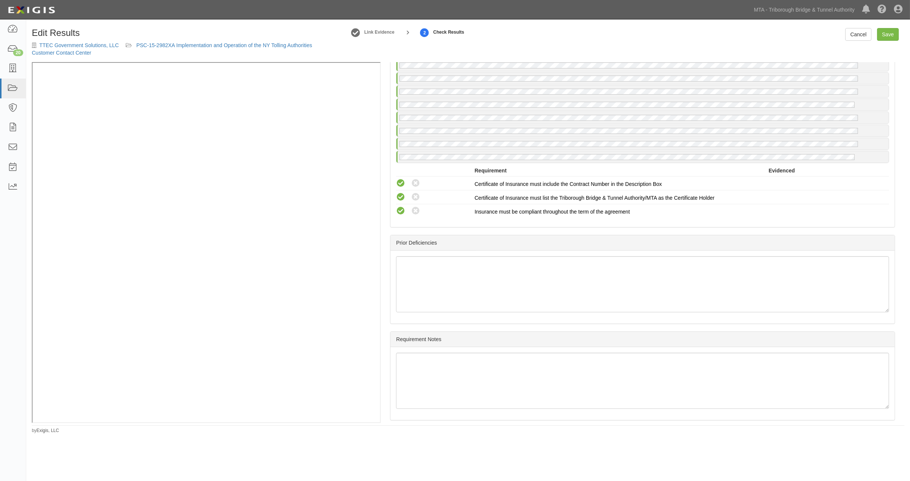
scroll to position [1738, 0]
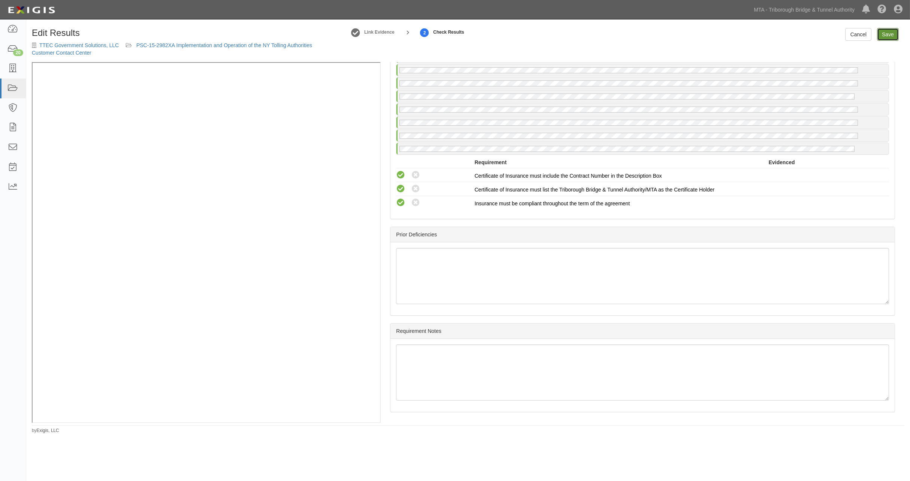
click at [891, 36] on link "Save" at bounding box center [888, 34] width 22 height 13
radio input "true"
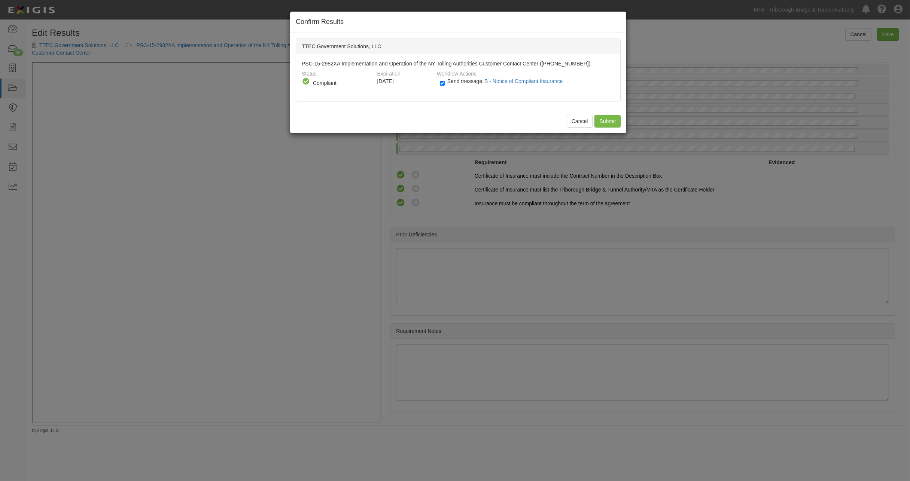
click at [622, 119] on div "Cancel Submit" at bounding box center [458, 121] width 336 height 24
click at [612, 122] on input "Submit" at bounding box center [607, 121] width 26 height 13
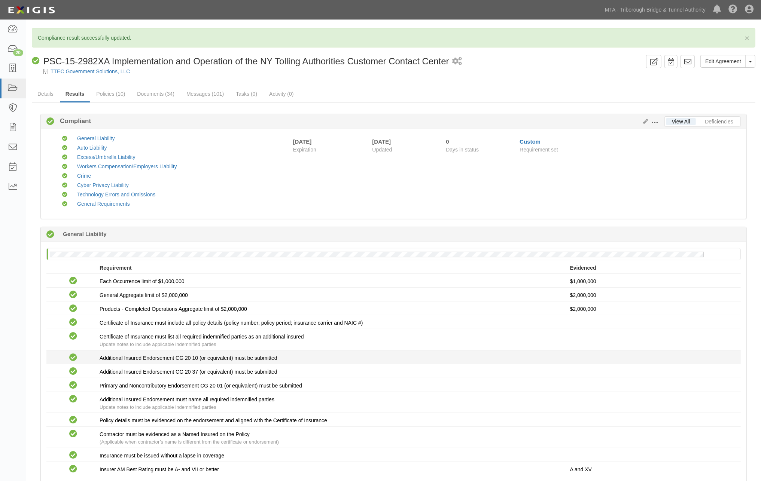
click at [536, 360] on div "Additional Insured Endorsement CG 20 10 (or equivalent) must be submitted" at bounding box center [335, 357] width 470 height 7
click at [680, 9] on link "MTA - Triborough Bridge & Tunnel Authority" at bounding box center [655, 9] width 108 height 15
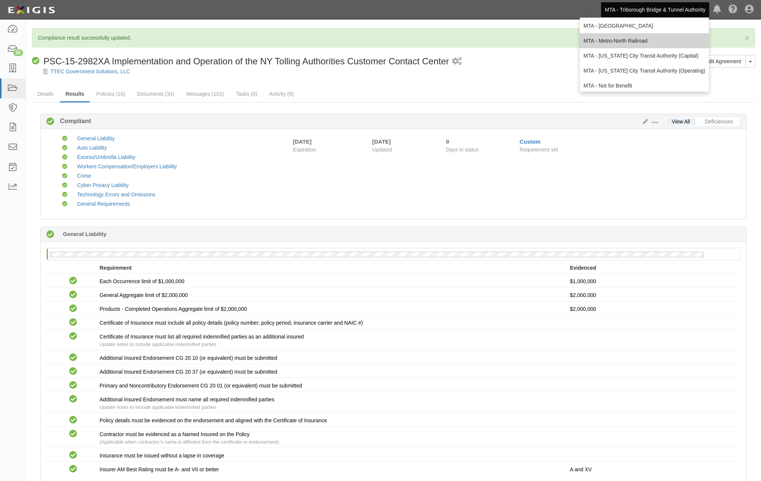
scroll to position [49, 0]
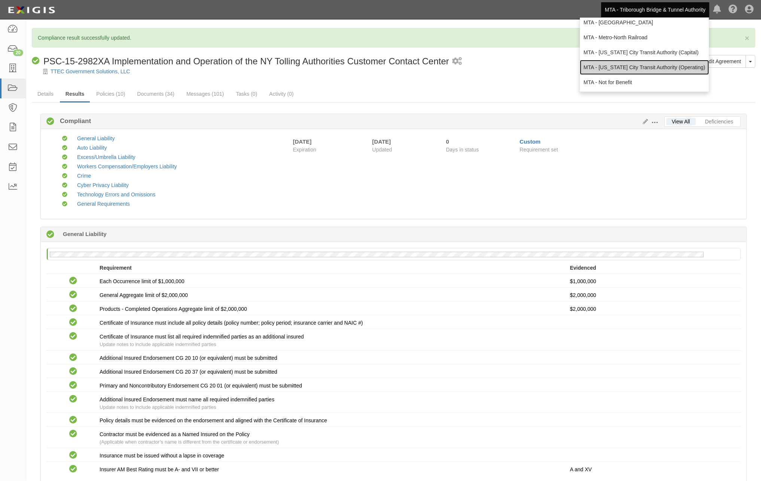
click at [641, 65] on link "MTA - [US_STATE] City Transit Authority (Operating)" at bounding box center [644, 67] width 129 height 15
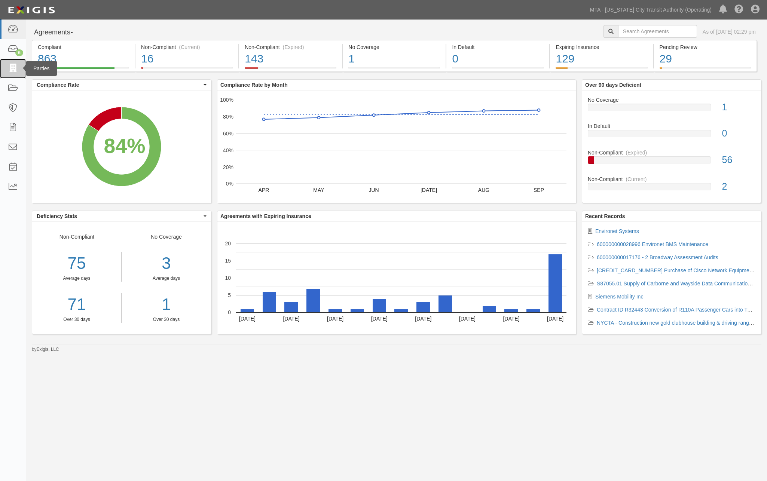
click at [10, 68] on icon at bounding box center [12, 68] width 10 height 9
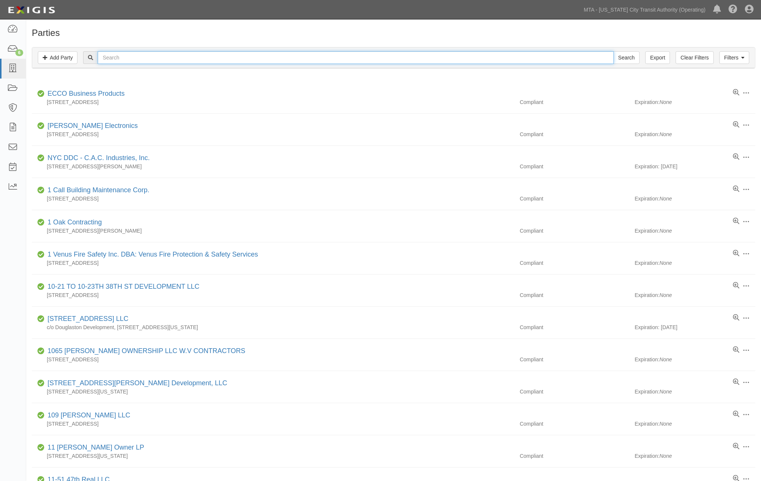
click at [139, 60] on input "text" at bounding box center [356, 57] width 516 height 13
type input "wabtec"
click at [613, 51] on input "Search" at bounding box center [626, 57] width 26 height 13
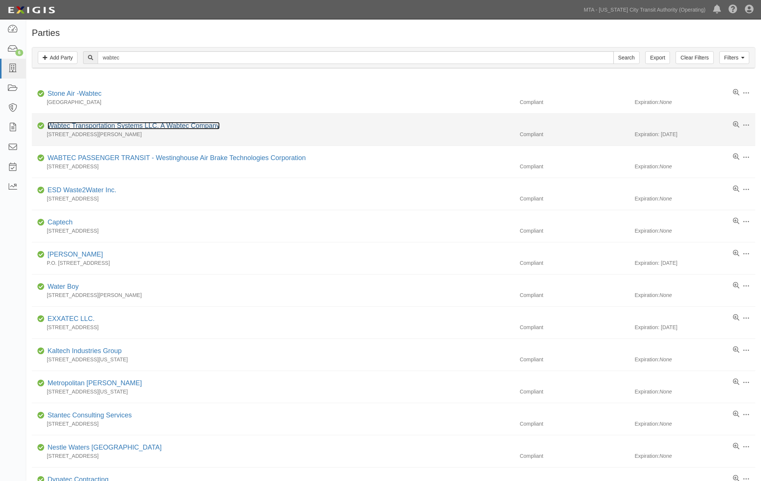
click at [99, 125] on link "Wabtec Transportation Systems LLC. A Wabtec Company" at bounding box center [134, 125] width 172 height 7
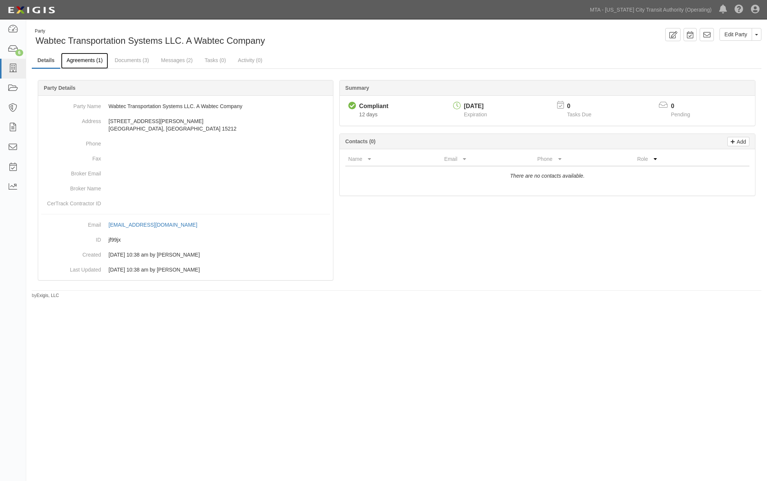
click at [87, 60] on link "Agreements (1)" at bounding box center [84, 61] width 47 height 16
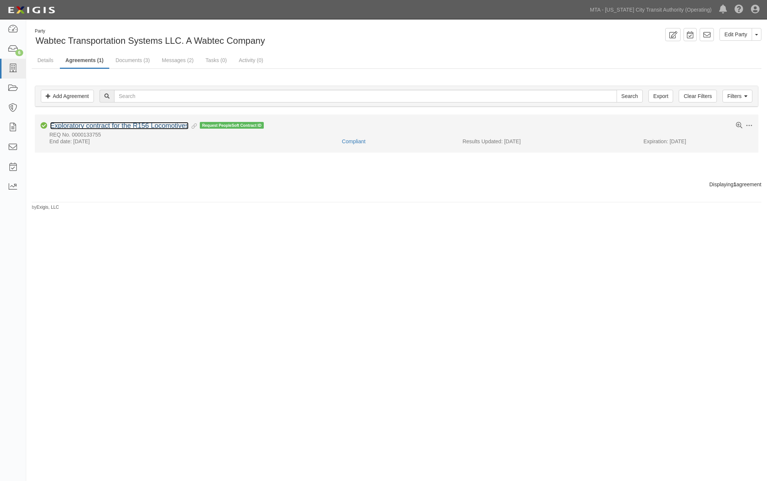
click at [141, 125] on link "Exploratory contract for the R156 Locomotives" at bounding box center [119, 125] width 138 height 7
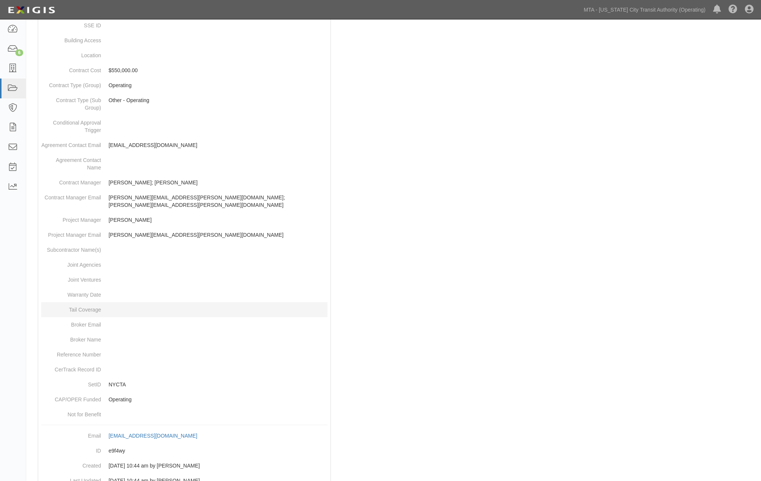
scroll to position [251, 0]
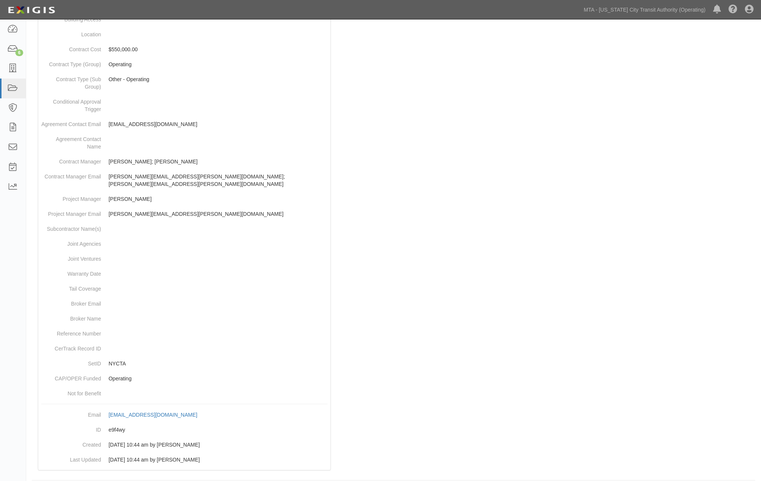
click at [391, 275] on div at bounding box center [393, 167] width 723 height 624
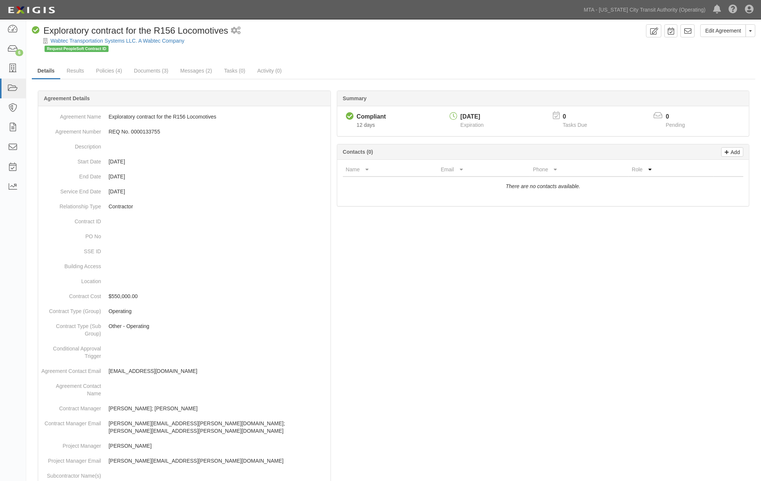
scroll to position [0, 0]
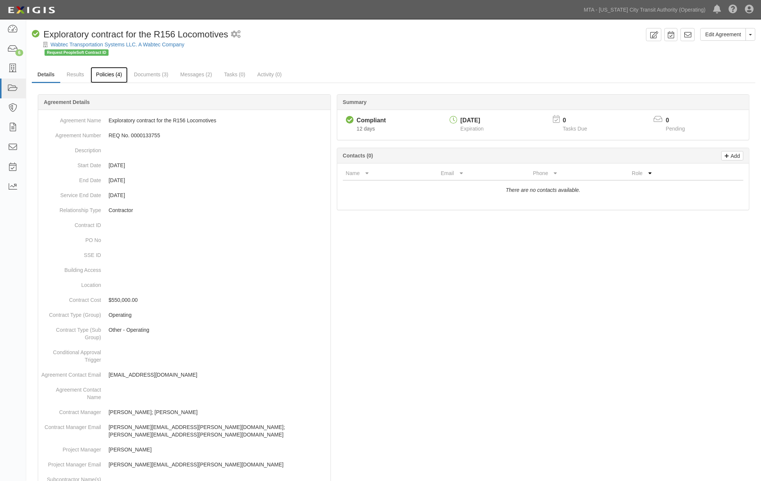
click at [115, 74] on link "Policies (4)" at bounding box center [109, 75] width 37 height 16
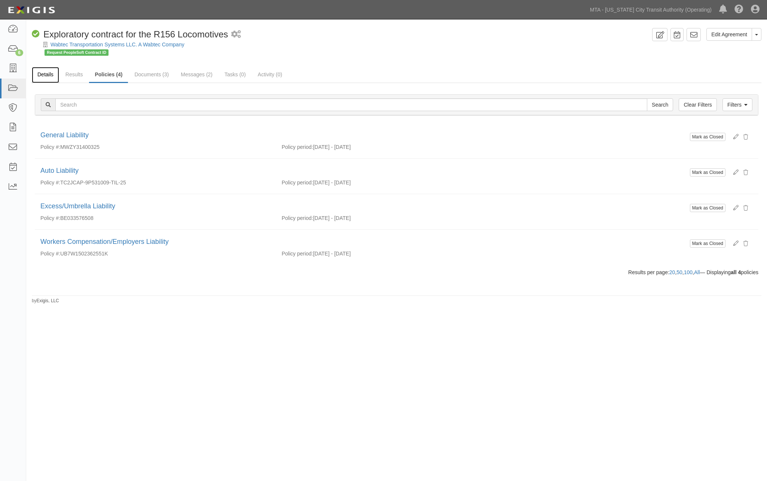
click at [45, 74] on link "Details" at bounding box center [45, 75] width 27 height 16
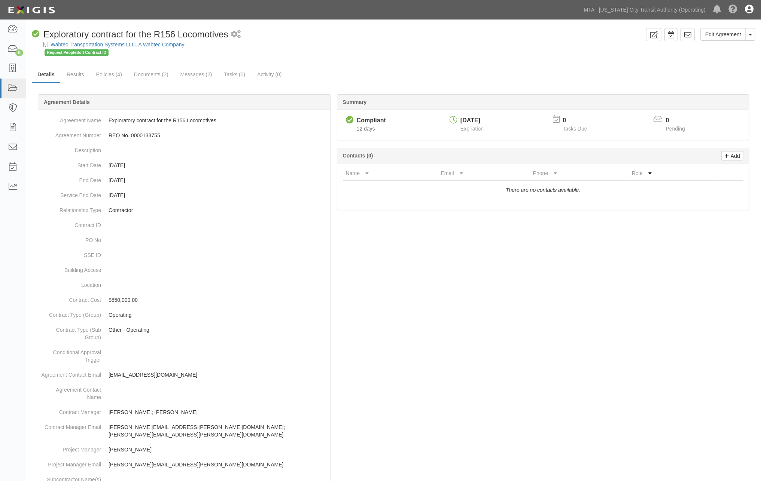
click at [753, 8] on icon at bounding box center [749, 9] width 9 height 9
click at [724, 46] on link "Sign Out" at bounding box center [727, 43] width 59 height 15
